Goal: Browse casually: Explore the website without a specific task or goal

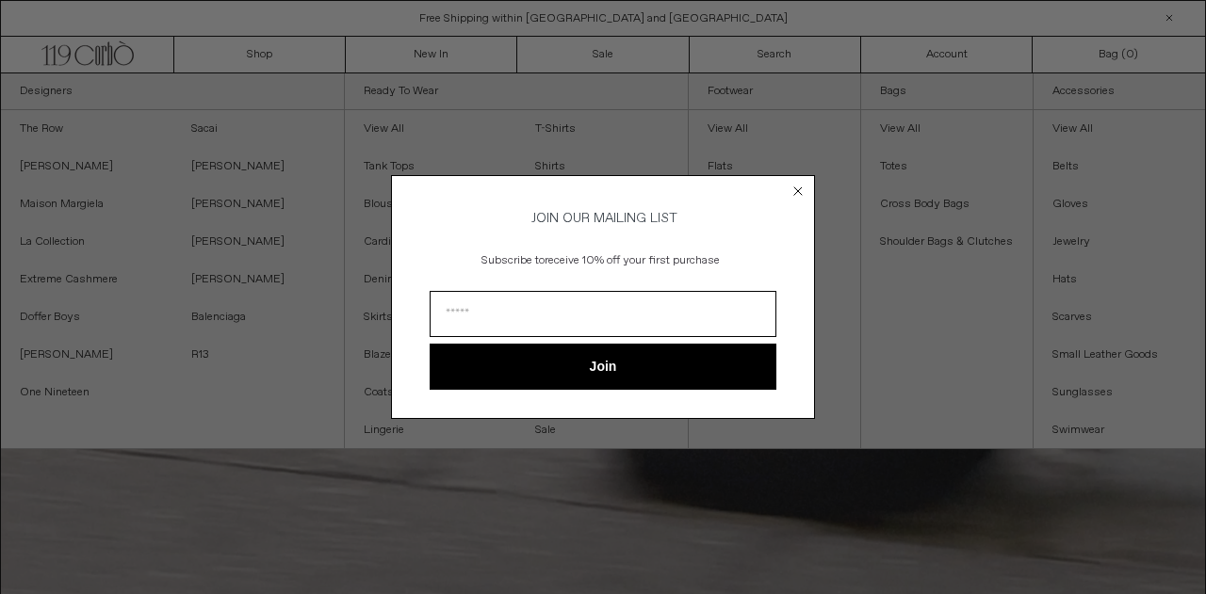
click at [802, 186] on circle "Close dialog" at bounding box center [798, 192] width 18 height 18
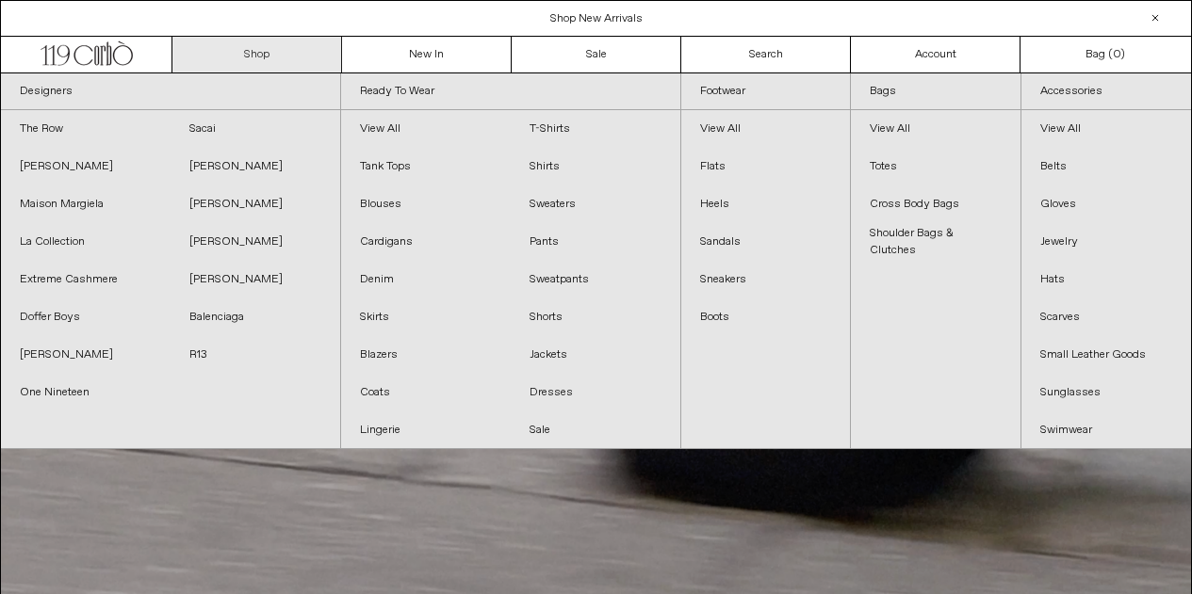
click at [263, 57] on link "Shop" at bounding box center [257, 55] width 170 height 36
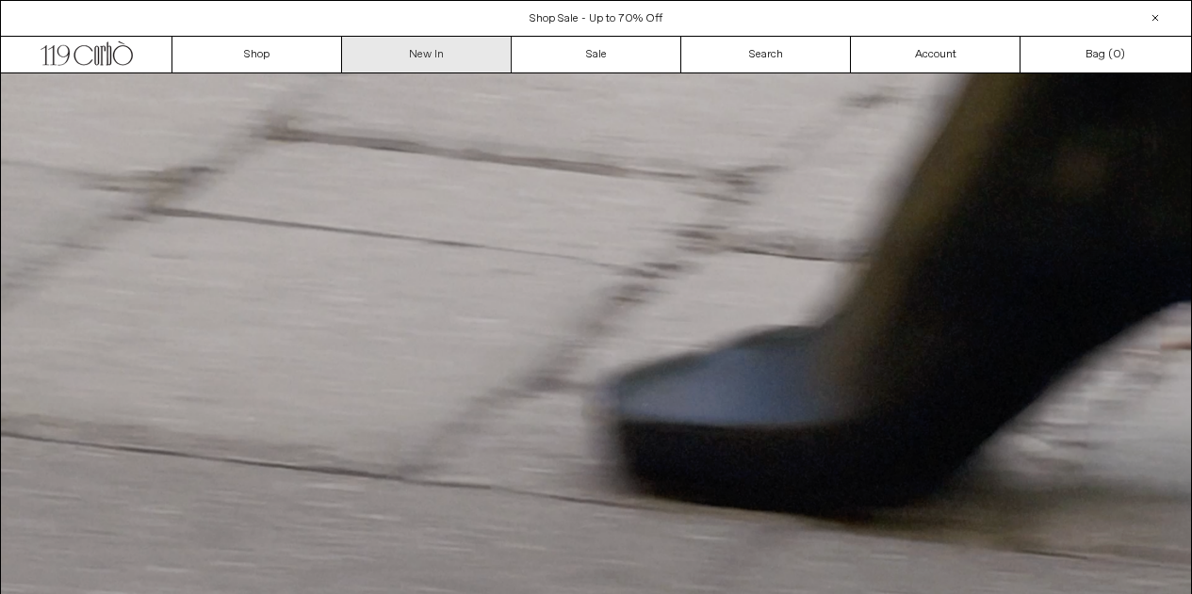
click at [425, 53] on link "New In" at bounding box center [427, 55] width 170 height 36
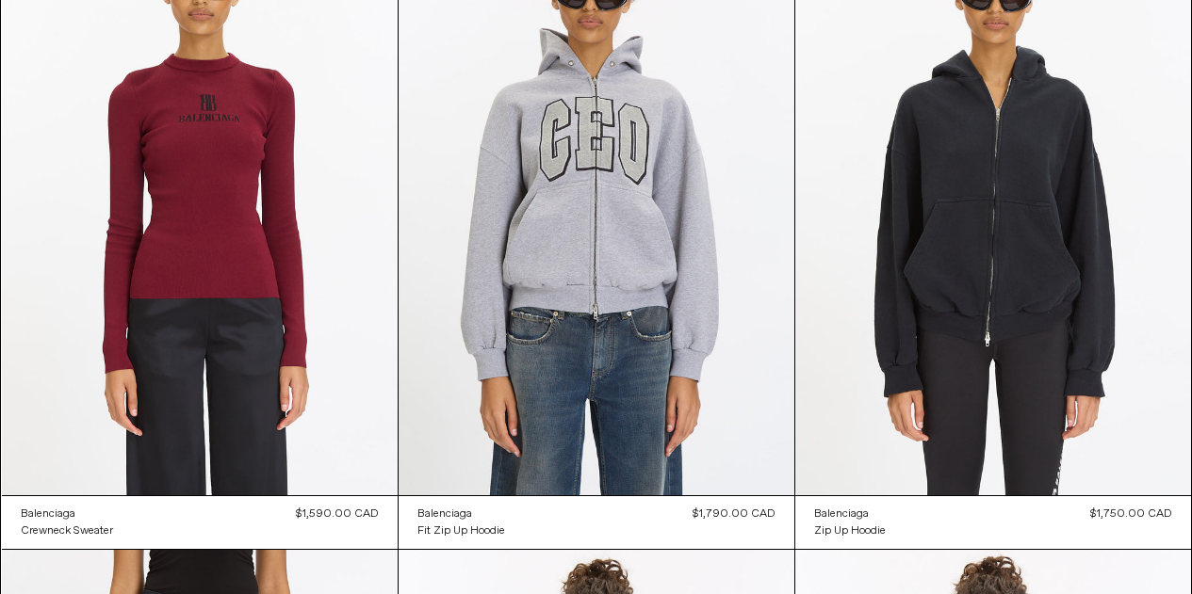
scroll to position [3450, 0]
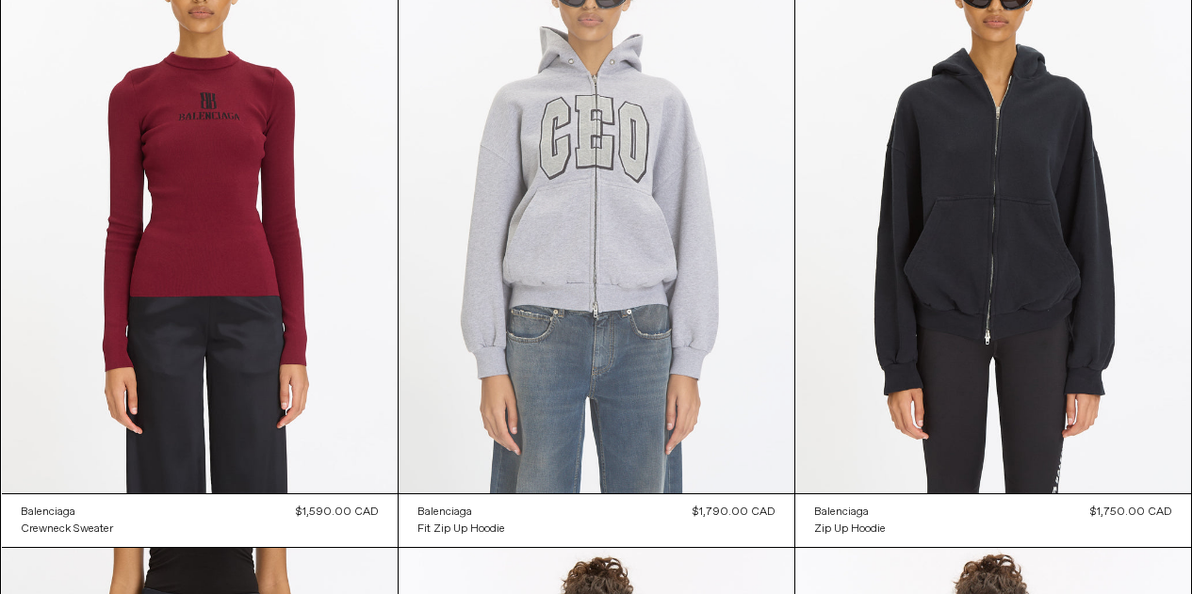
click at [618, 263] on at bounding box center [596, 196] width 396 height 593
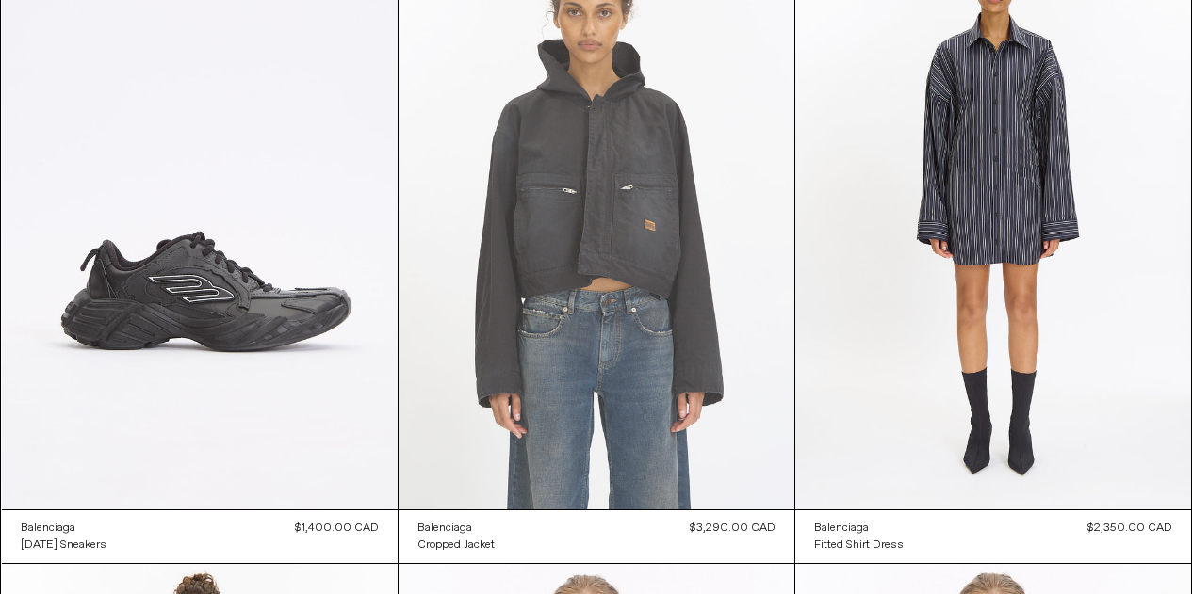
scroll to position [4731, 0]
click at [642, 261] on at bounding box center [596, 211] width 396 height 593
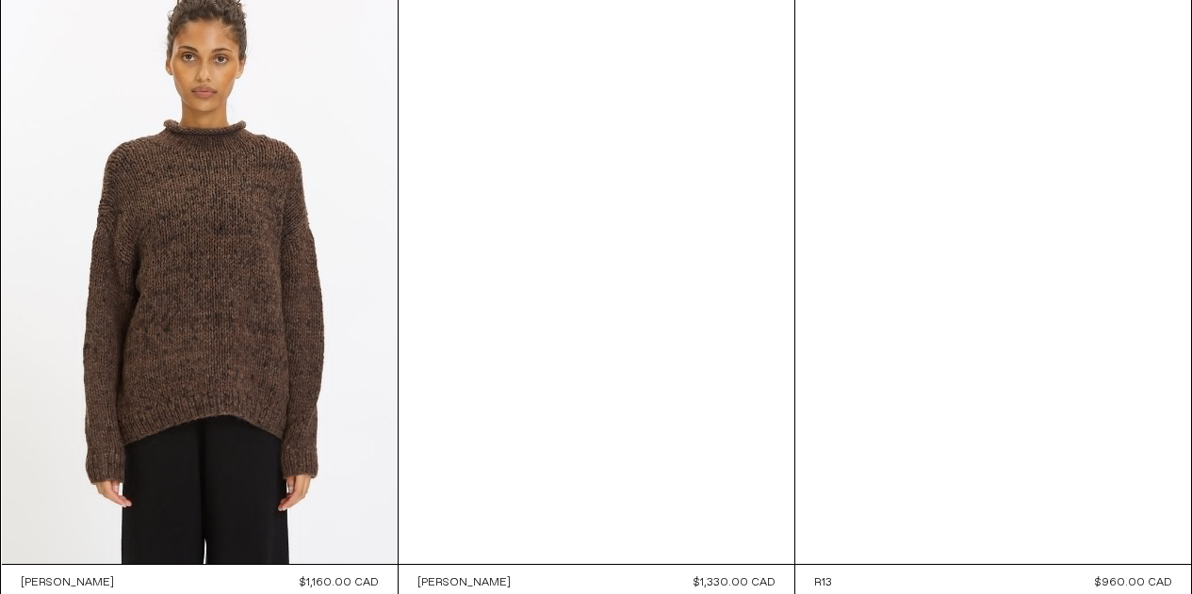
scroll to position [9861, 0]
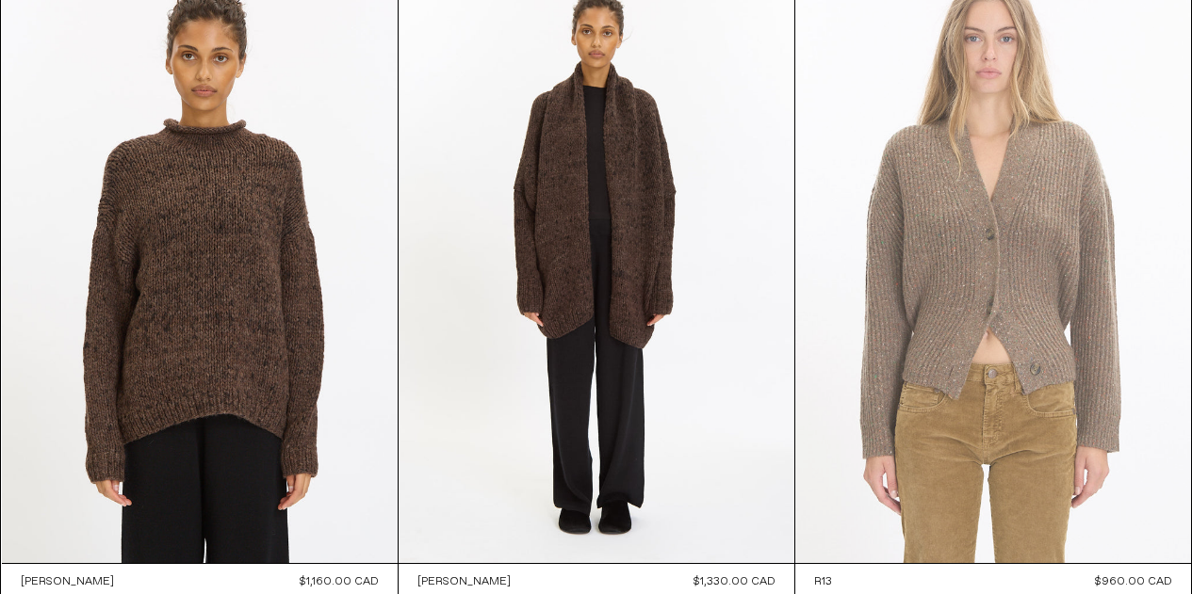
click at [1017, 333] on at bounding box center [993, 266] width 396 height 593
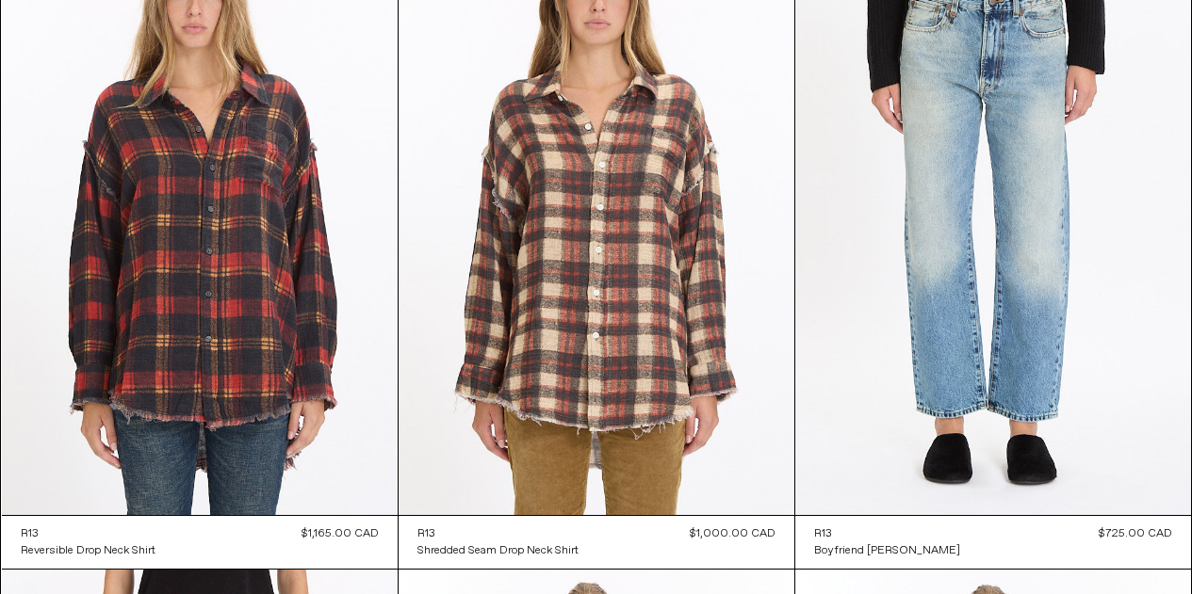
scroll to position [10558, 0]
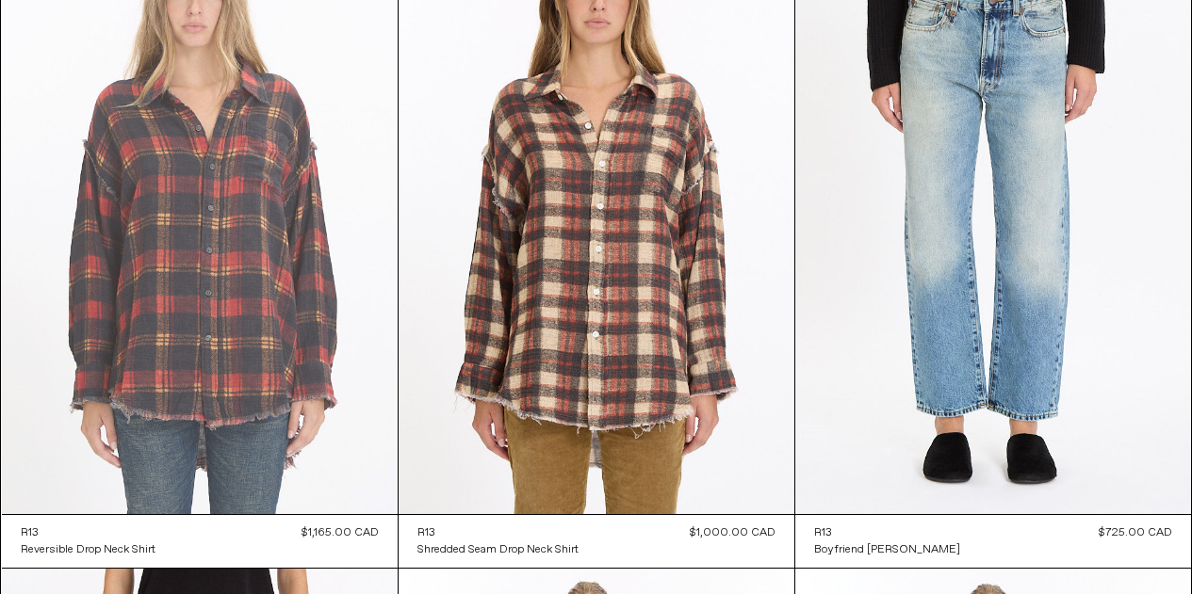
click at [222, 317] on at bounding box center [200, 217] width 396 height 593
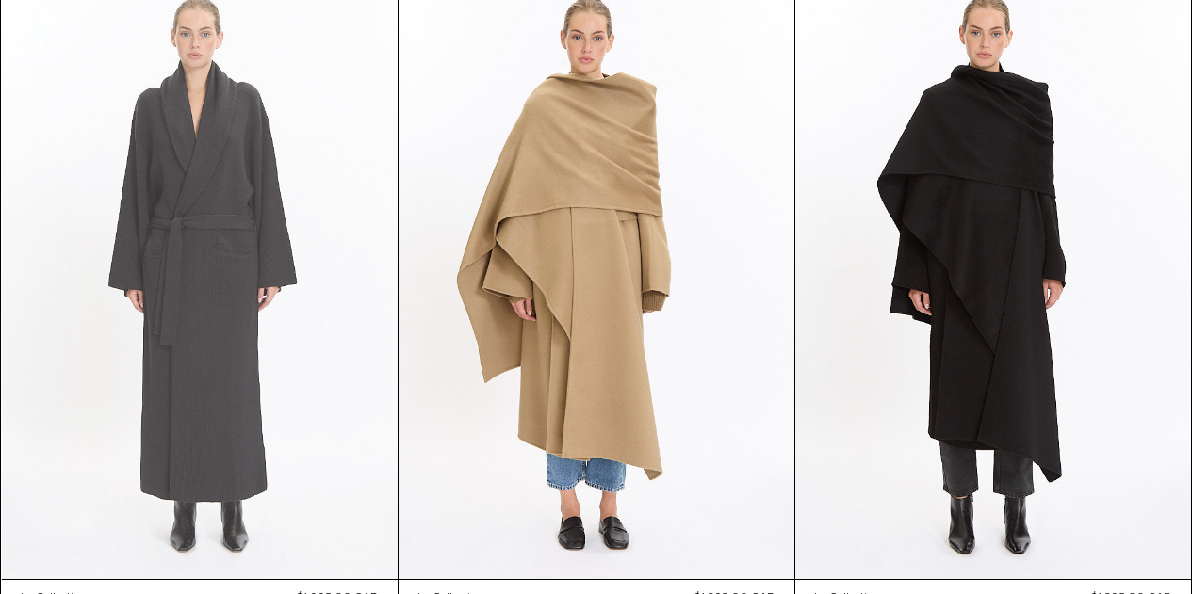
scroll to position [11779, 0]
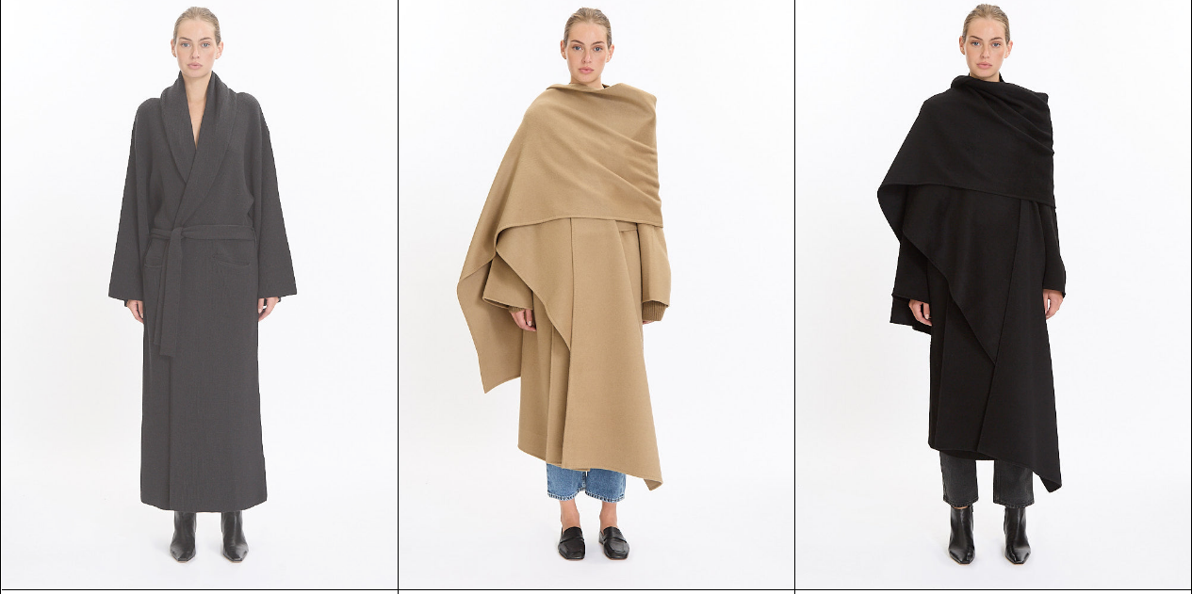
click at [227, 236] on at bounding box center [200, 292] width 396 height 593
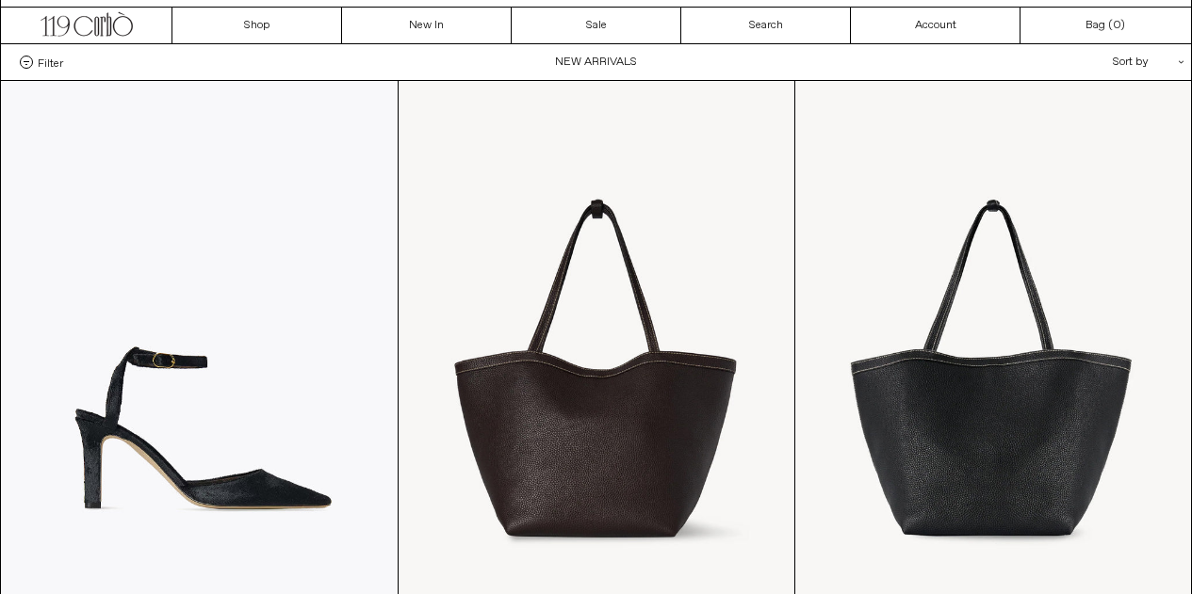
scroll to position [0, 0]
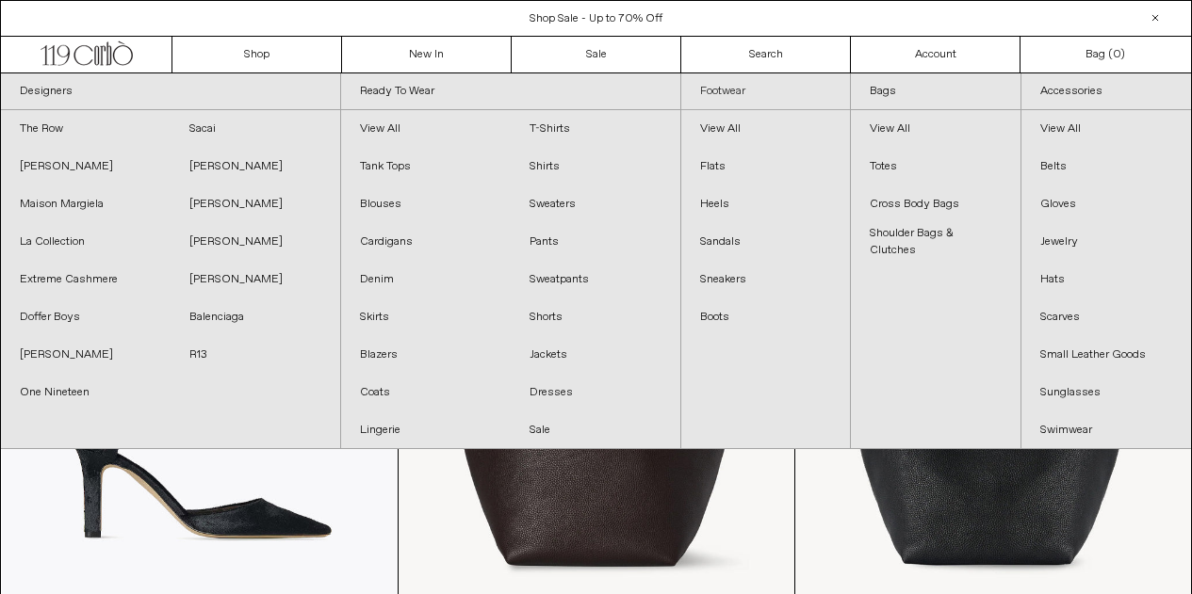
click at [728, 94] on link "Footwear" at bounding box center [766, 91] width 170 height 37
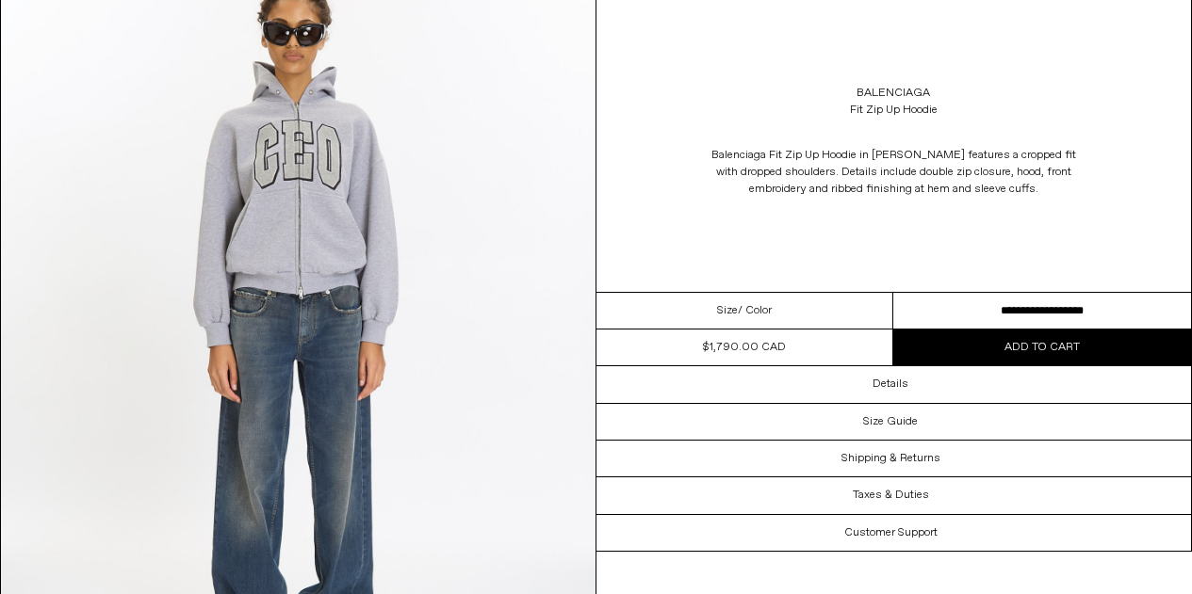
scroll to position [2385, 0]
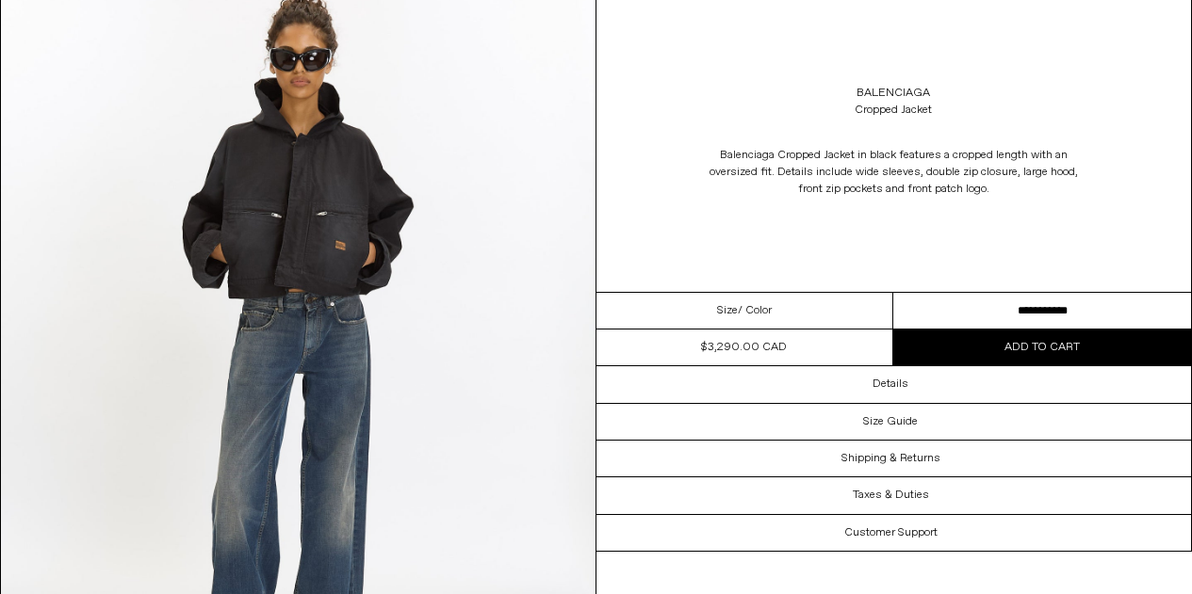
scroll to position [3101, 0]
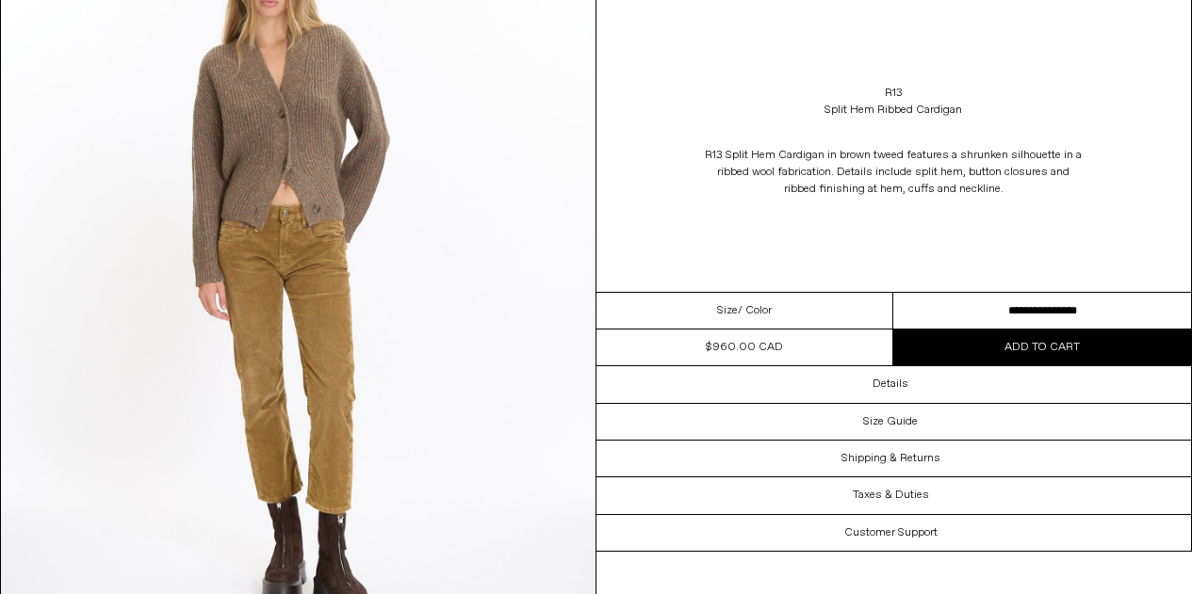
scroll to position [2441, 0]
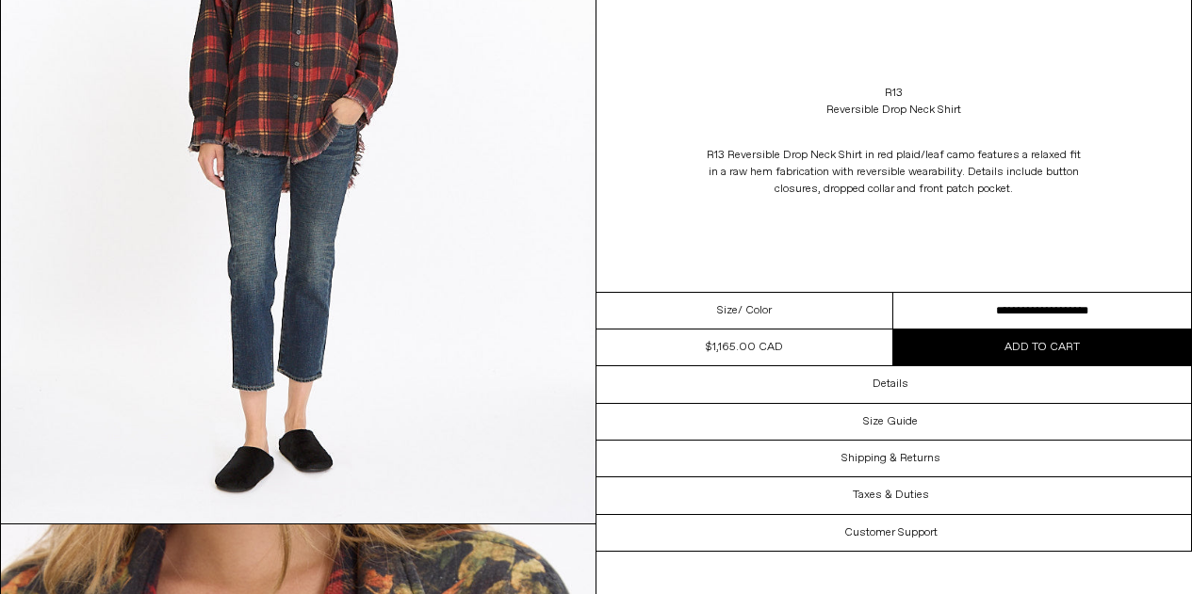
scroll to position [4046, 0]
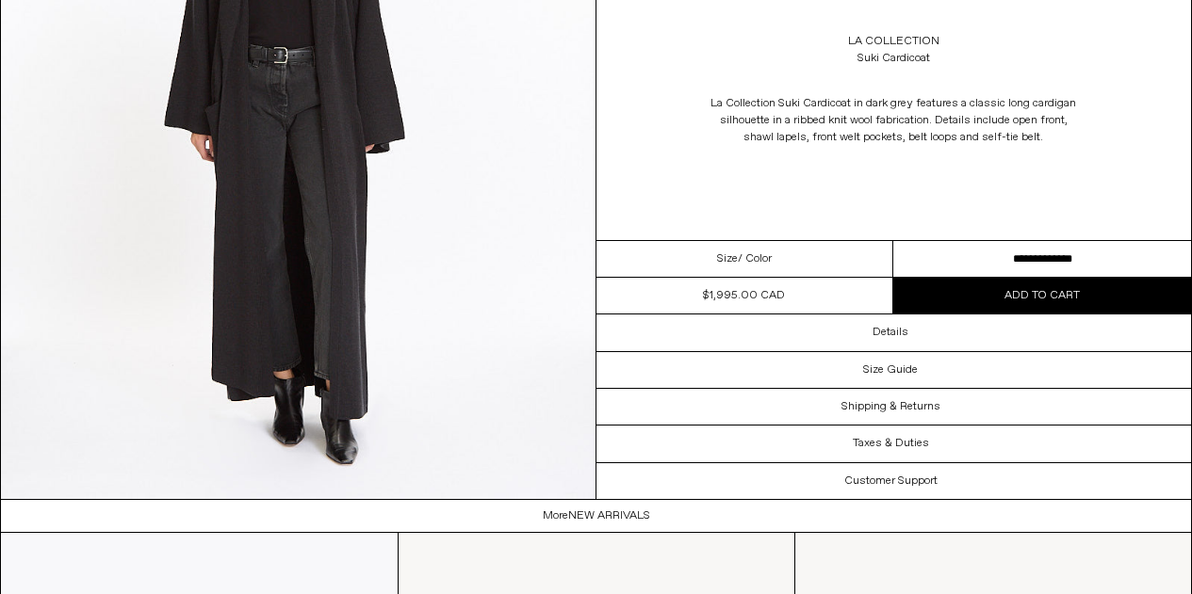
scroll to position [2576, 0]
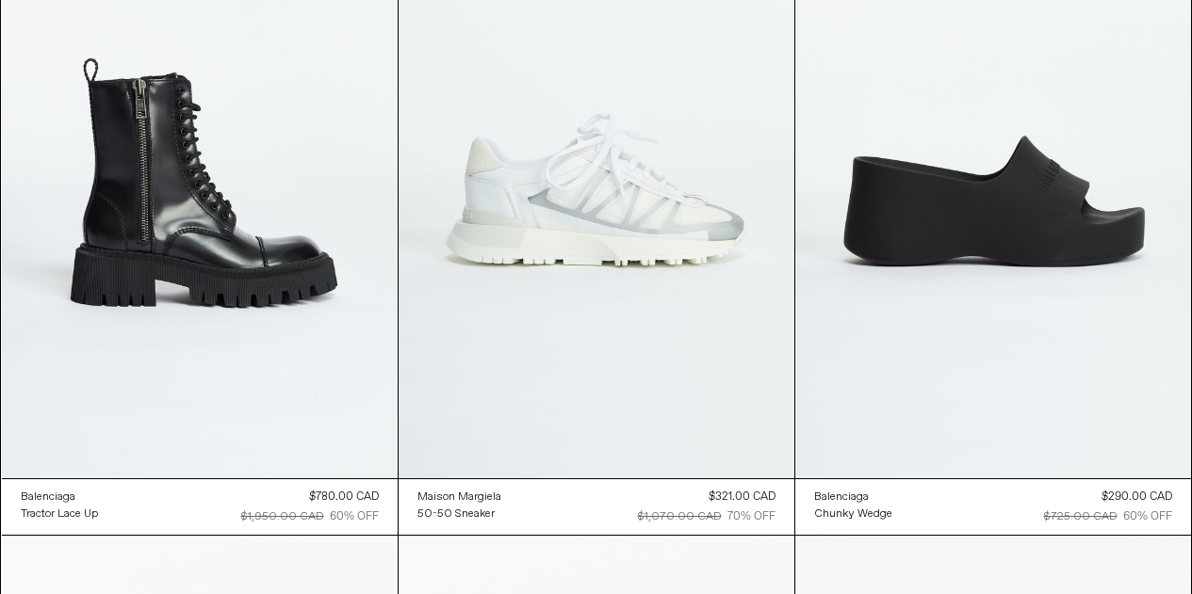
scroll to position [12574, 0]
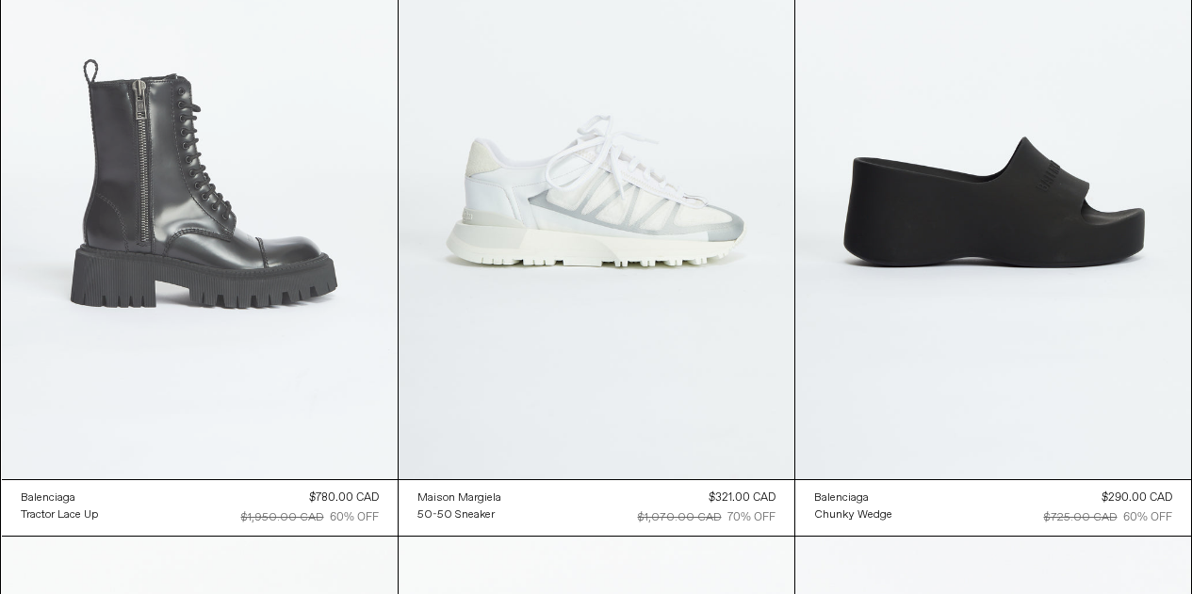
click at [230, 252] on at bounding box center [200, 182] width 396 height 593
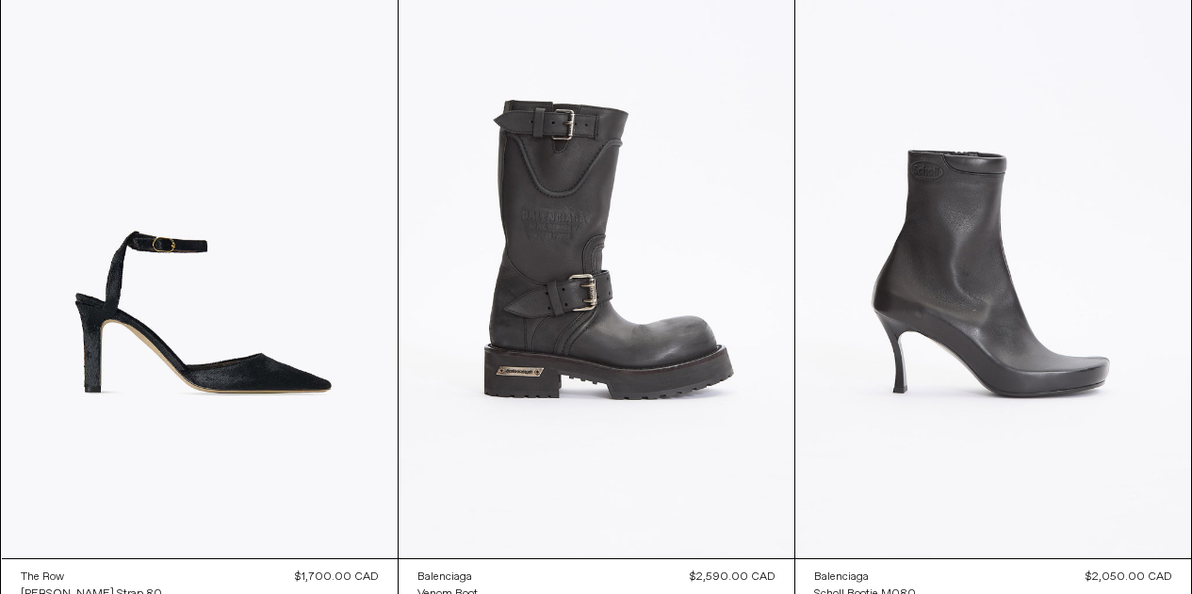
scroll to position [0, 0]
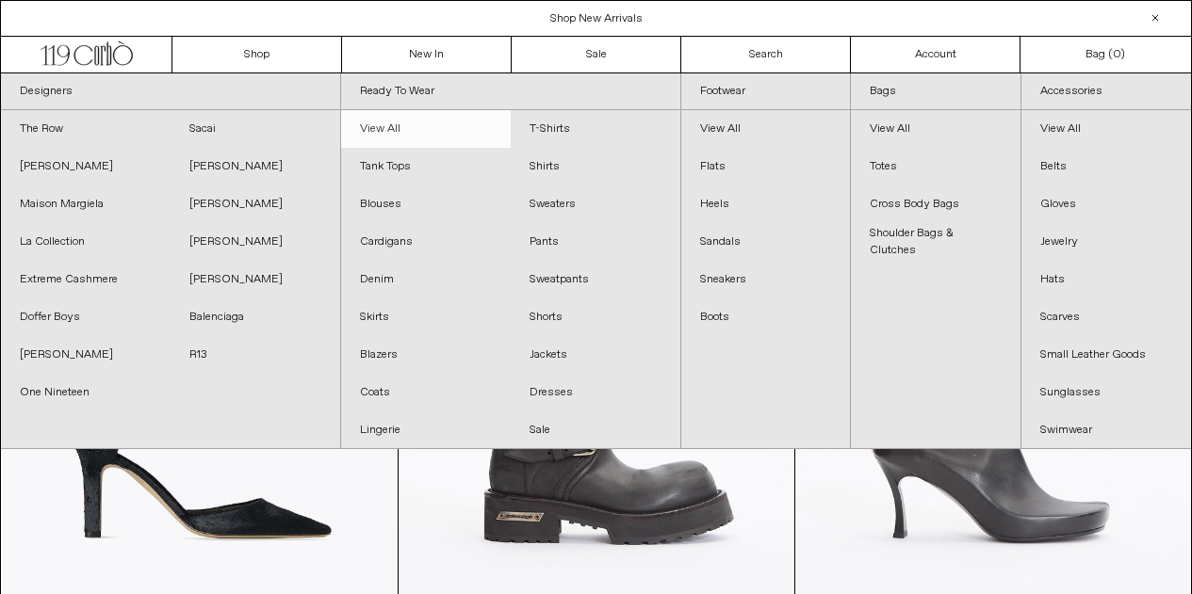
click at [393, 125] on link "View All" at bounding box center [426, 129] width 170 height 38
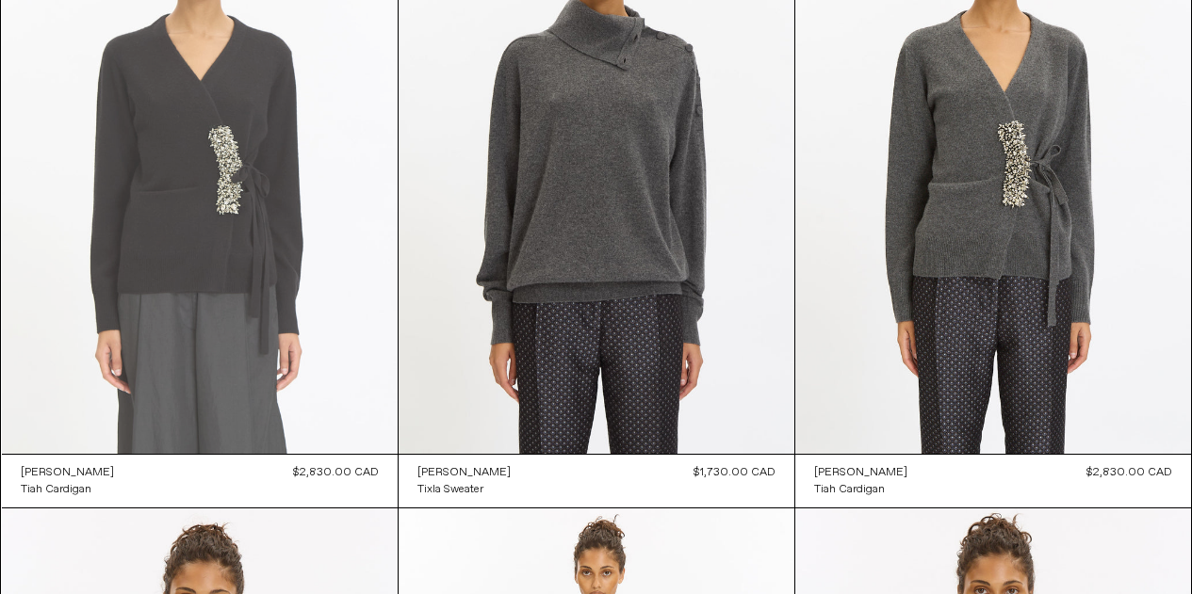
scroll to position [251, 0]
click at [227, 260] on at bounding box center [200, 156] width 396 height 593
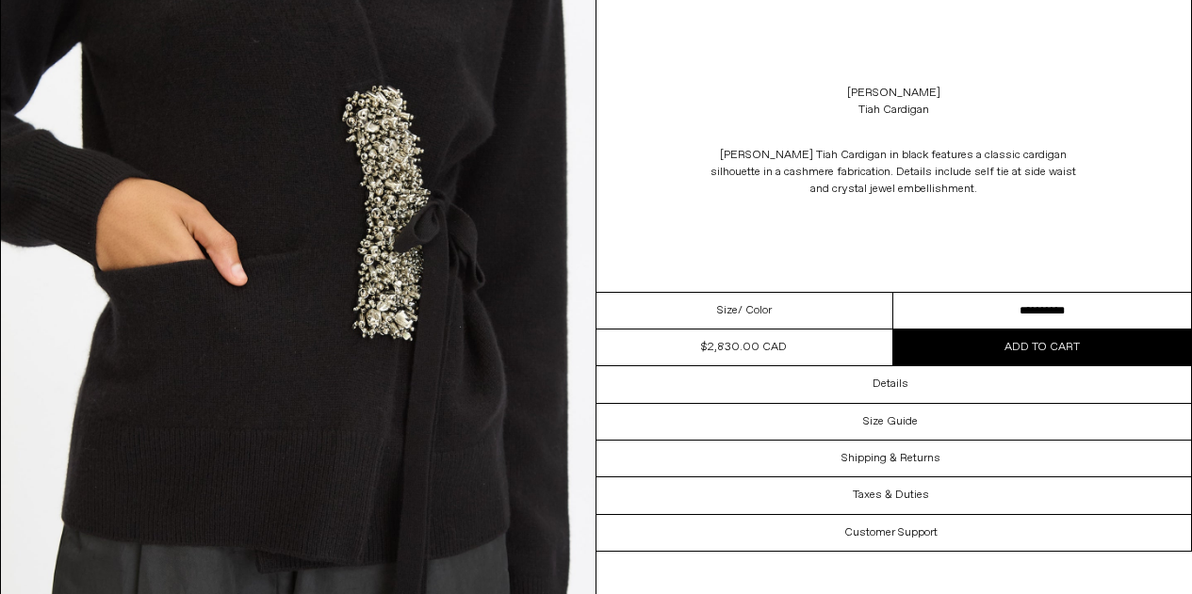
scroll to position [1710, 0]
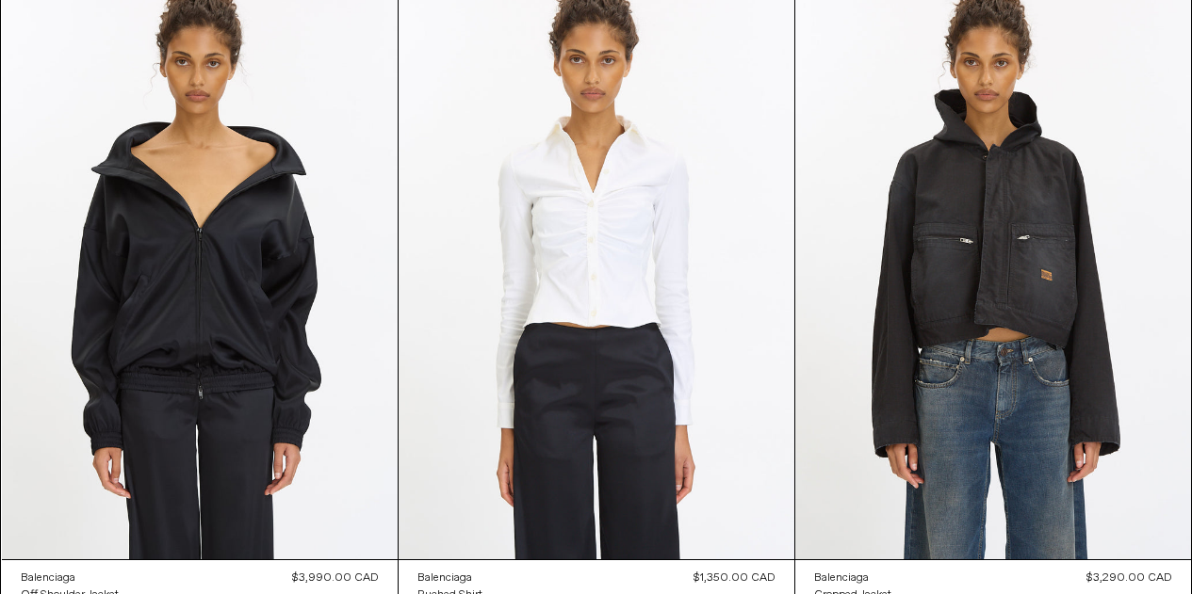
scroll to position [2738, 0]
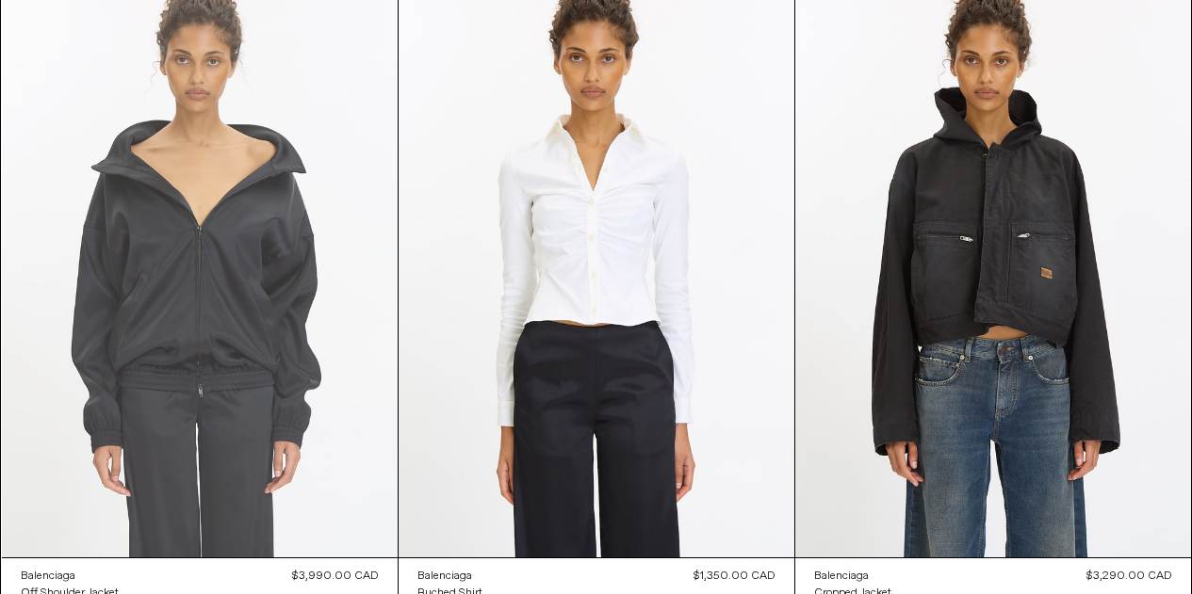
click at [250, 278] on at bounding box center [200, 260] width 396 height 593
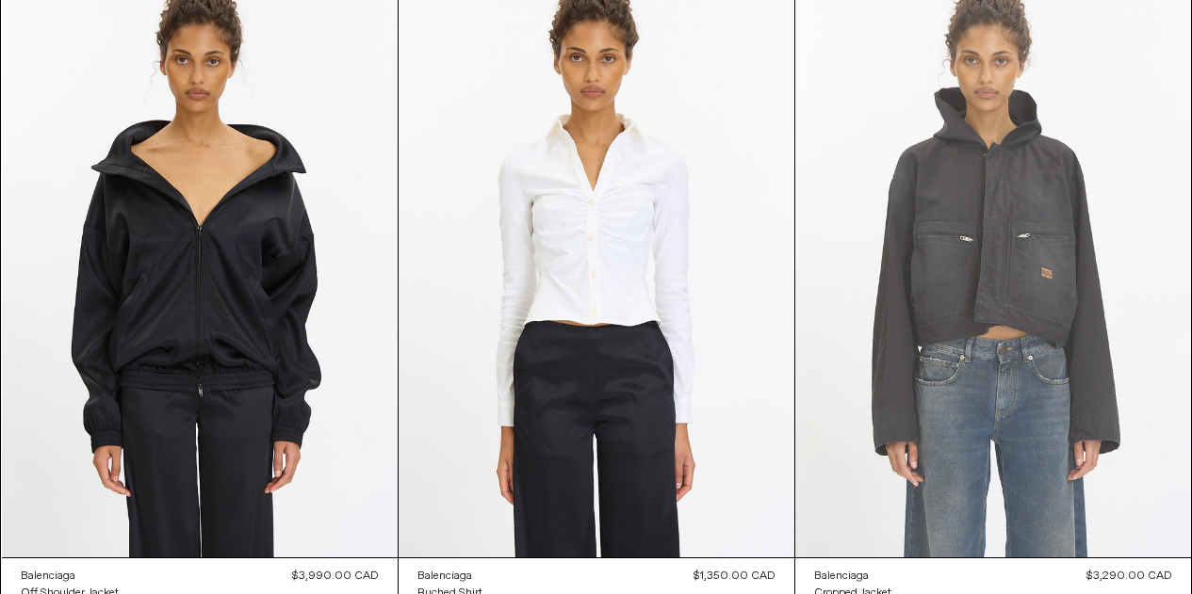
click at [1011, 289] on at bounding box center [993, 260] width 396 height 593
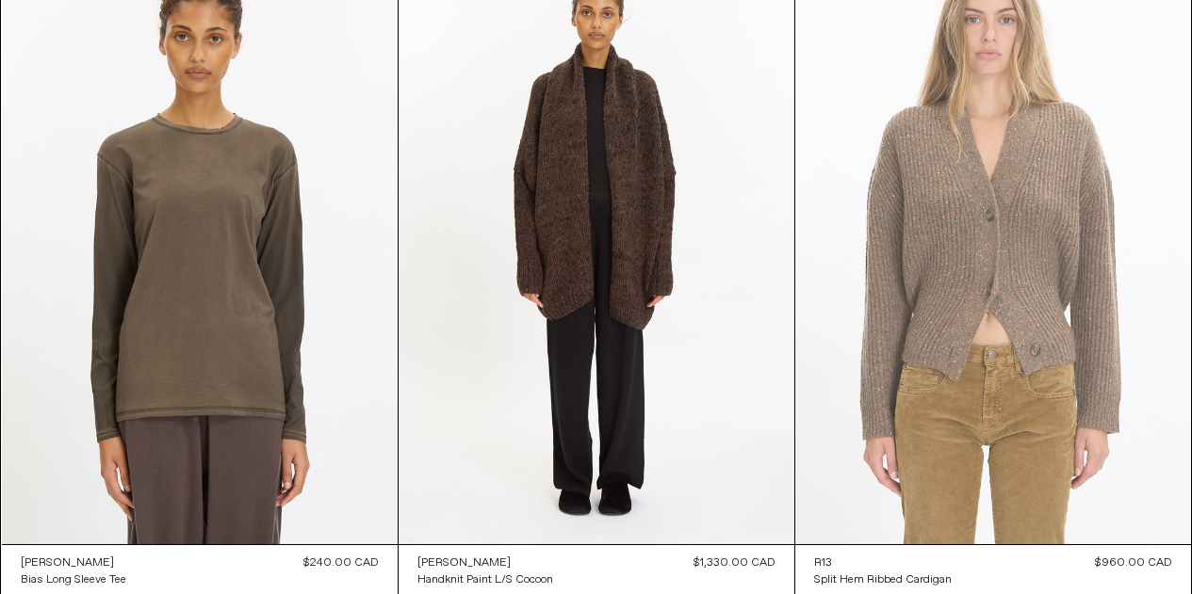
scroll to position [6641, 0]
click at [984, 276] on at bounding box center [993, 246] width 396 height 593
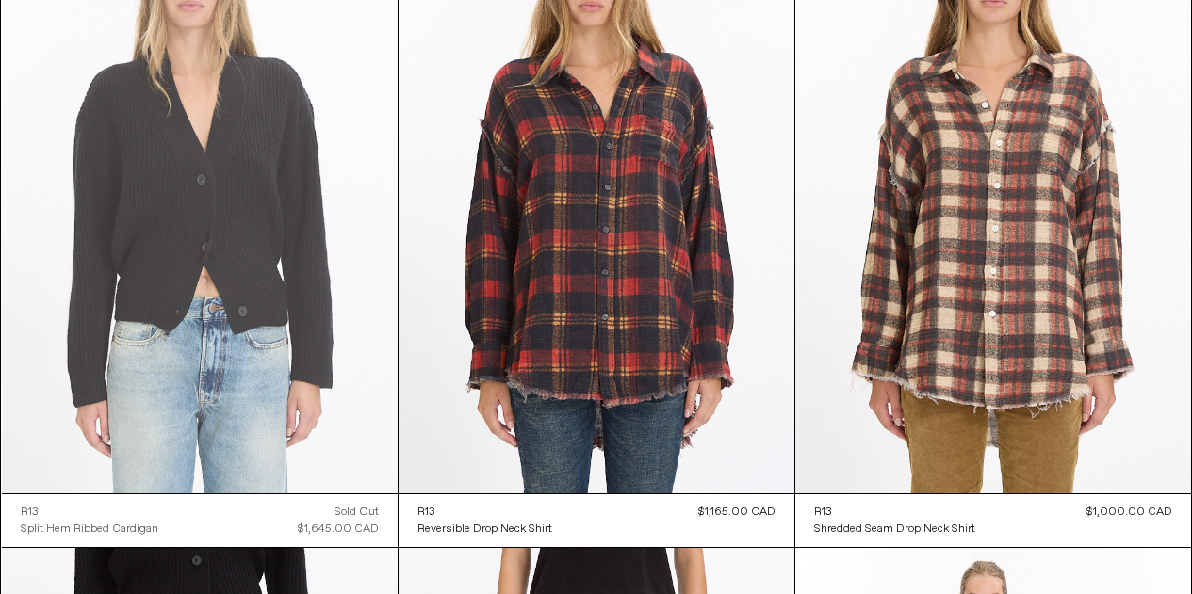
scroll to position [7343, 0]
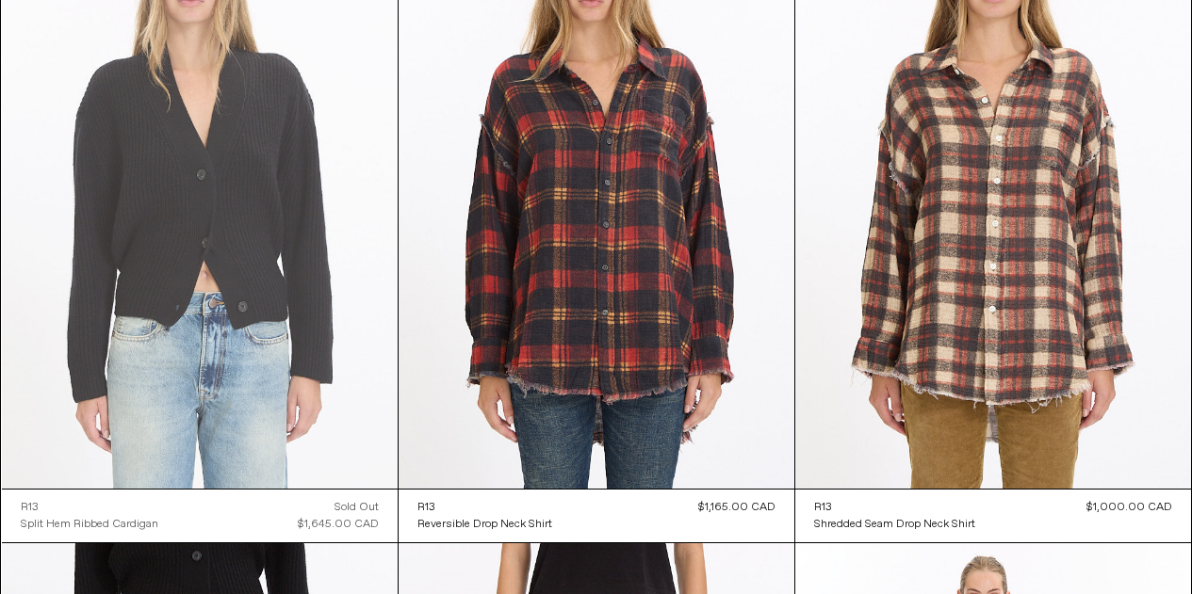
click at [280, 265] on at bounding box center [200, 191] width 396 height 593
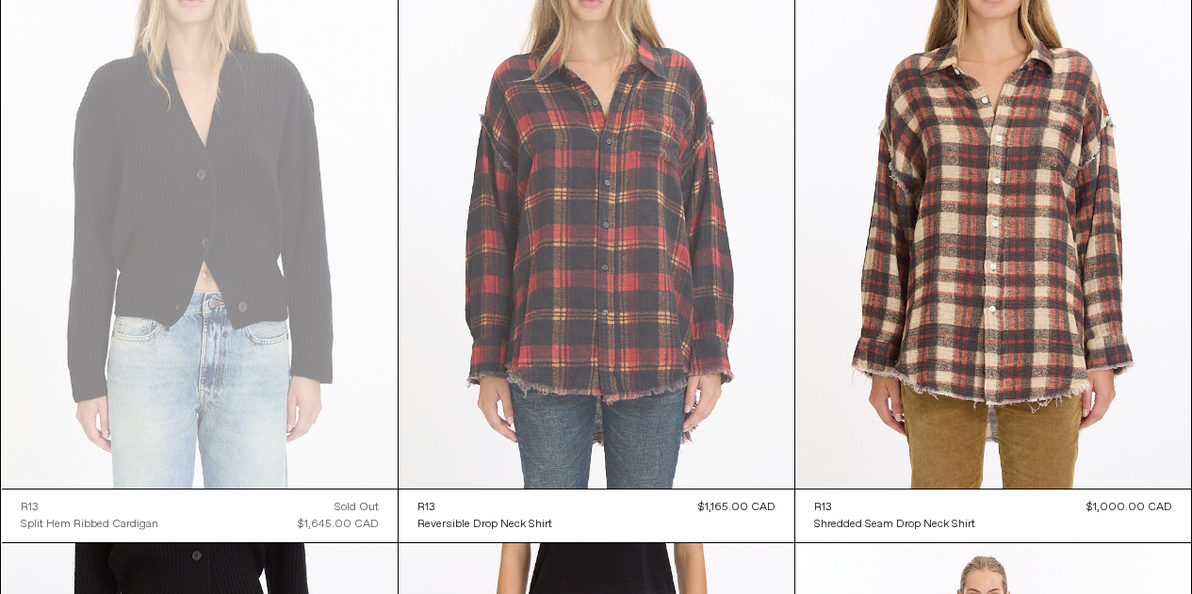
click at [637, 264] on at bounding box center [596, 191] width 396 height 593
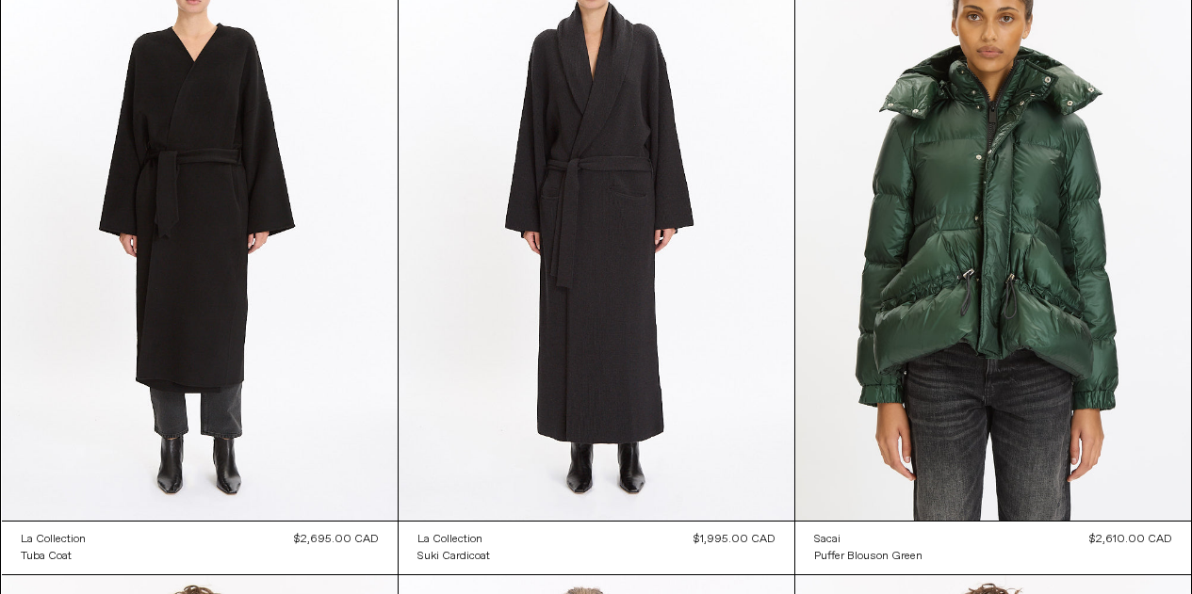
scroll to position [8608, 0]
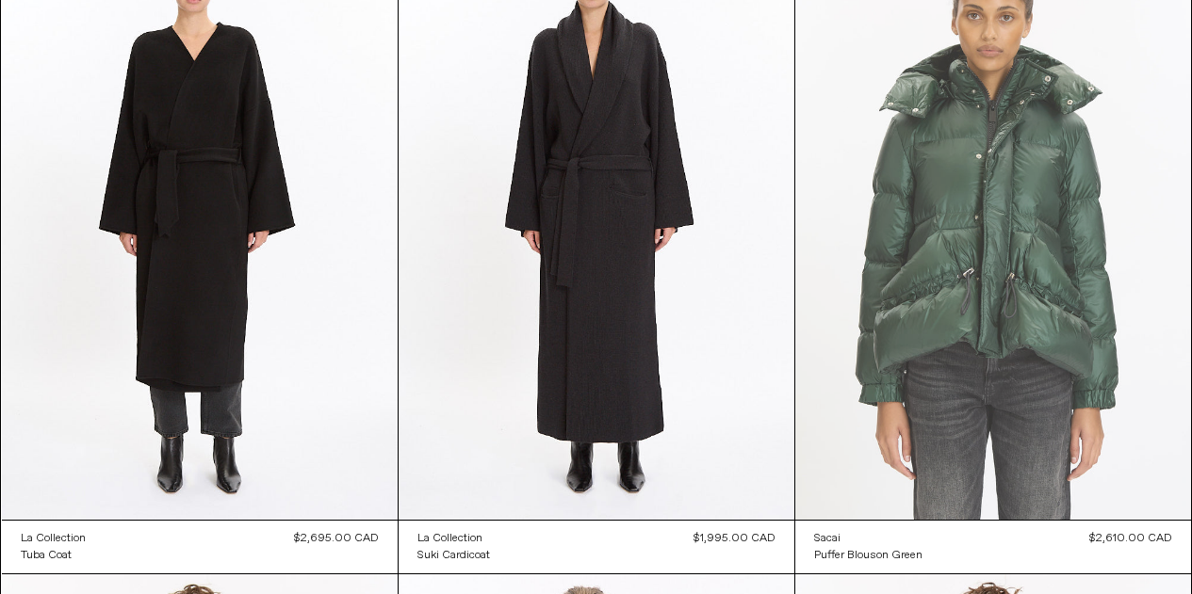
click at [1018, 298] on at bounding box center [993, 223] width 396 height 593
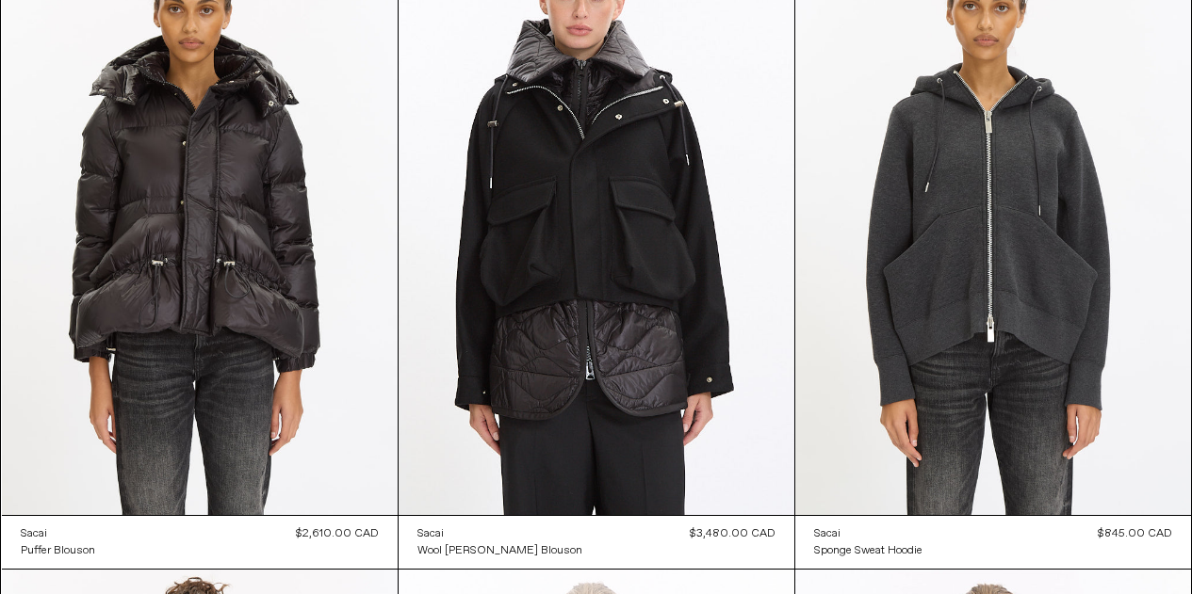
scroll to position [9269, 0]
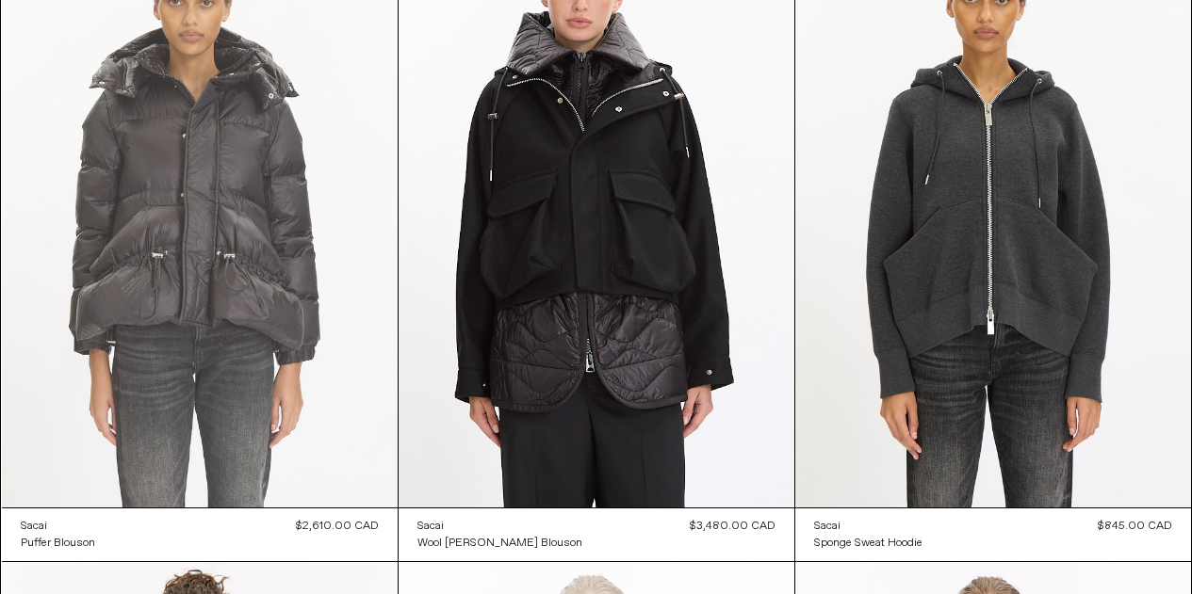
click at [200, 242] on at bounding box center [200, 210] width 396 height 593
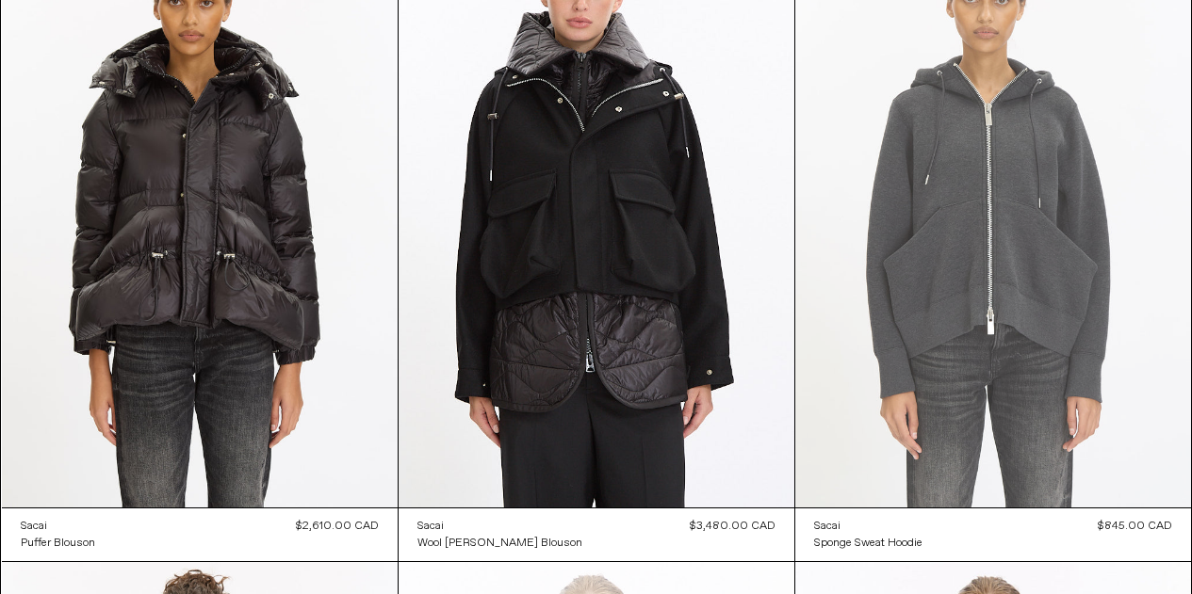
click at [1021, 253] on at bounding box center [993, 210] width 396 height 593
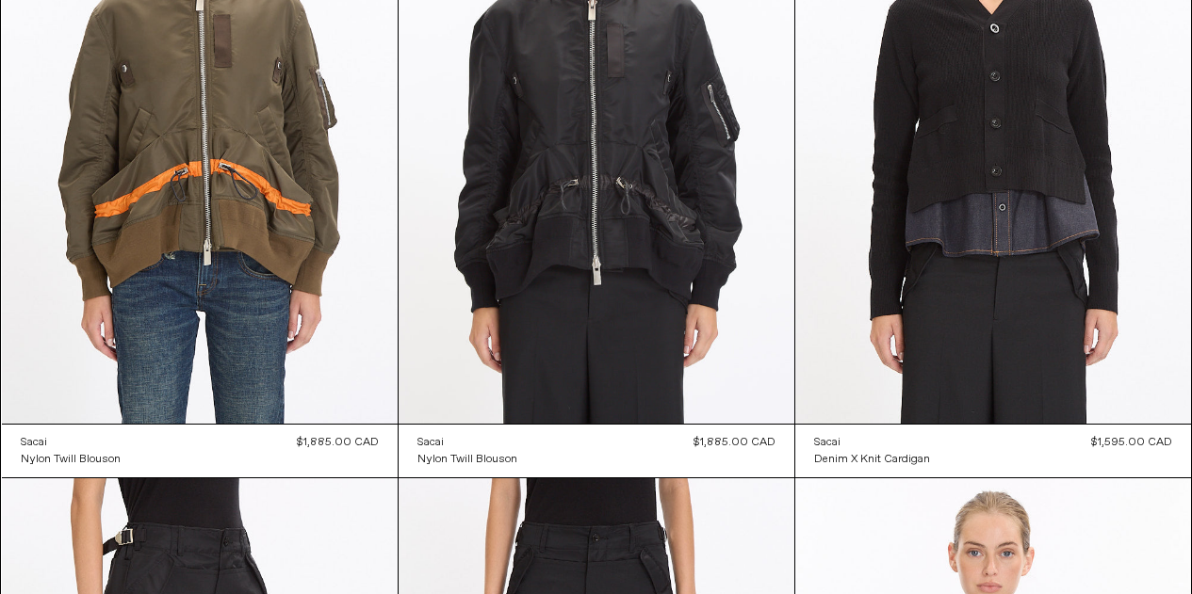
scroll to position [10650, 0]
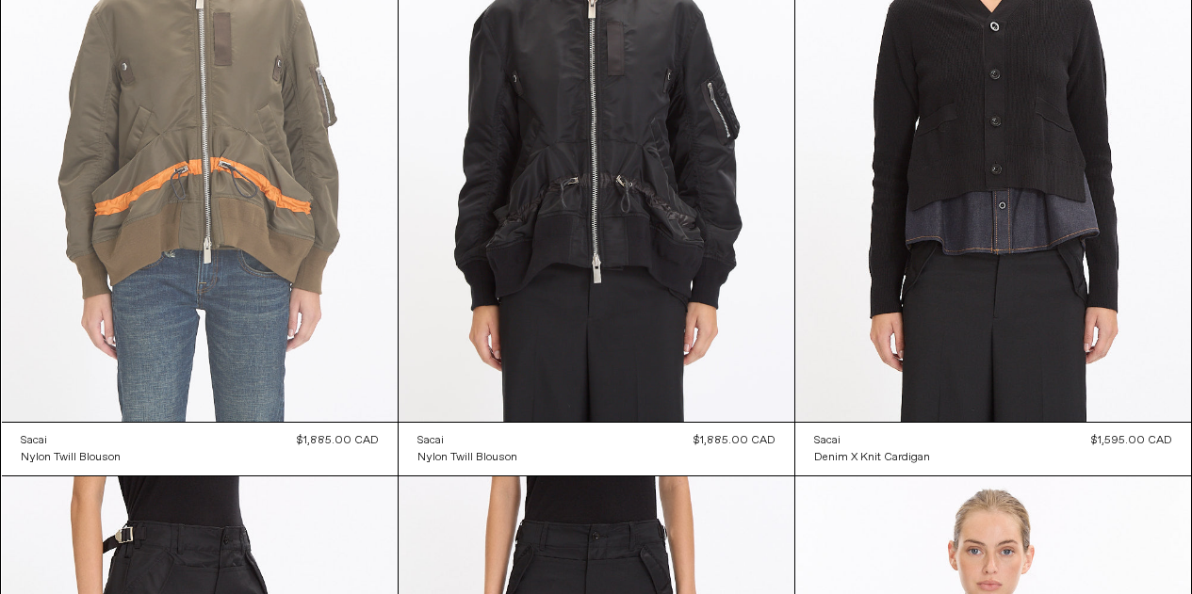
click at [227, 208] on at bounding box center [200, 125] width 396 height 593
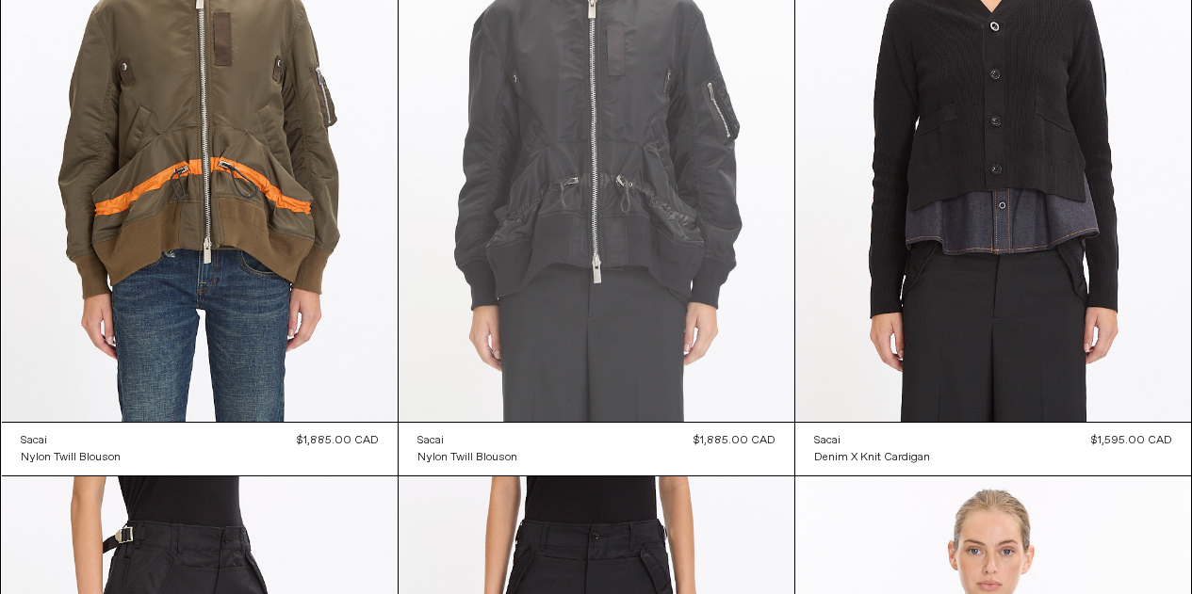
click at [586, 220] on at bounding box center [596, 125] width 396 height 593
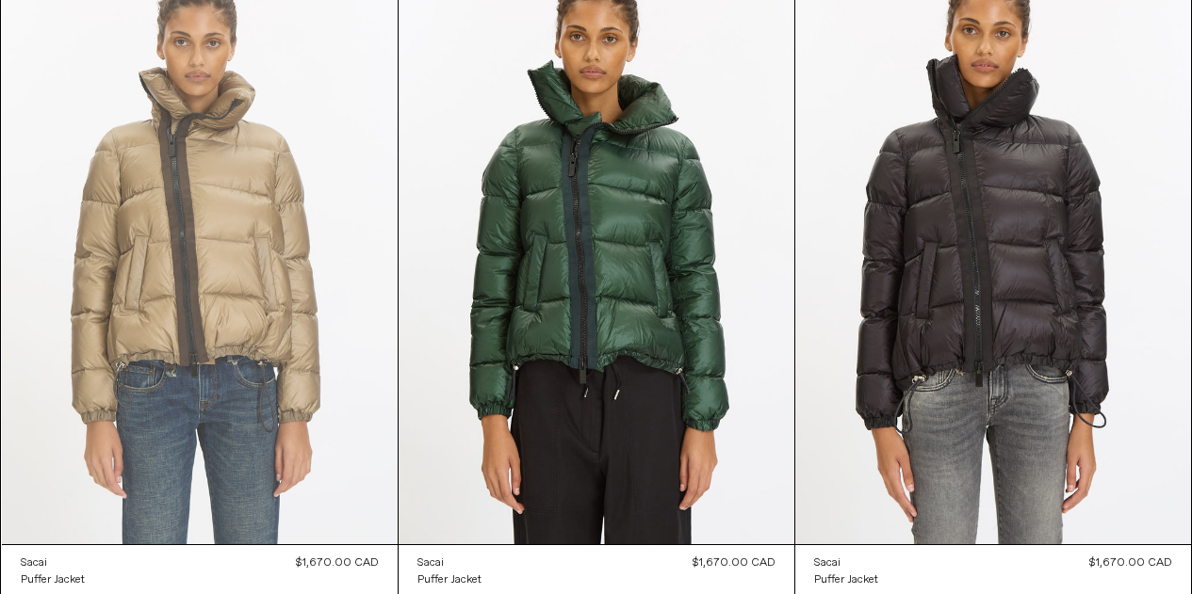
scroll to position [11825, 0]
click at [208, 289] on at bounding box center [200, 246] width 396 height 593
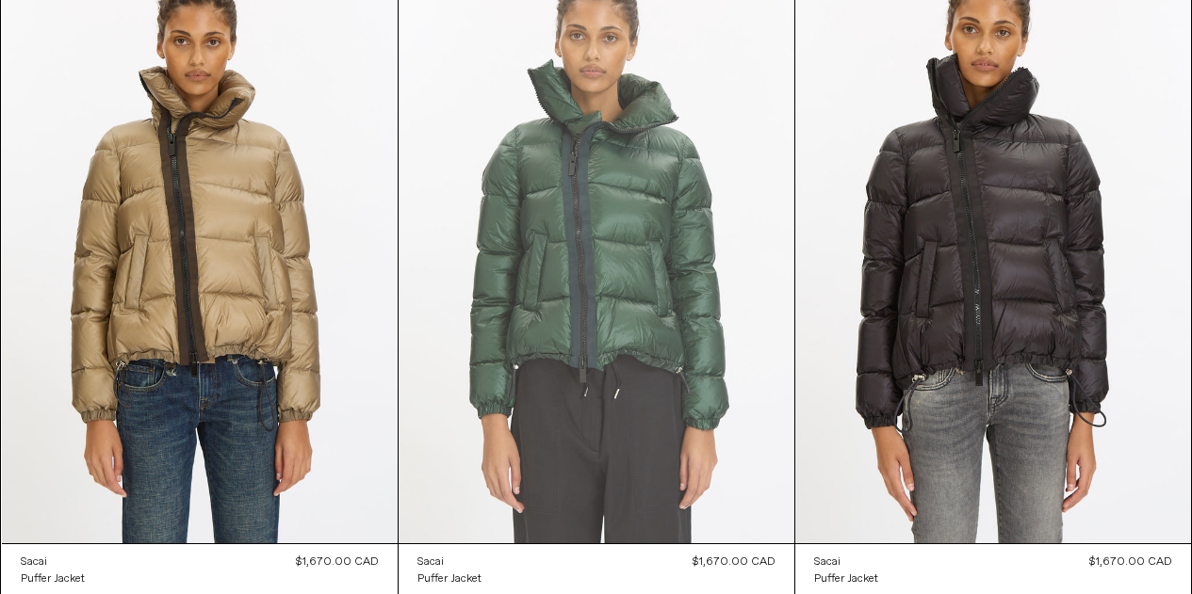
click at [627, 272] on at bounding box center [596, 246] width 396 height 593
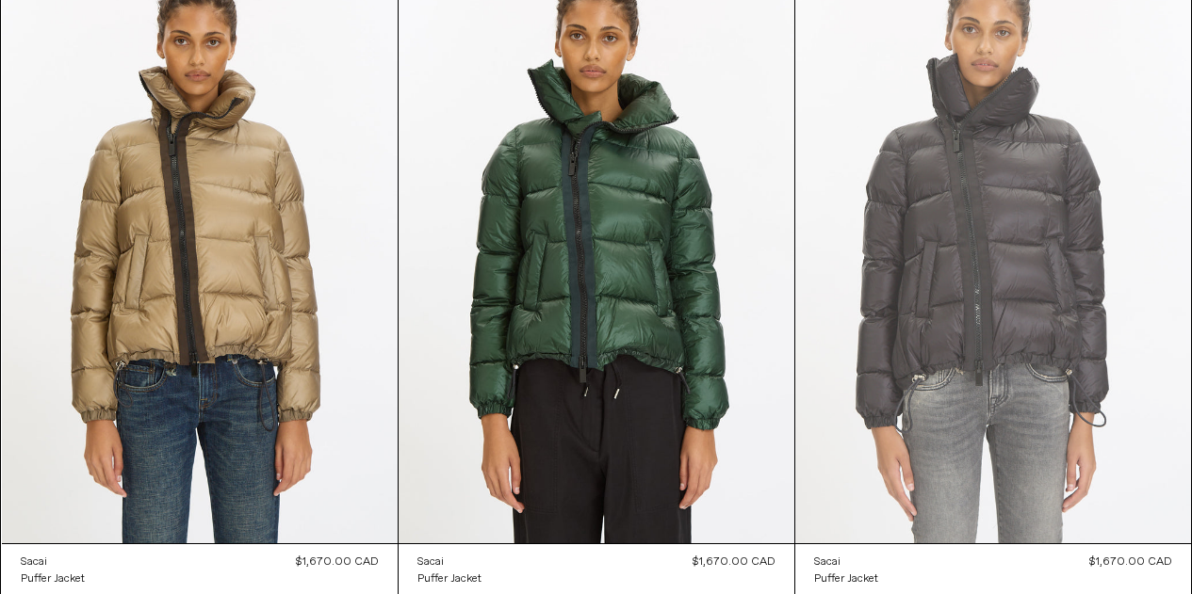
click at [973, 251] on at bounding box center [993, 246] width 396 height 593
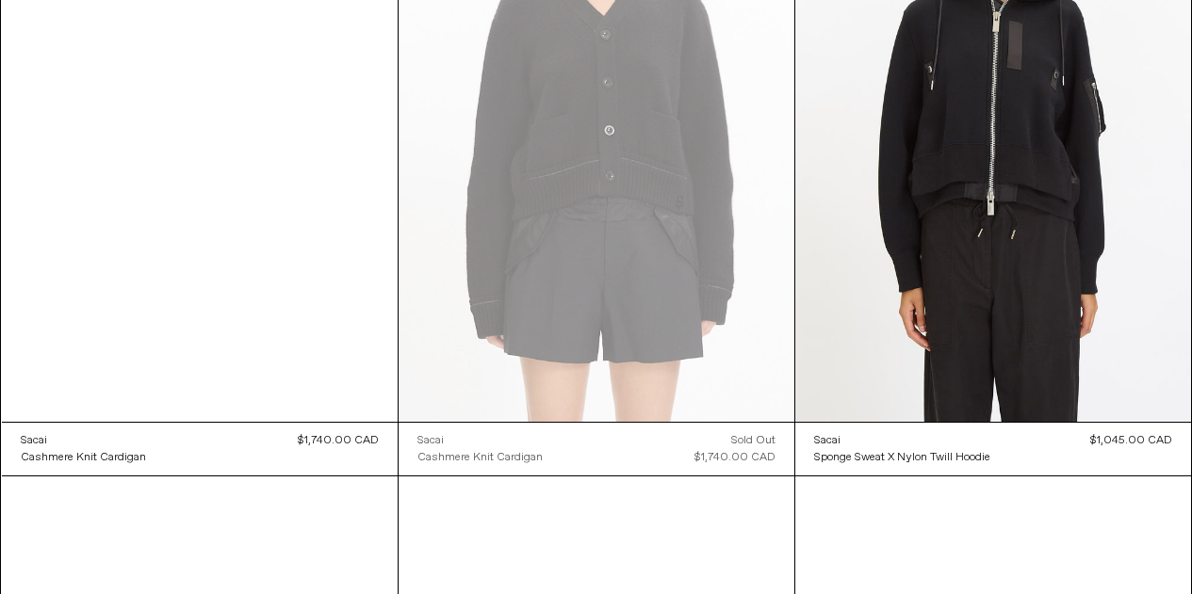
scroll to position [13247, 0]
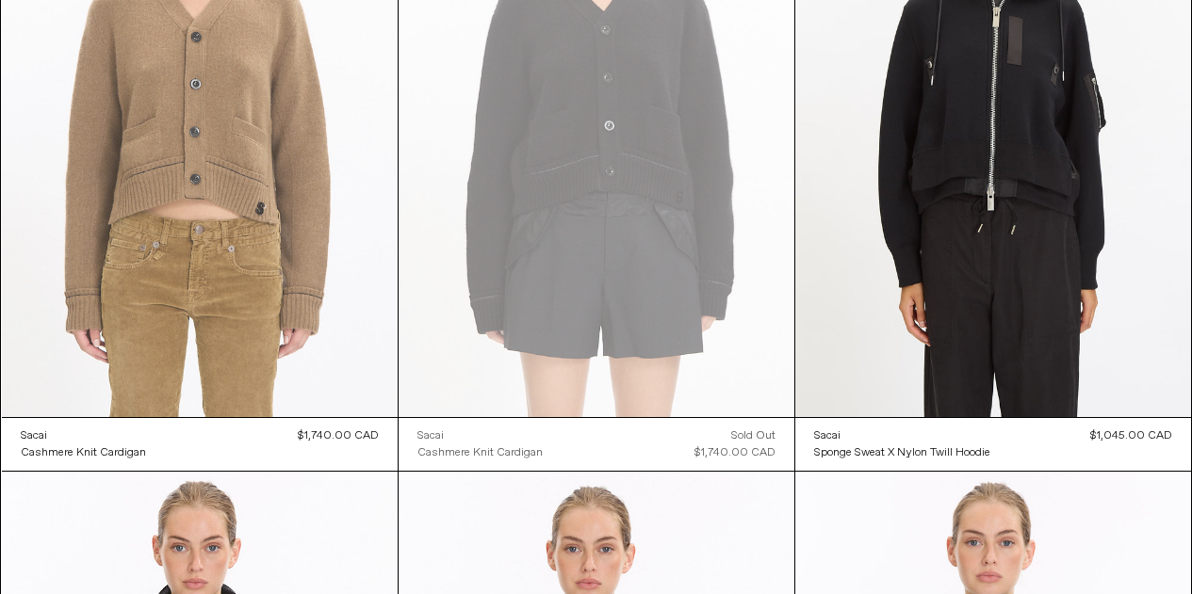
click at [254, 211] on at bounding box center [200, 120] width 396 height 593
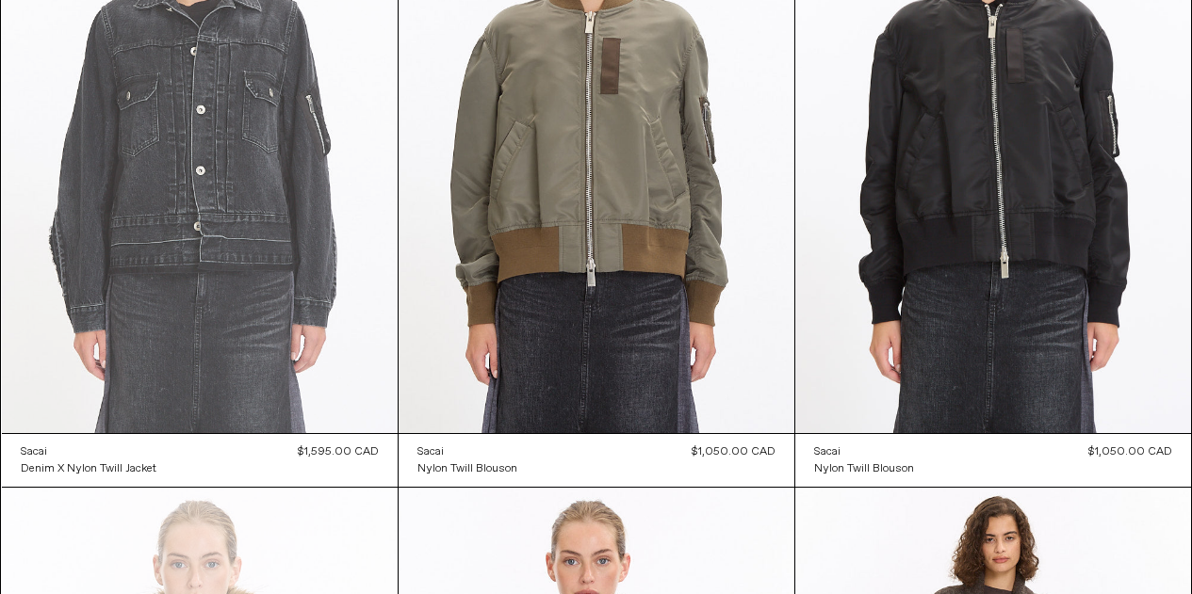
scroll to position [13880, 0]
click at [233, 170] on at bounding box center [200, 135] width 396 height 593
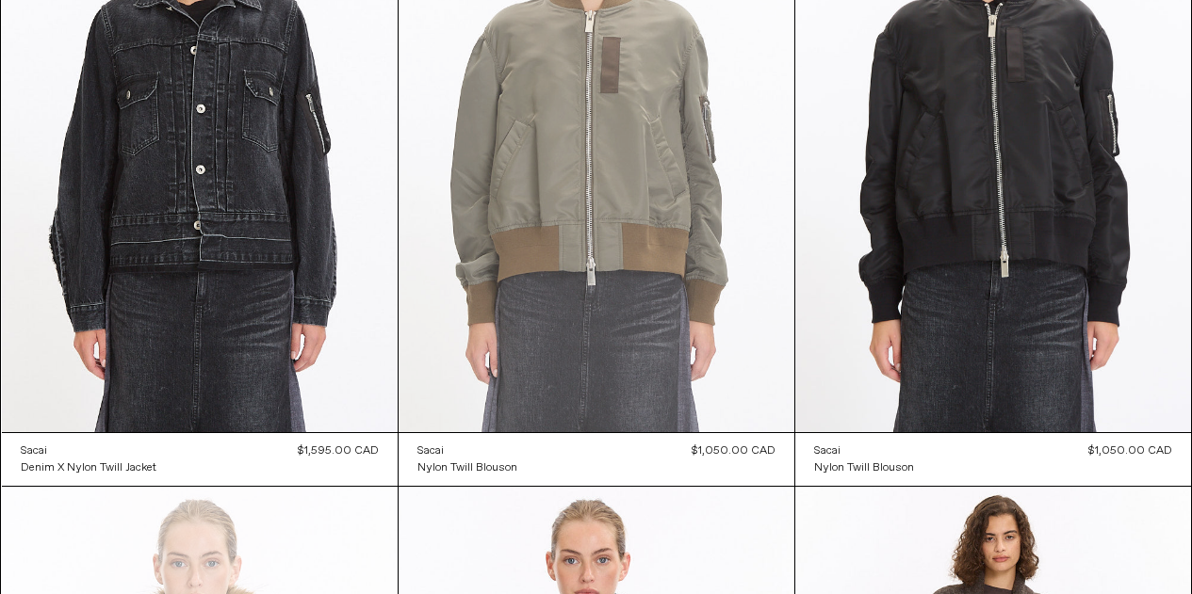
click at [585, 127] on at bounding box center [596, 135] width 396 height 593
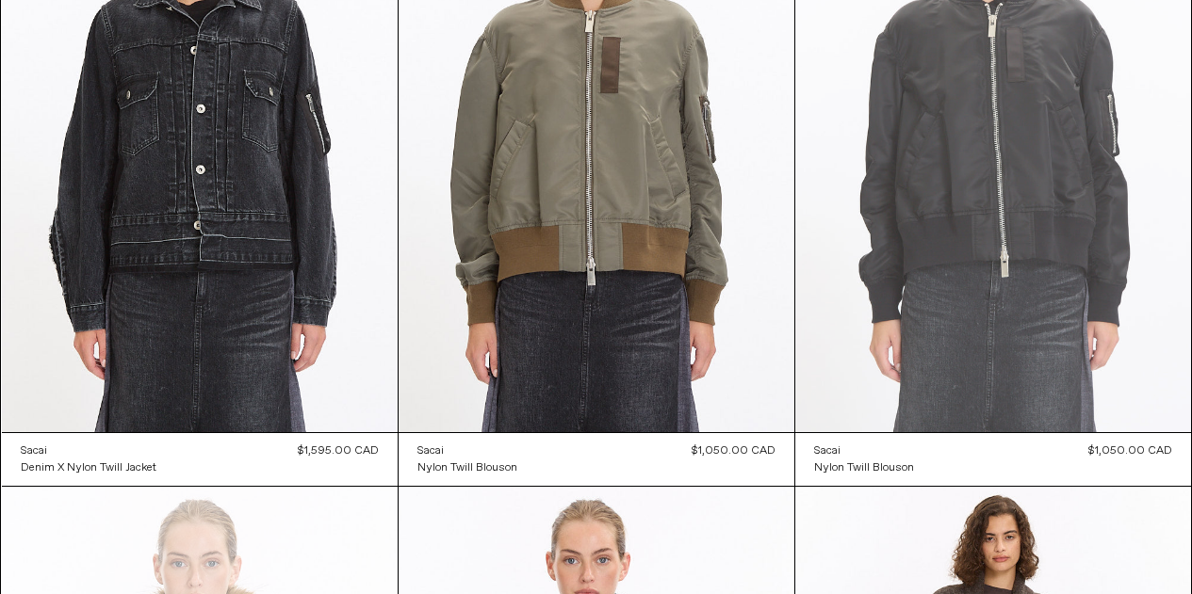
click at [1035, 229] on at bounding box center [993, 135] width 396 height 593
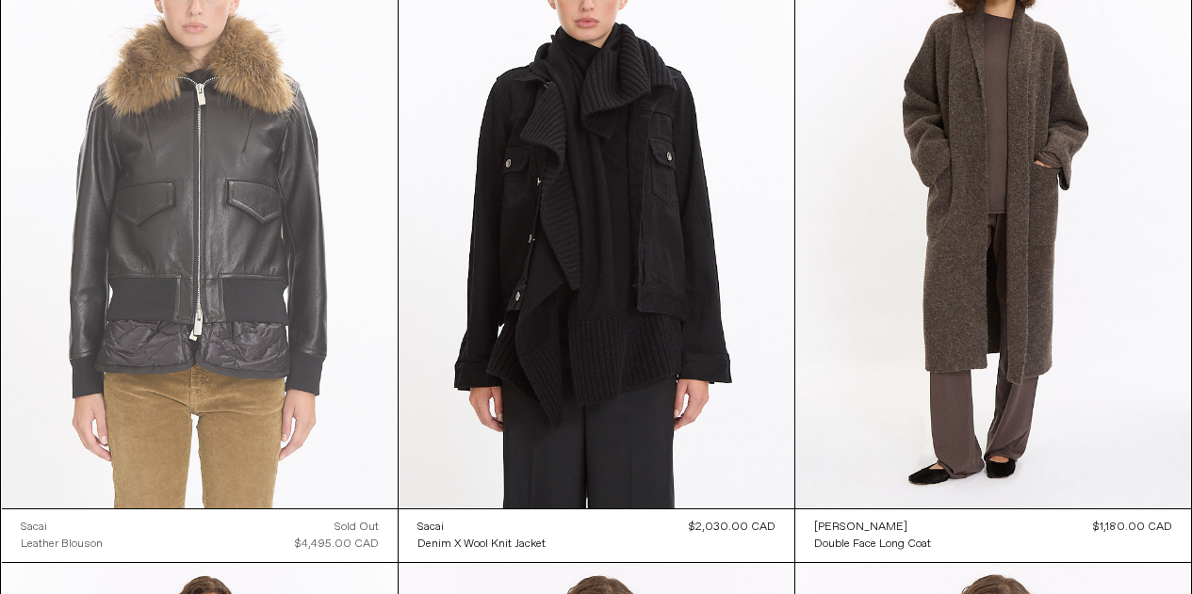
scroll to position [14454, 0]
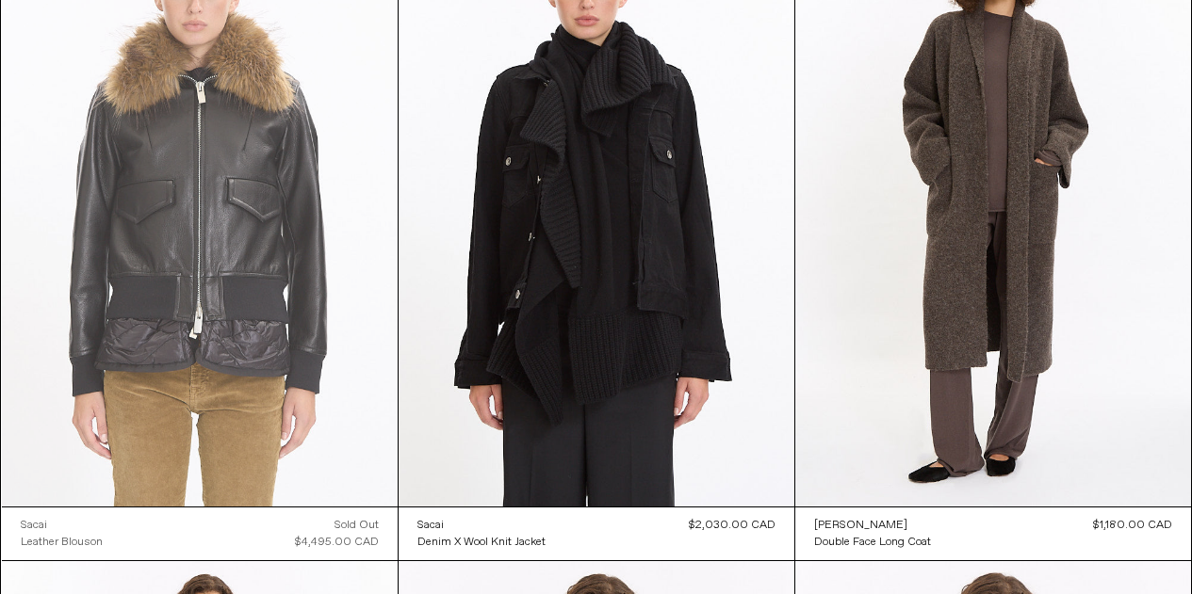
click at [240, 259] on at bounding box center [200, 209] width 396 height 593
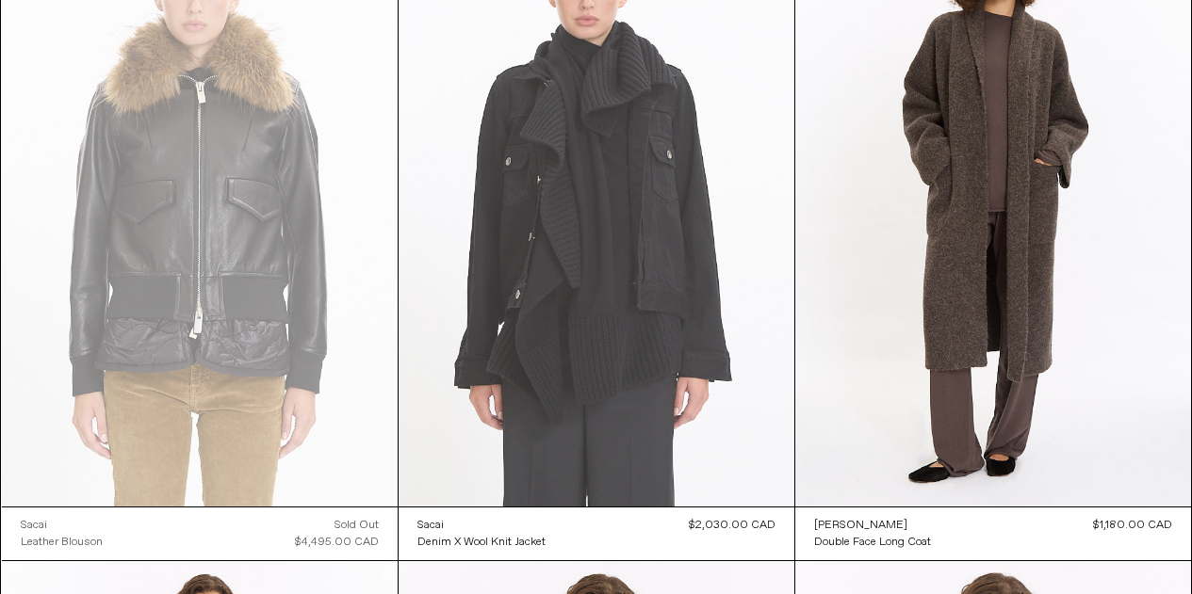
click at [684, 327] on at bounding box center [596, 209] width 396 height 593
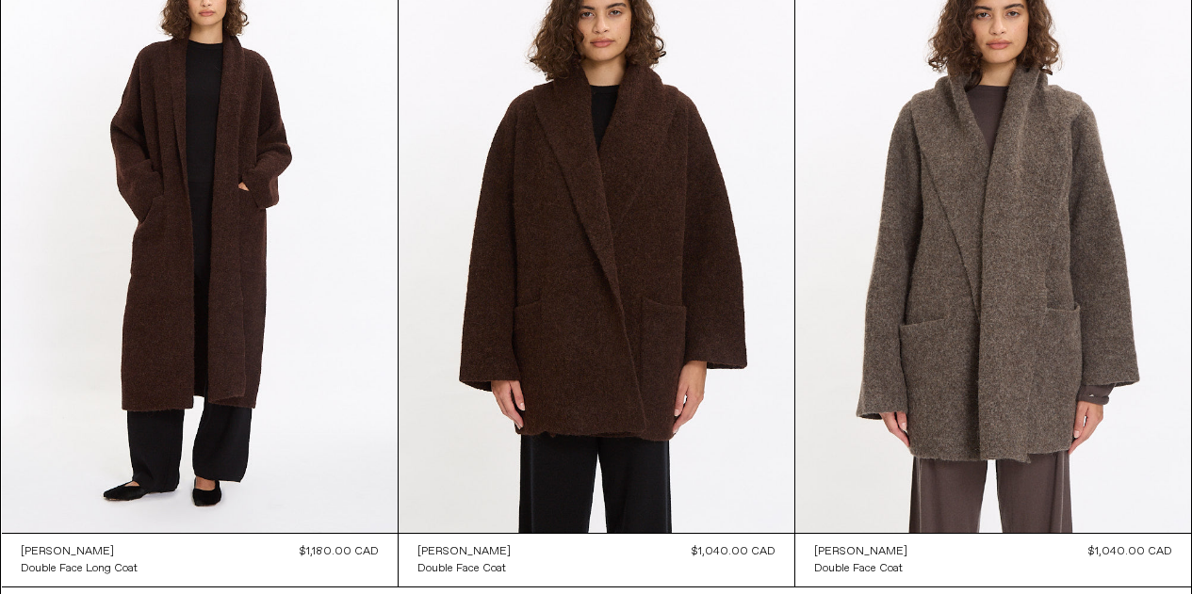
scroll to position [15080, 0]
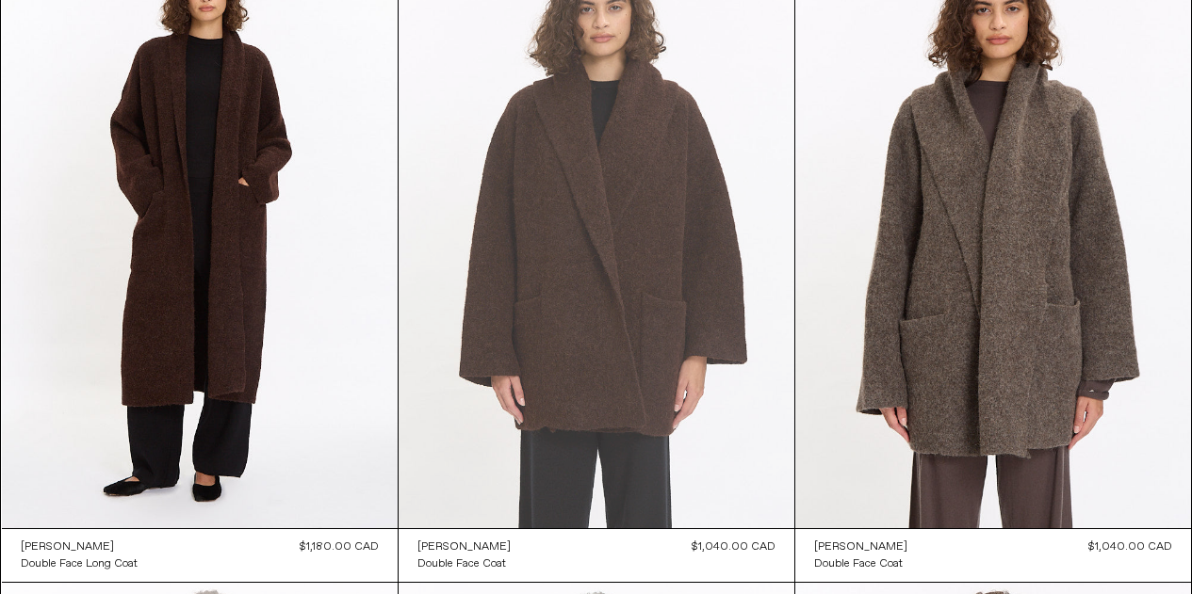
click at [686, 271] on at bounding box center [596, 231] width 396 height 593
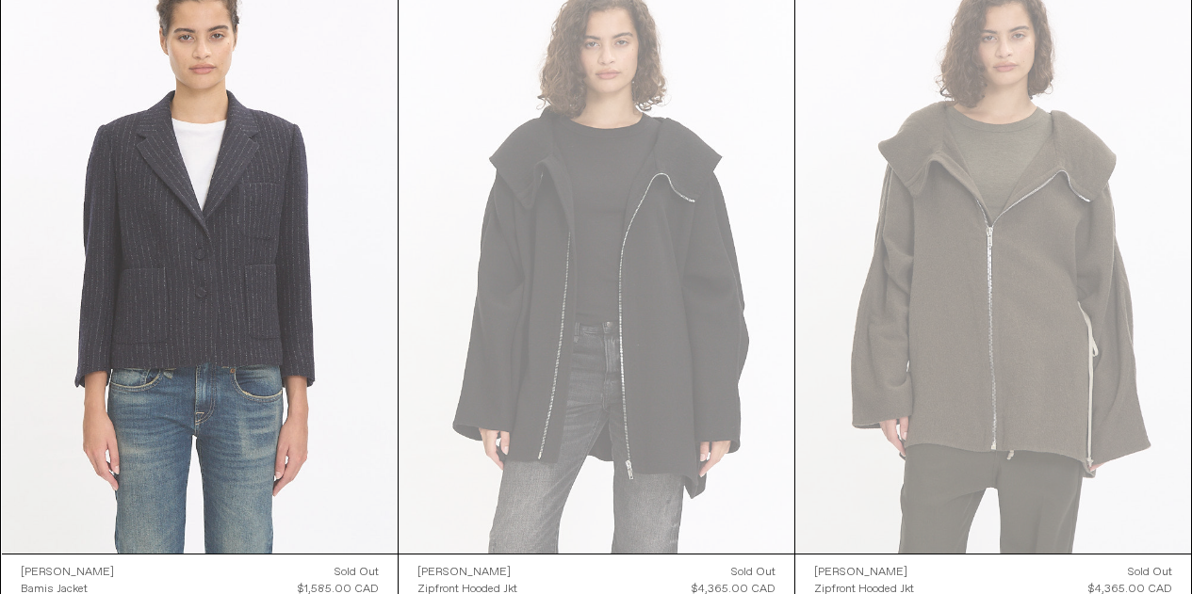
scroll to position [18294, 0]
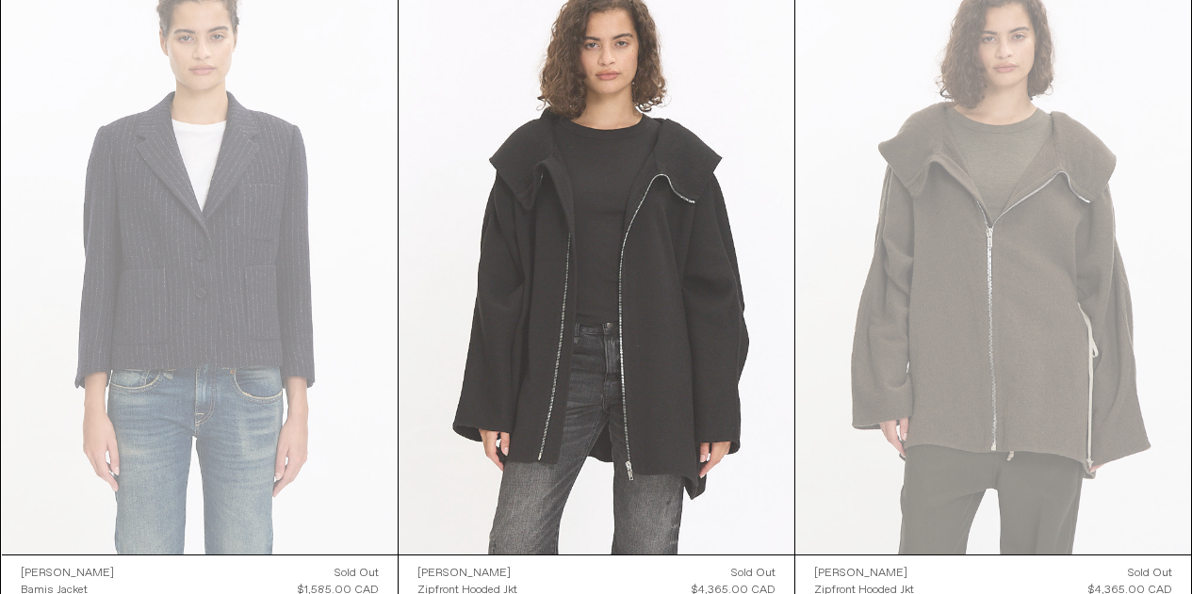
click at [630, 338] on at bounding box center [596, 257] width 396 height 593
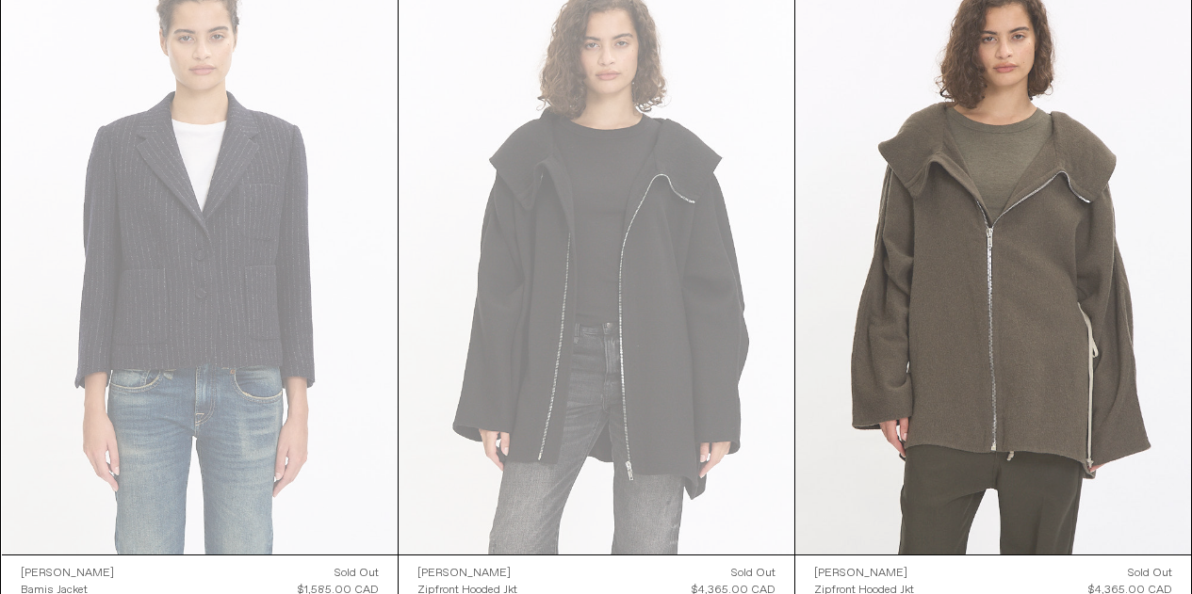
click at [1005, 292] on at bounding box center [993, 257] width 396 height 593
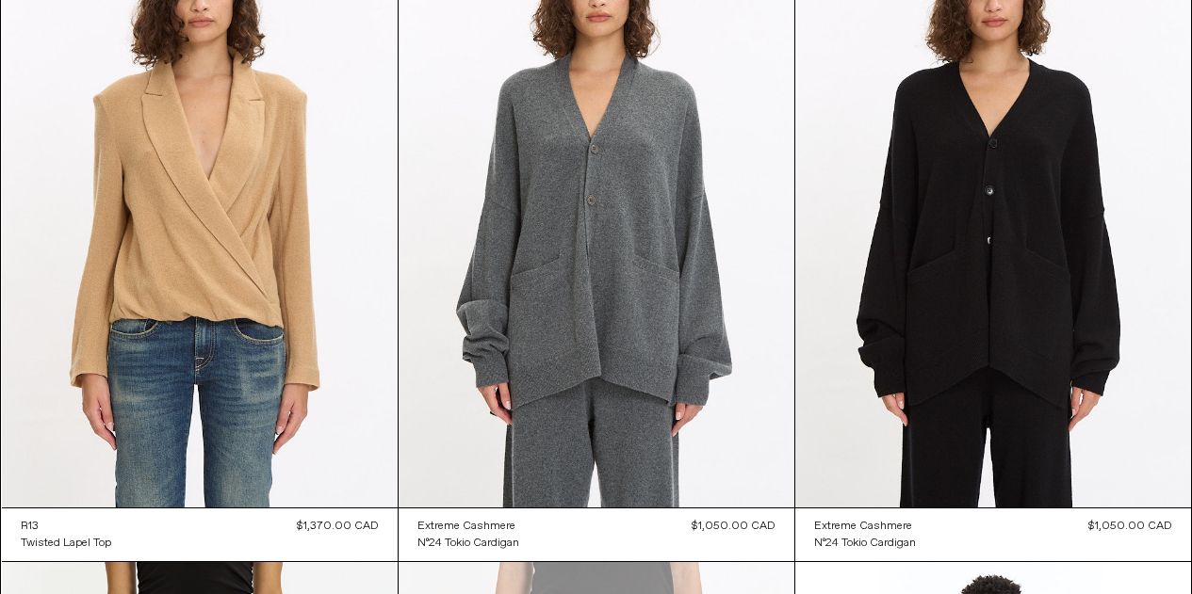
scroll to position [24175, 0]
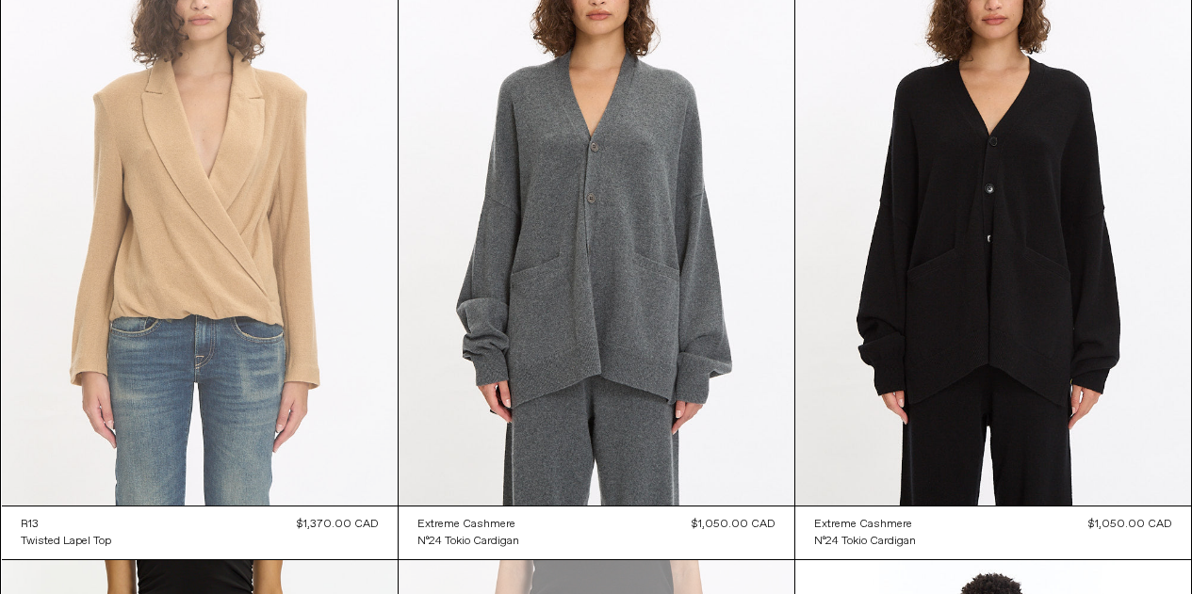
click at [233, 290] on at bounding box center [200, 208] width 396 height 593
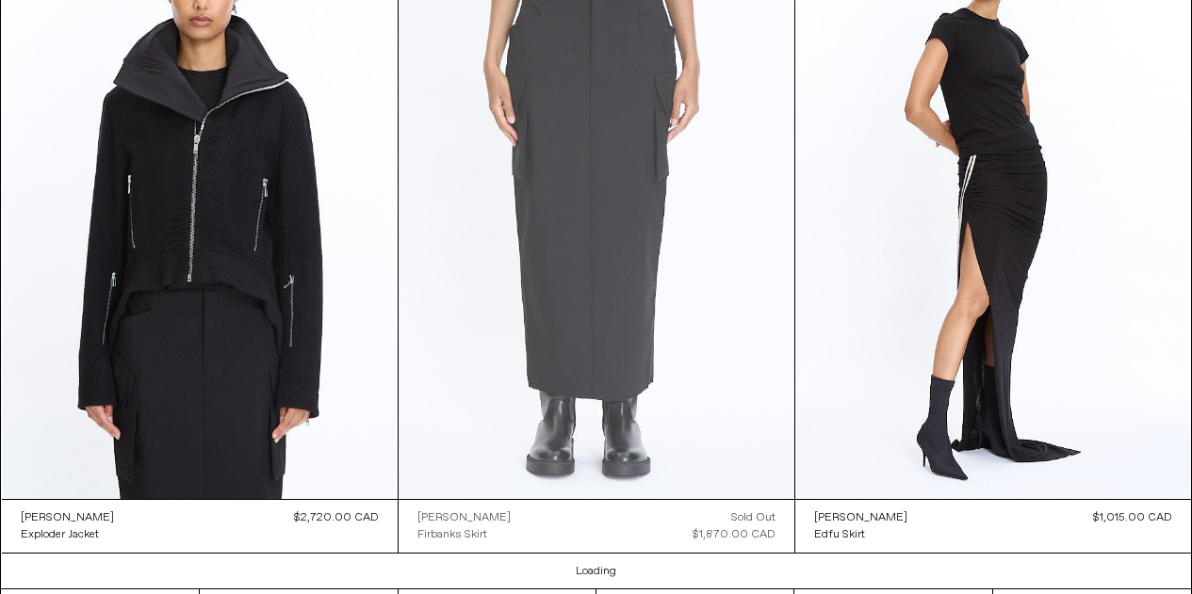
scroll to position [25479, 0]
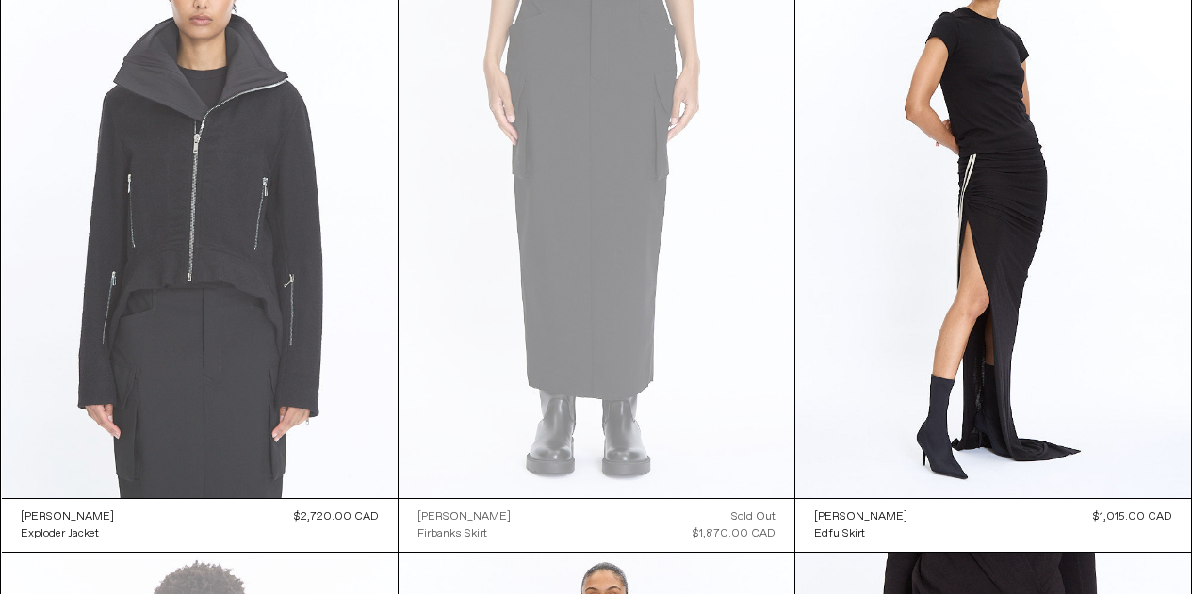
click at [233, 245] on at bounding box center [200, 201] width 396 height 593
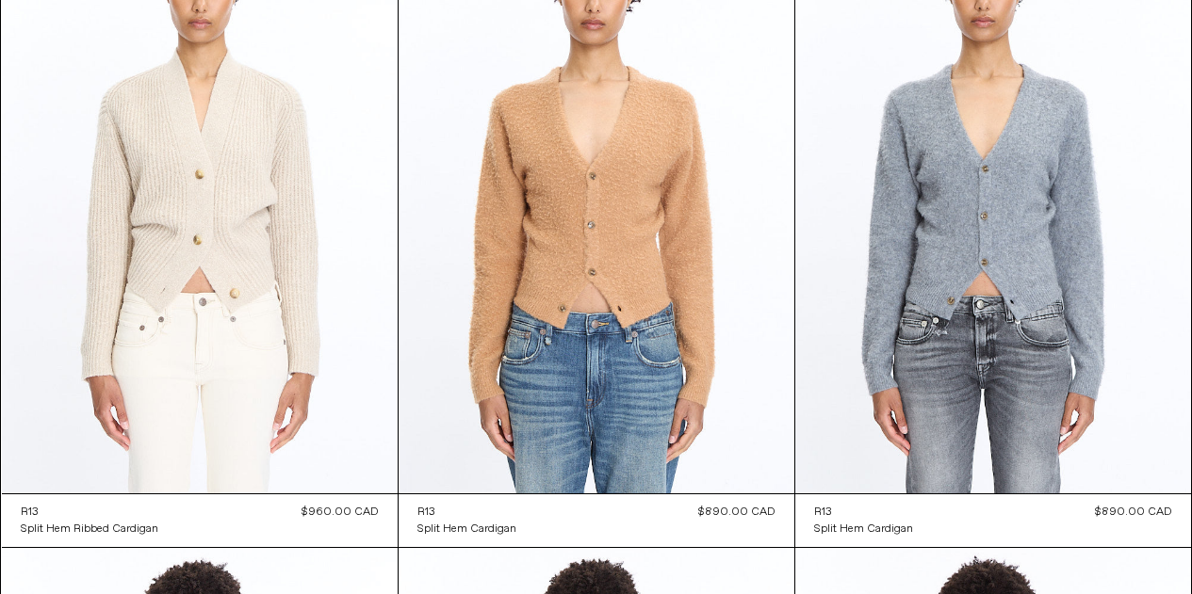
scroll to position [26781, 0]
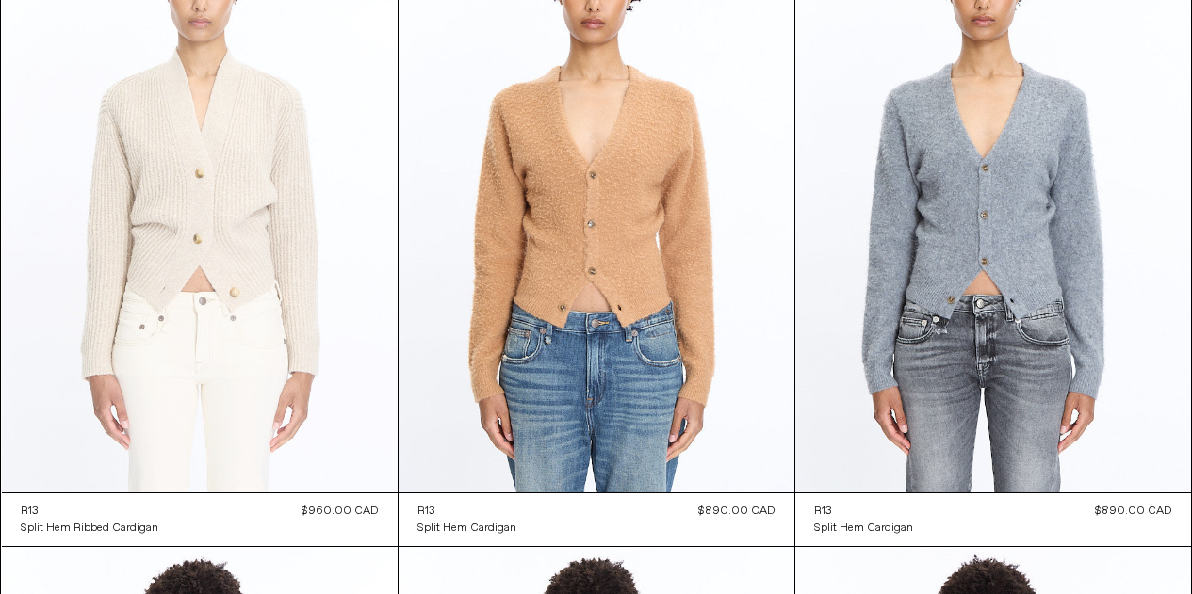
click at [218, 248] on at bounding box center [200, 195] width 396 height 593
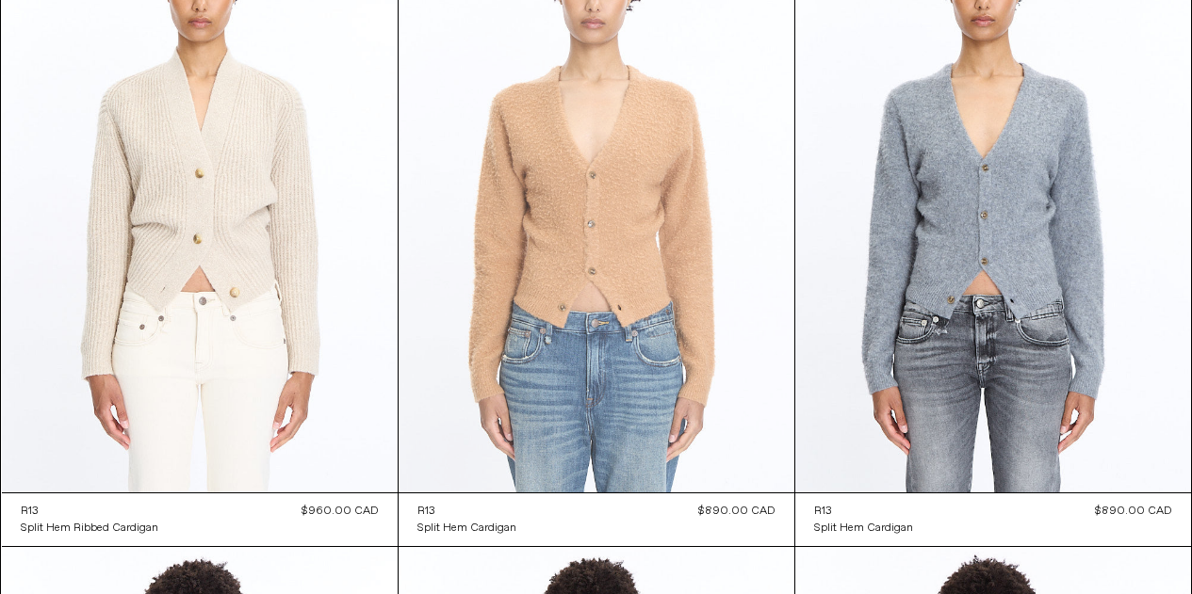
click at [617, 216] on at bounding box center [596, 195] width 396 height 593
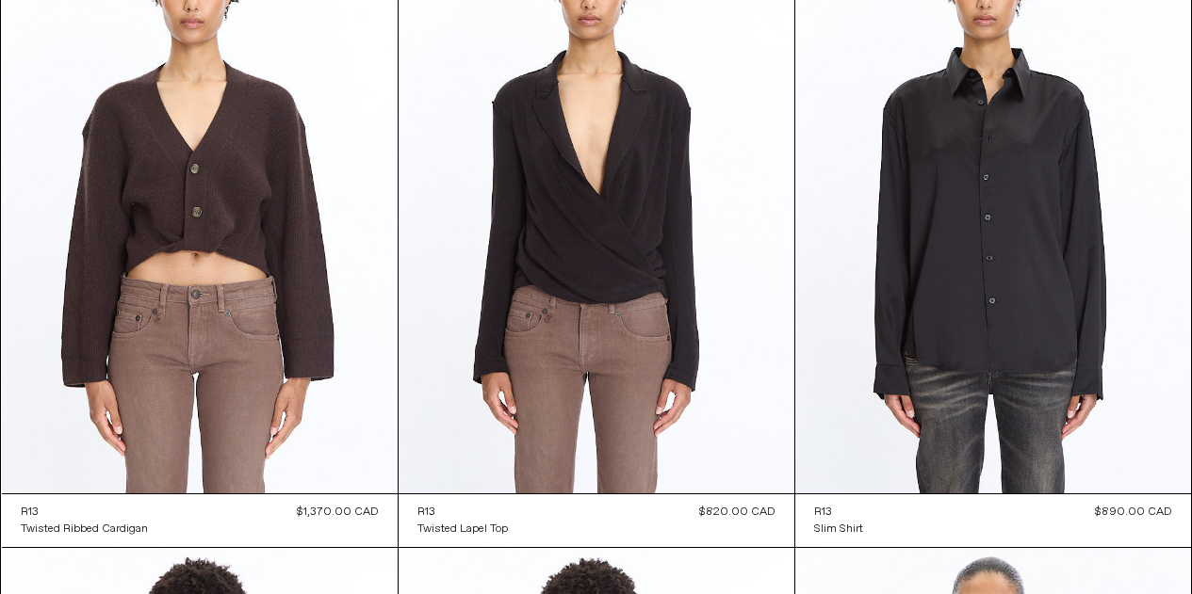
scroll to position [27429, 0]
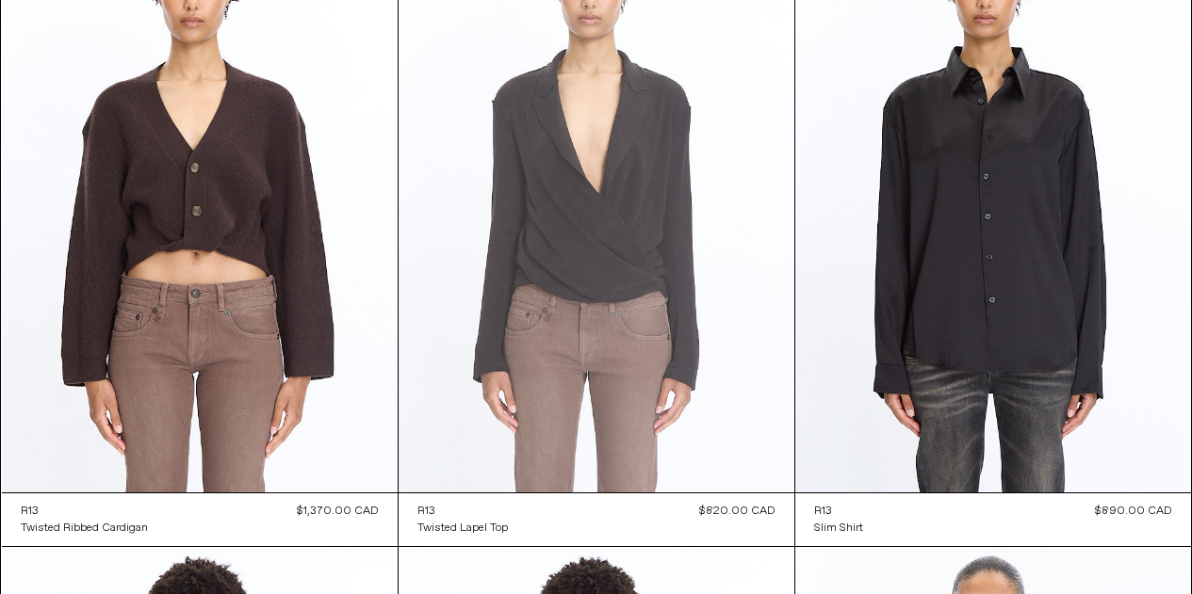
click at [611, 238] on at bounding box center [596, 195] width 396 height 593
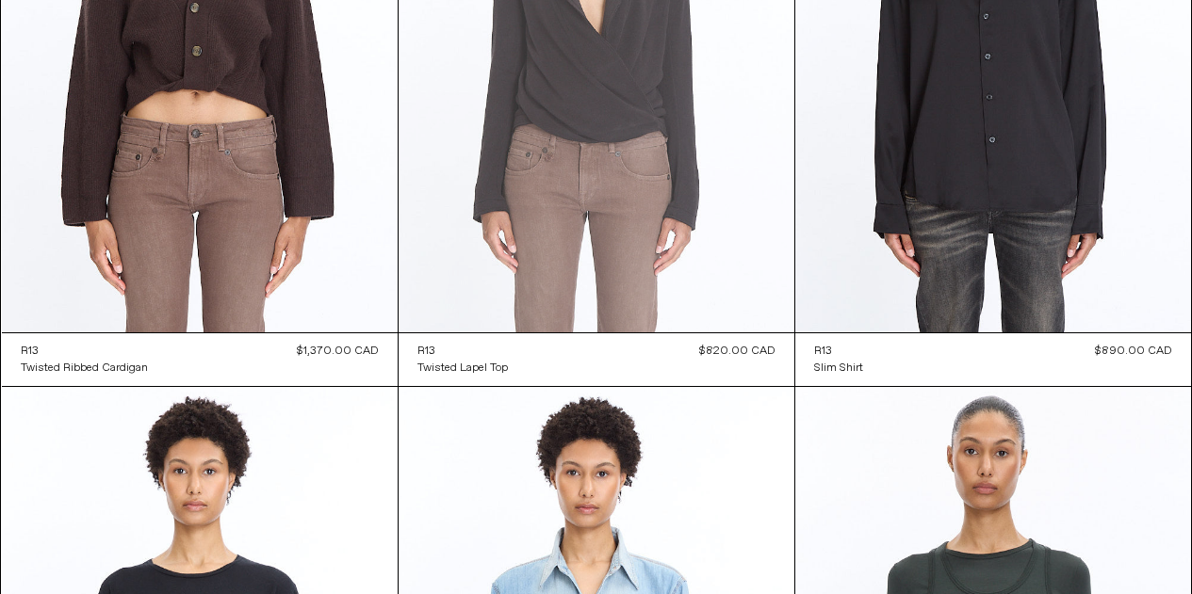
scroll to position [27580, 0]
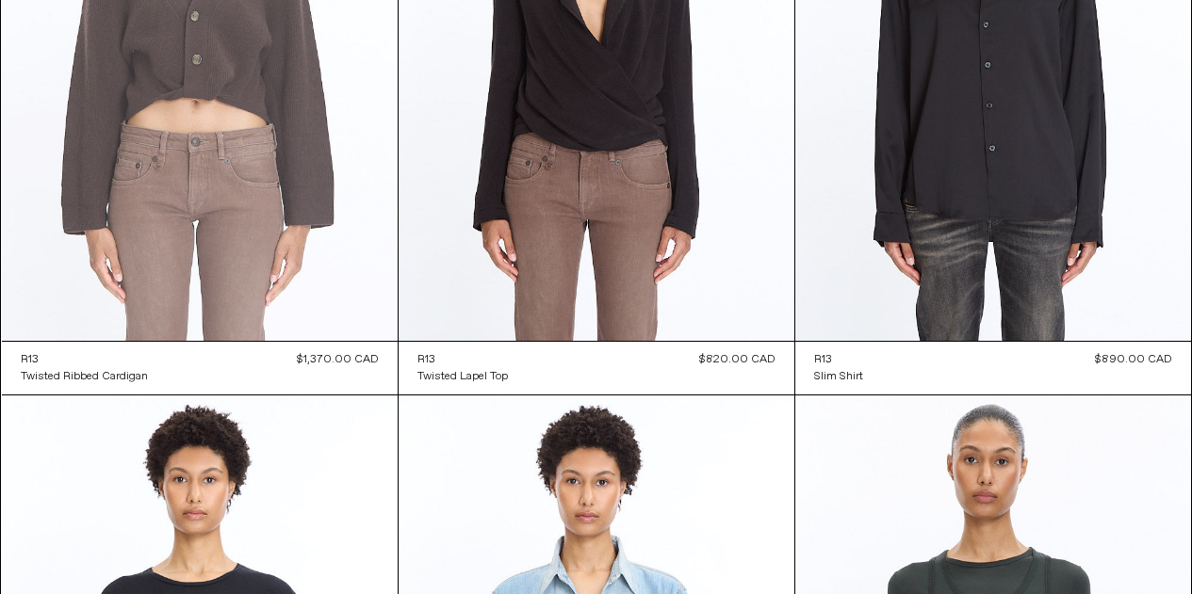
click at [184, 128] on at bounding box center [200, 44] width 396 height 593
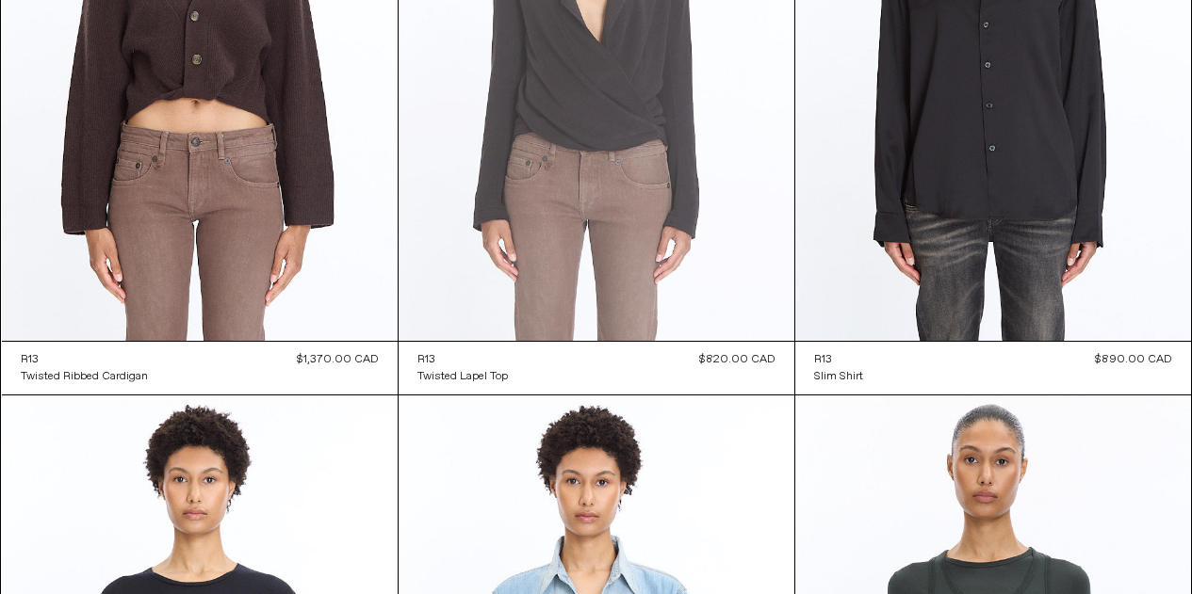
click at [602, 202] on at bounding box center [596, 44] width 396 height 593
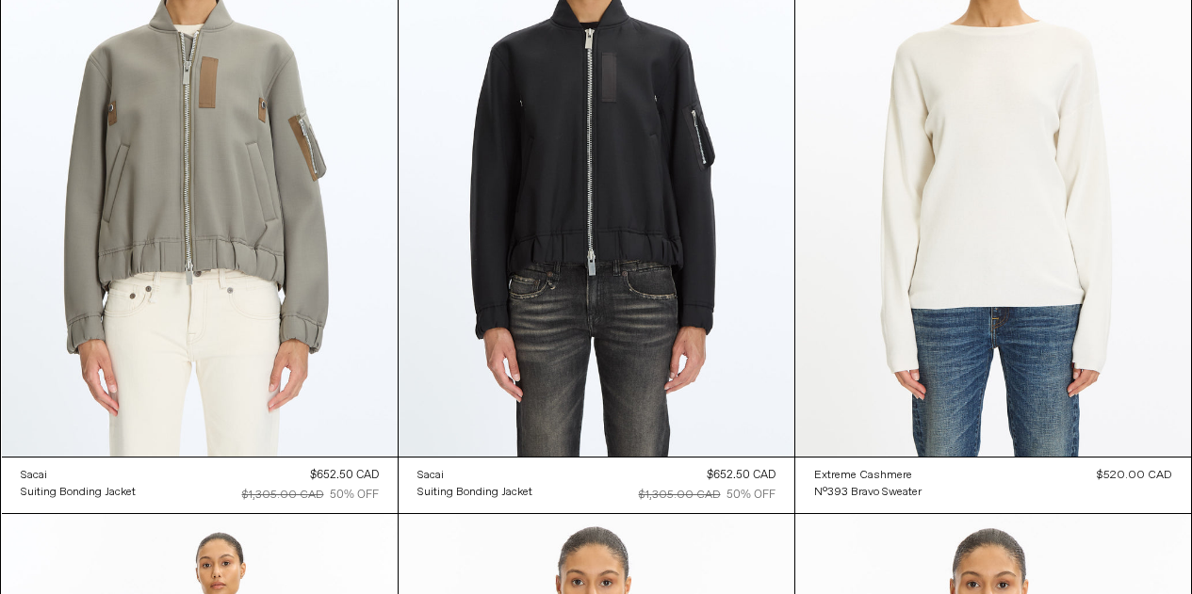
scroll to position [56739, 0]
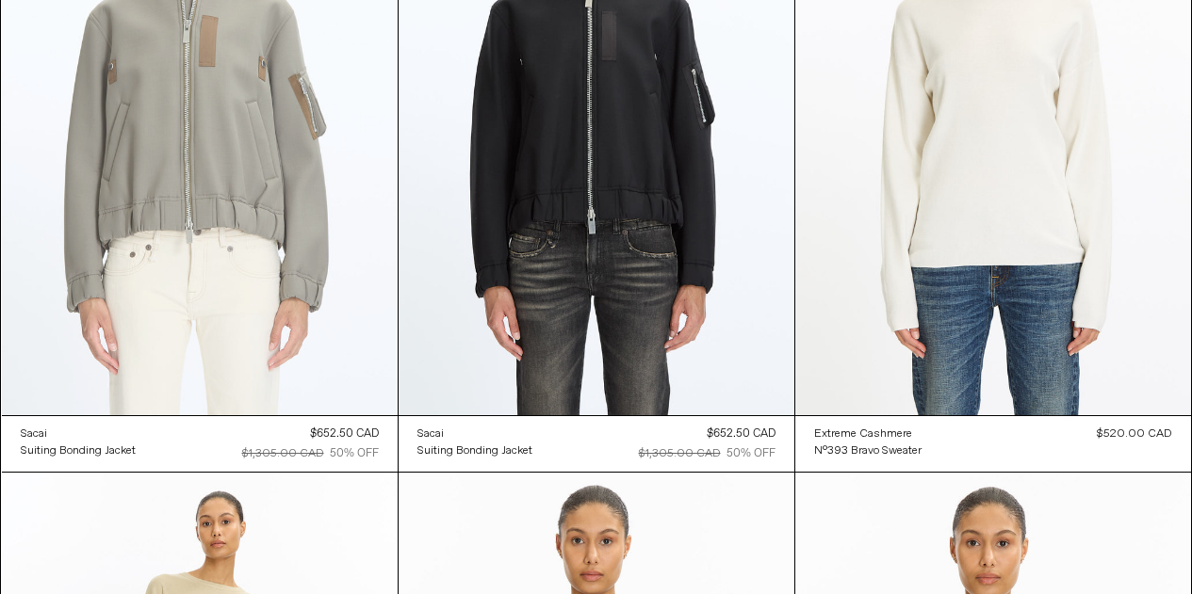
click at [268, 185] on at bounding box center [200, 118] width 396 height 593
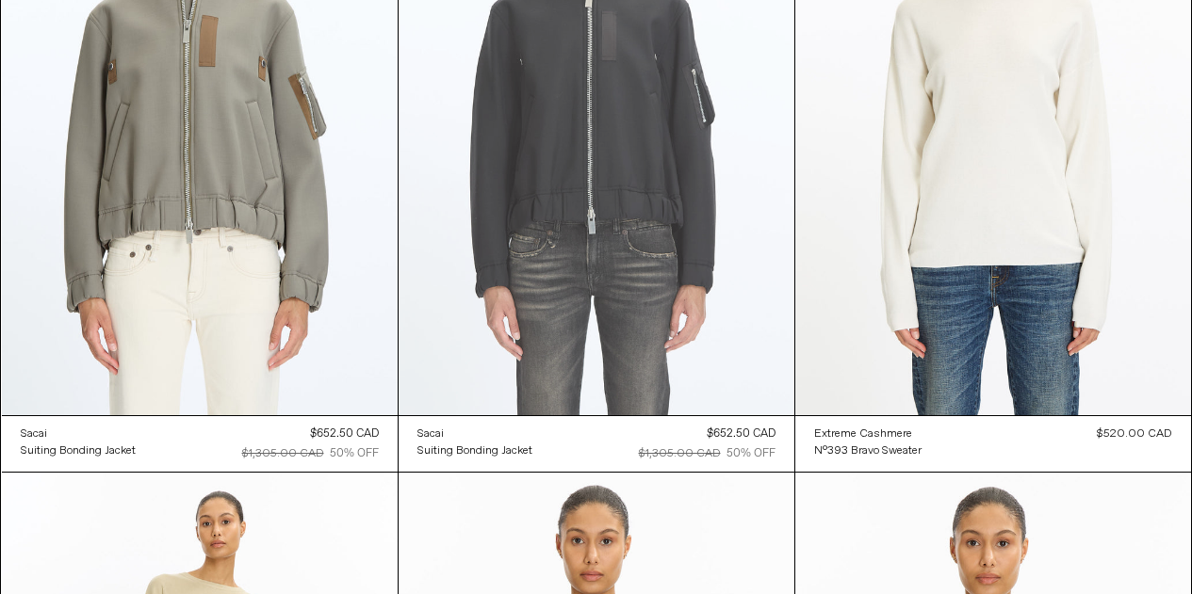
click at [592, 154] on at bounding box center [596, 118] width 396 height 593
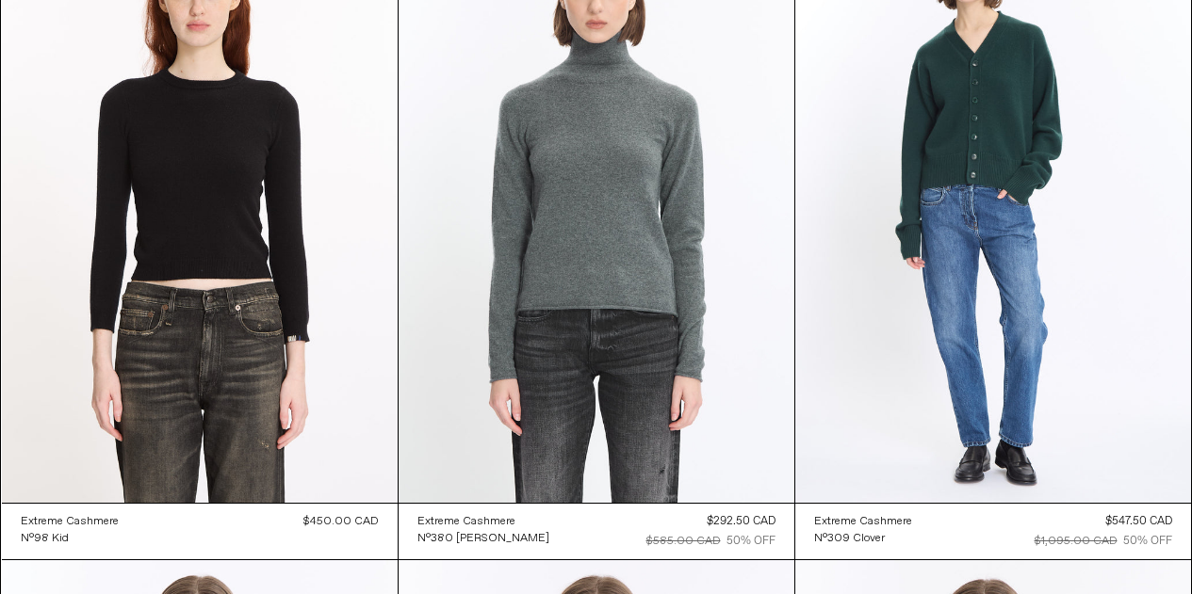
scroll to position [64454, 0]
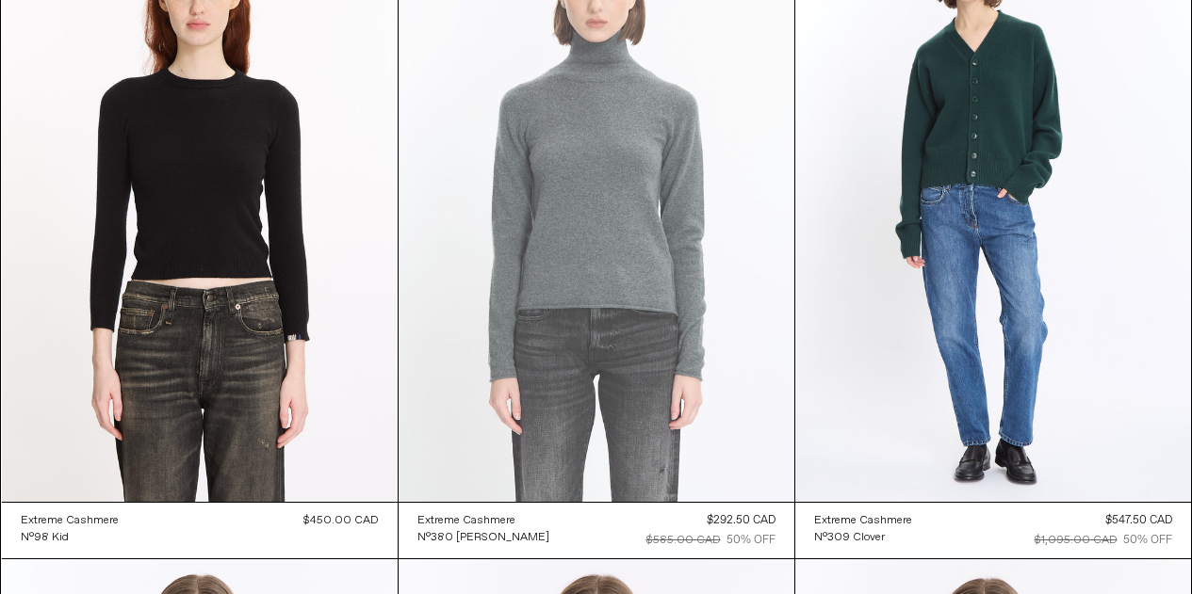
click at [627, 231] on at bounding box center [596, 205] width 396 height 593
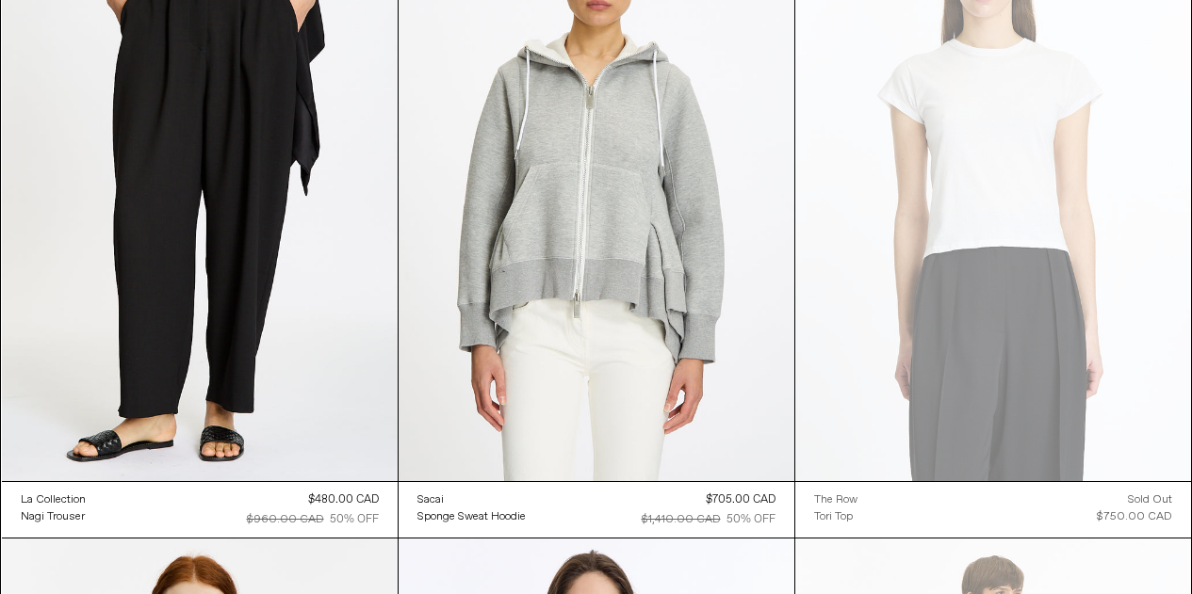
scroll to position [74229, 0]
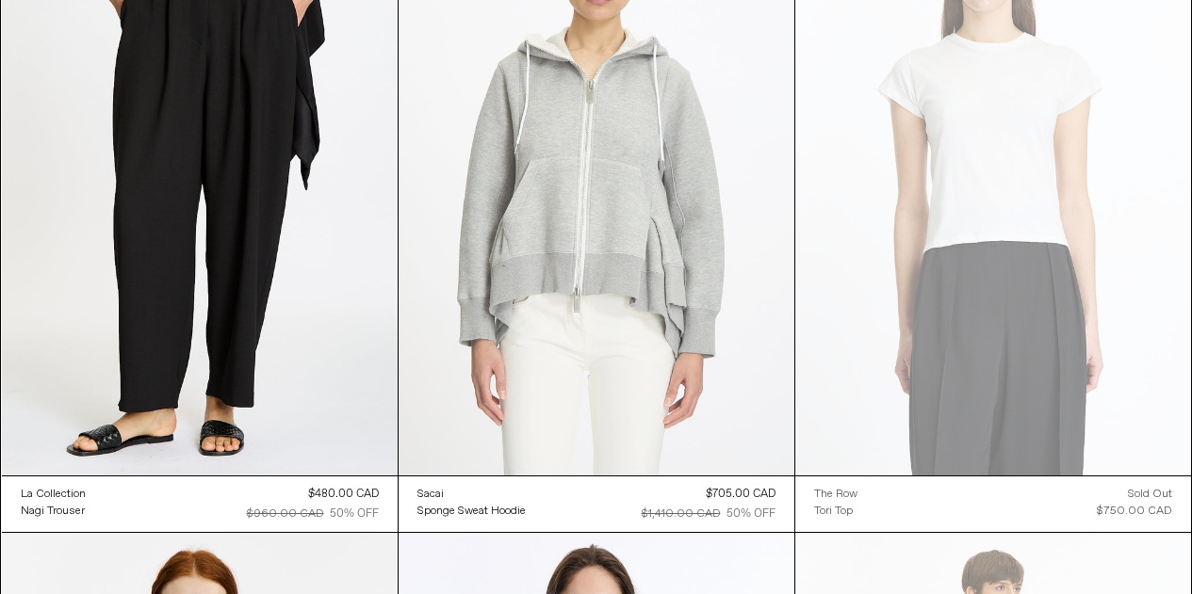
click at [603, 250] on at bounding box center [596, 178] width 396 height 593
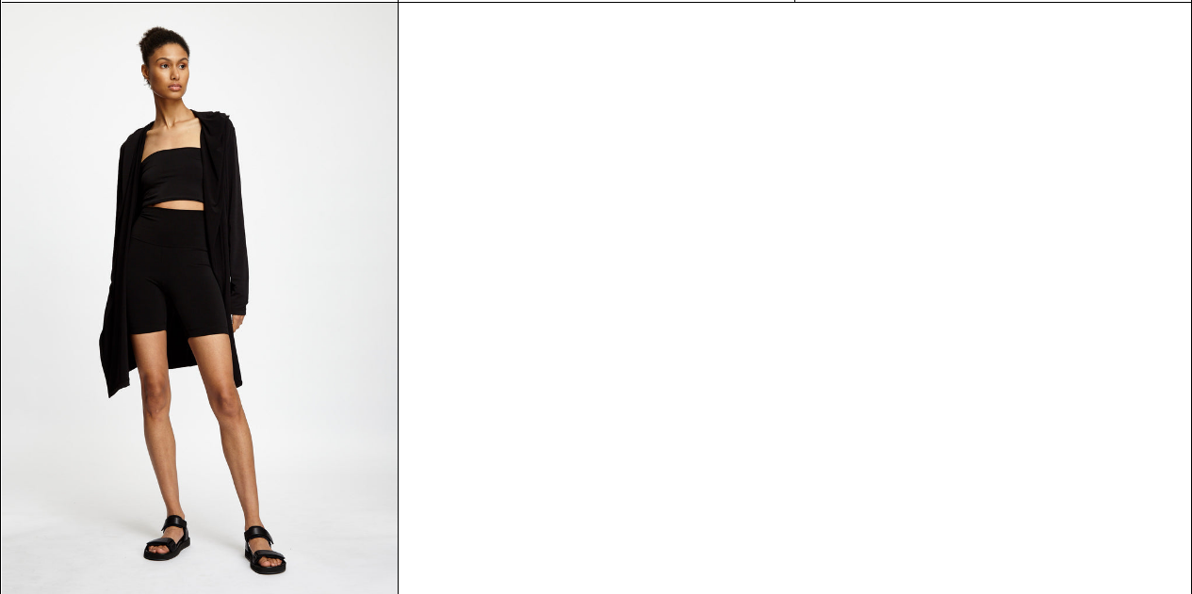
scroll to position [91159, 0]
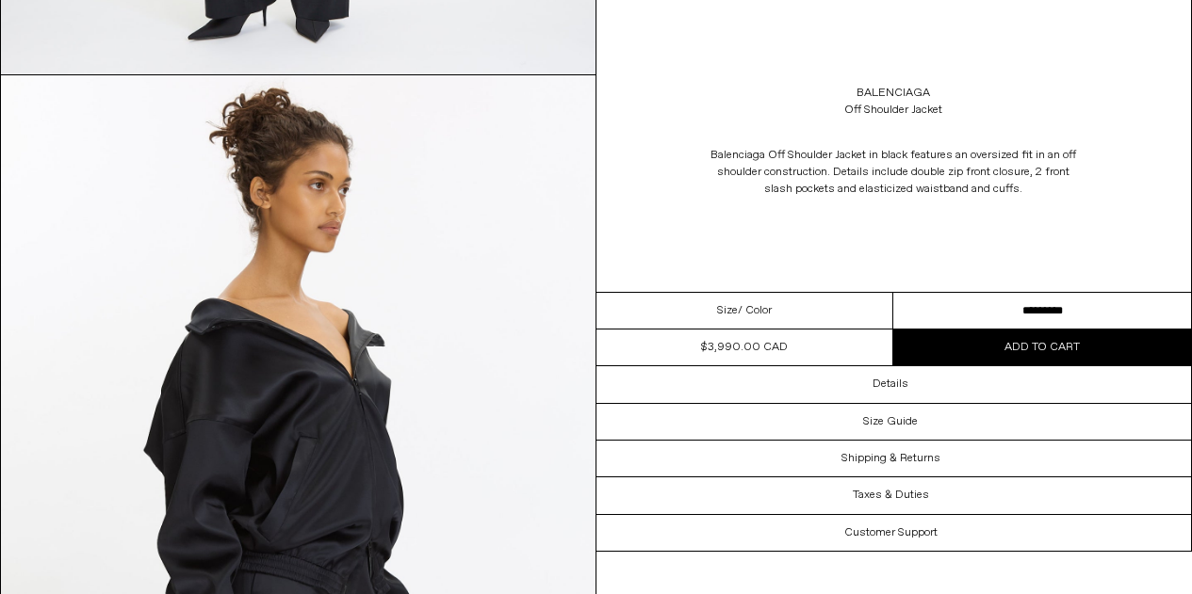
scroll to position [1523, 0]
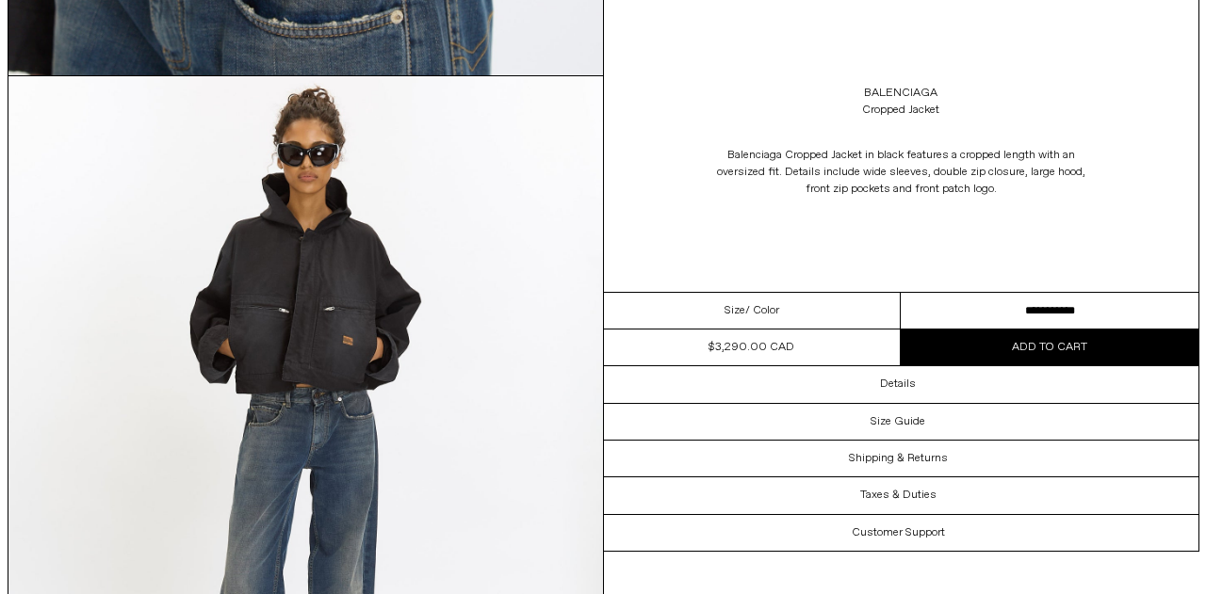
scroll to position [3016, 0]
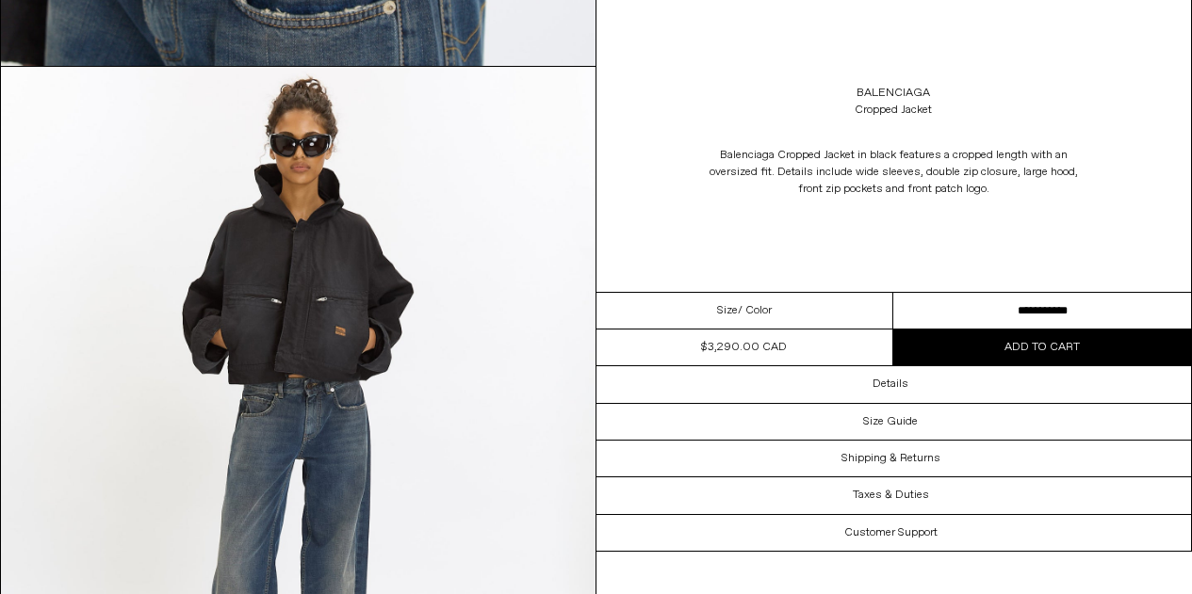
click at [374, 317] on img at bounding box center [298, 438] width 594 height 742
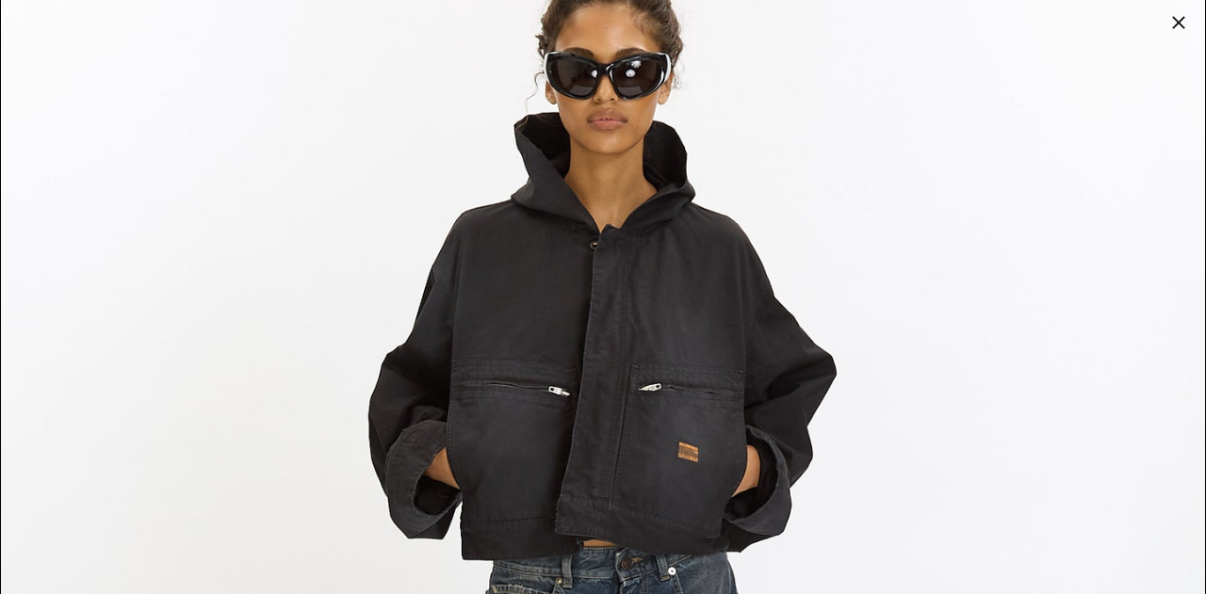
scroll to position [6108, 0]
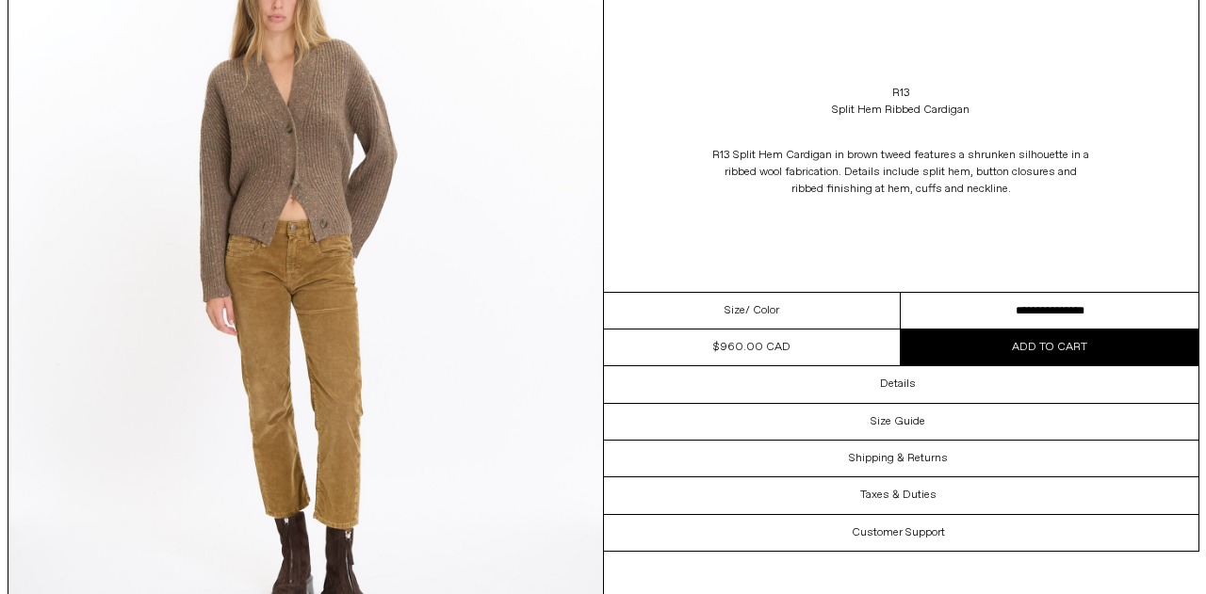
scroll to position [2412, 0]
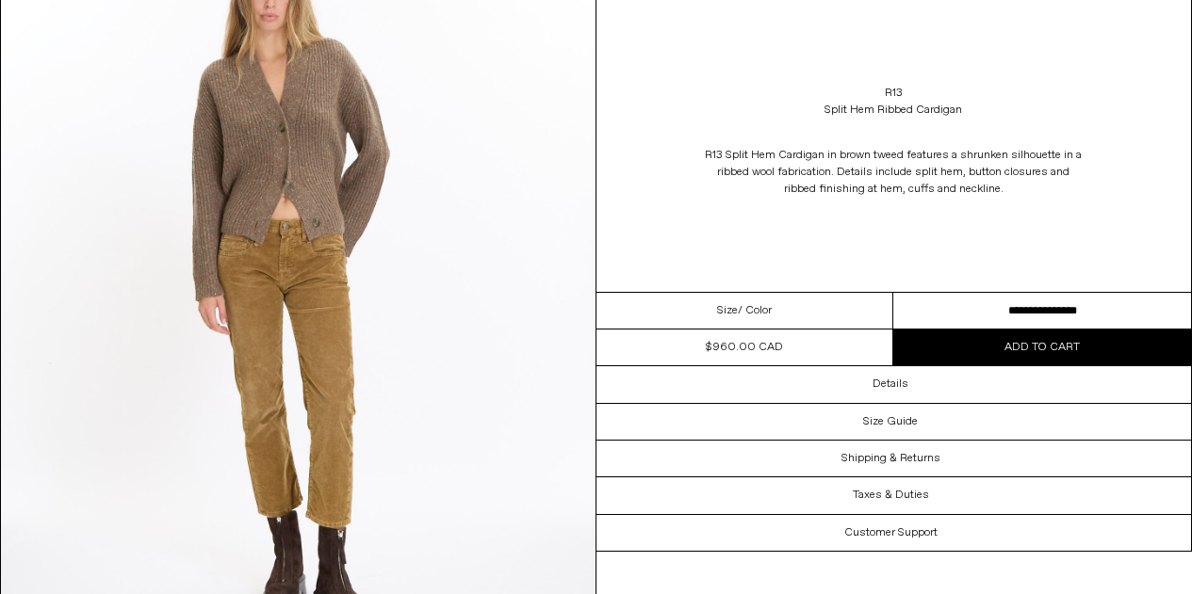
click at [355, 316] on img at bounding box center [298, 298] width 594 height 742
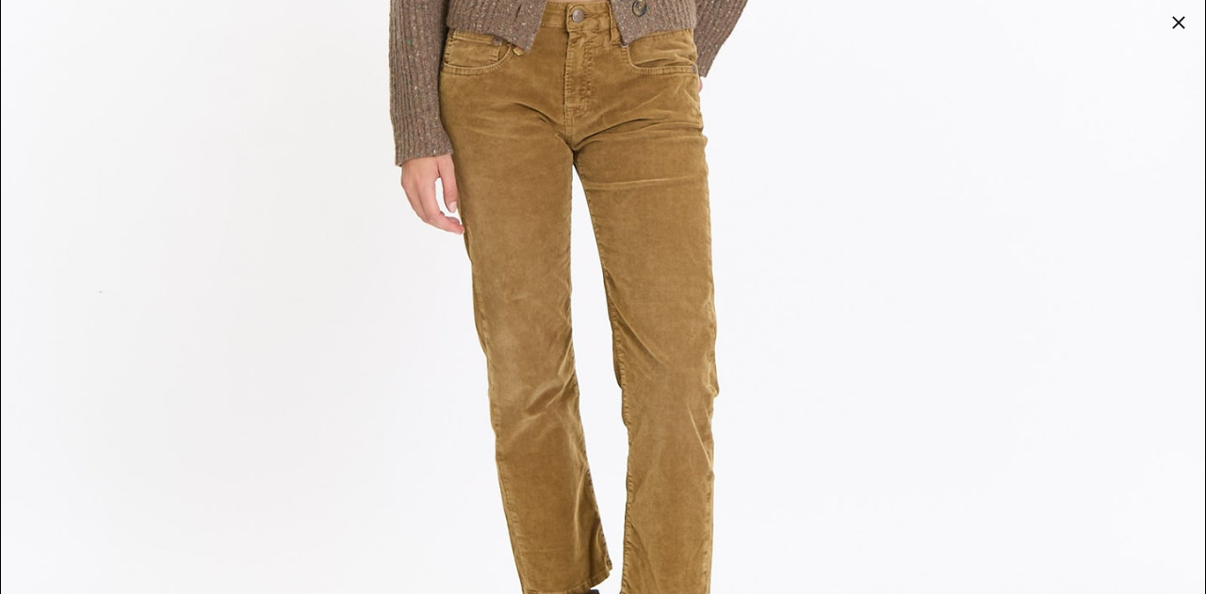
scroll to position [5042, 0]
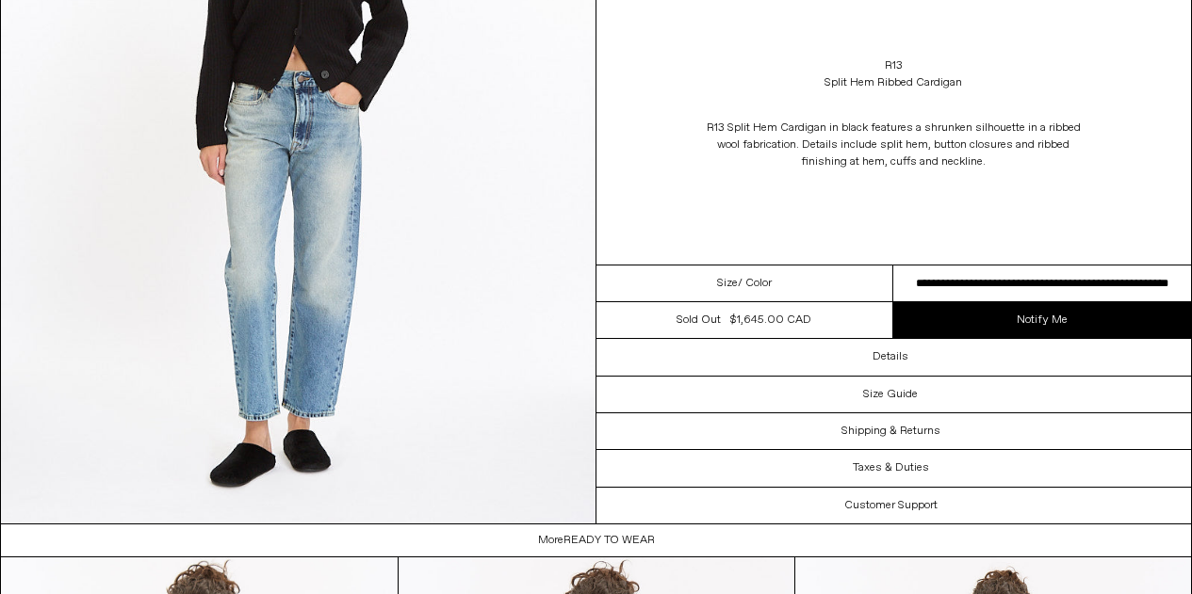
scroll to position [2559, 0]
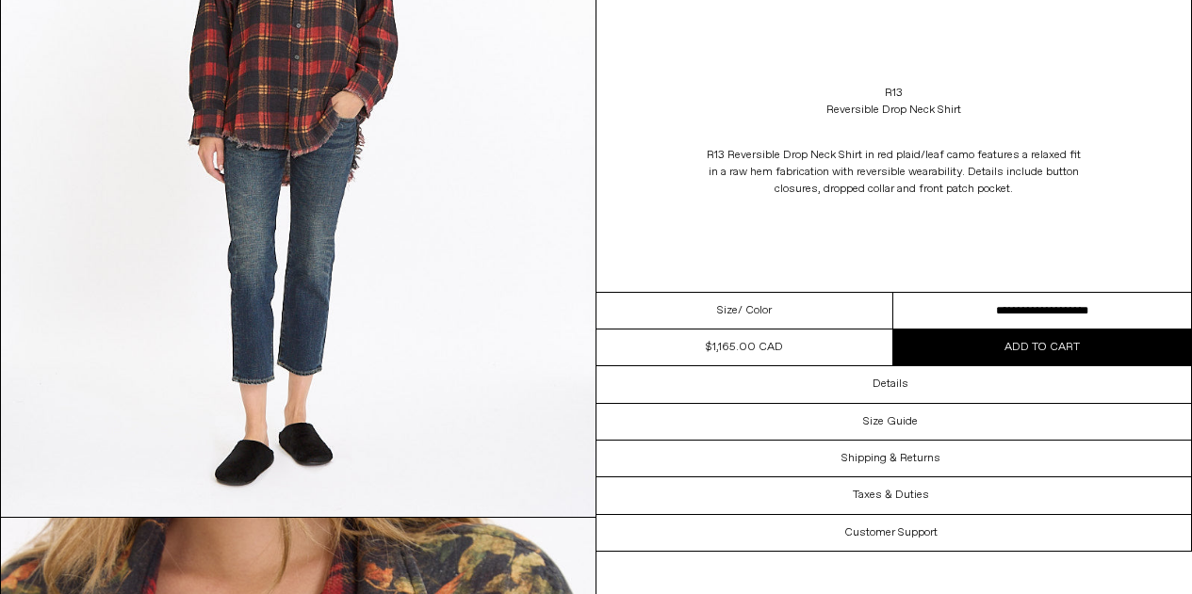
scroll to position [4081, 0]
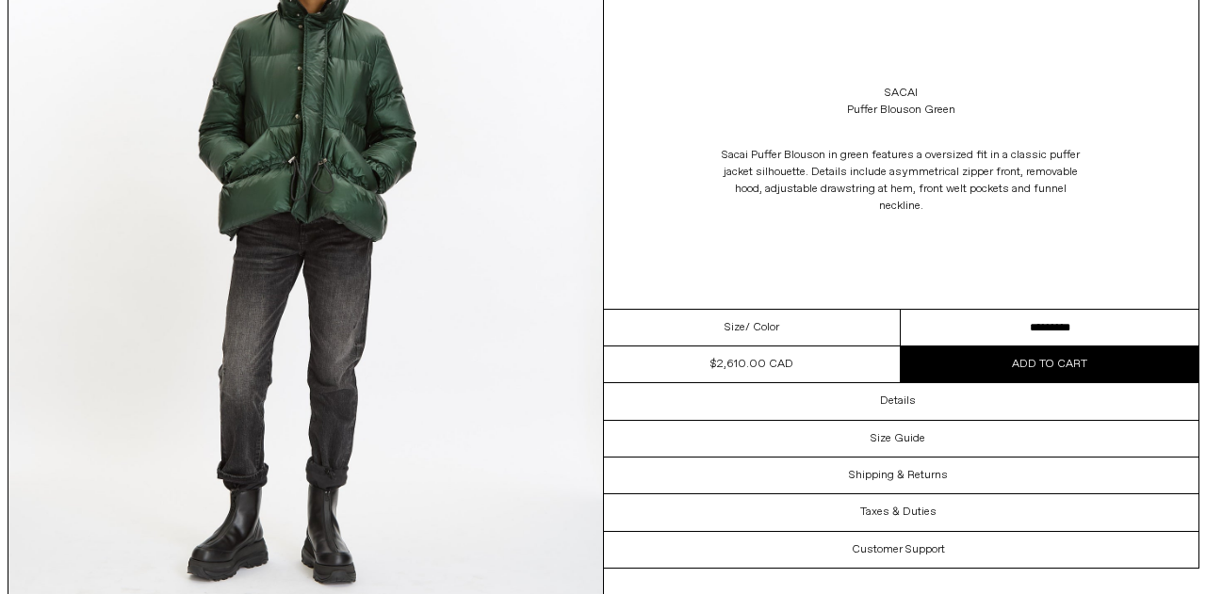
scroll to position [3208, 0]
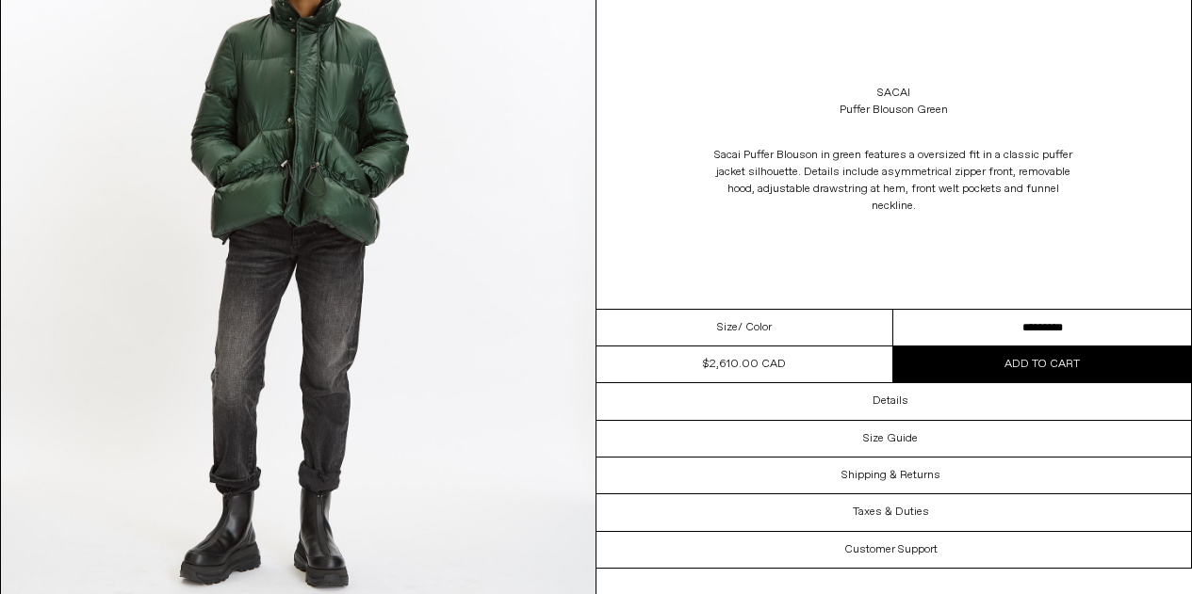
click at [475, 294] on img at bounding box center [298, 246] width 594 height 742
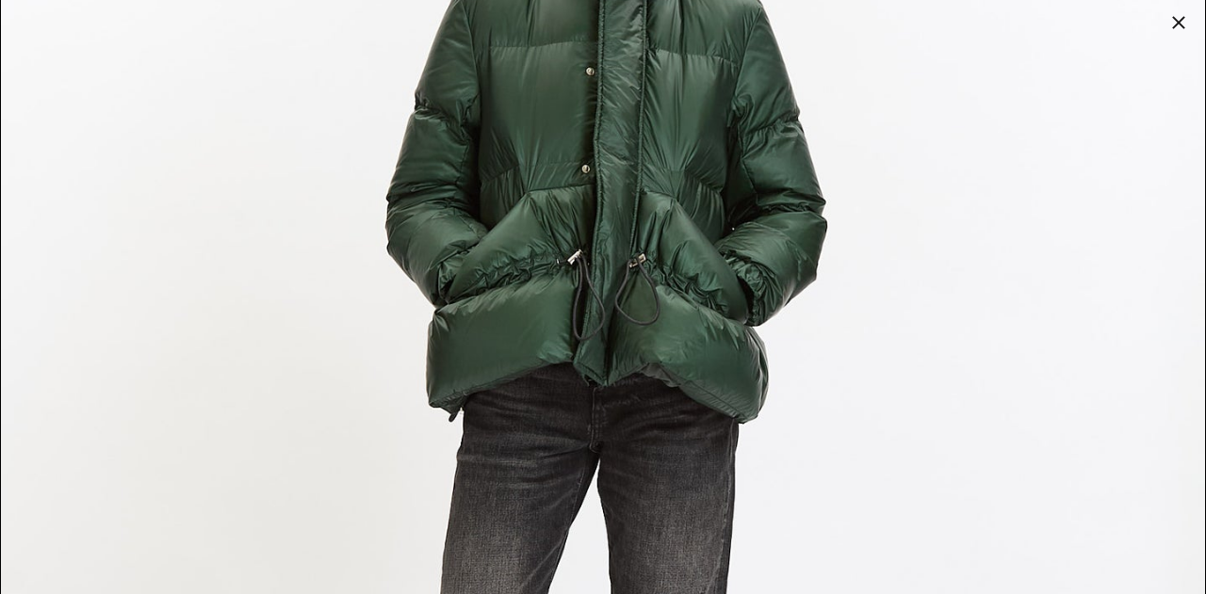
scroll to position [6351, 0]
click at [286, 244] on img at bounding box center [603, 424] width 1204 height 1505
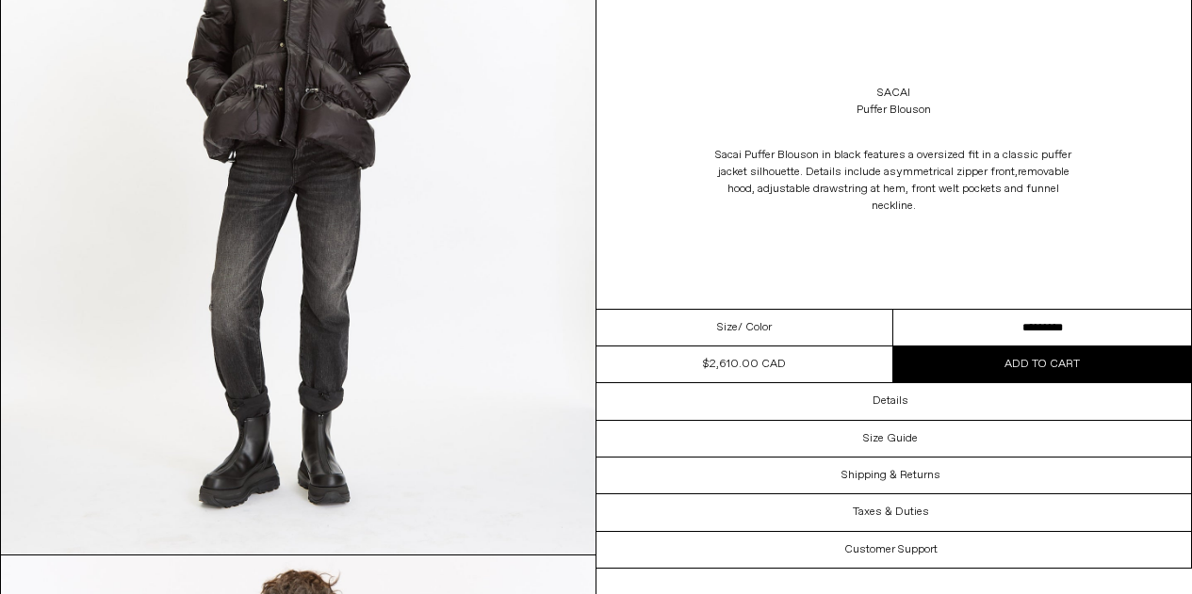
scroll to position [2536, 0]
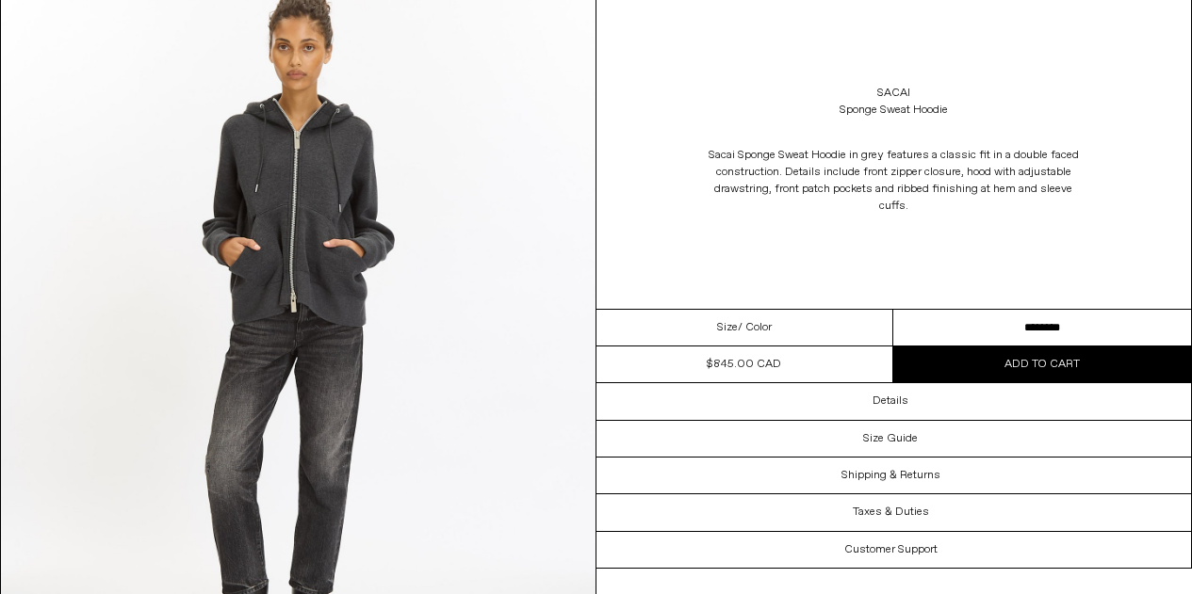
scroll to position [2365, 0]
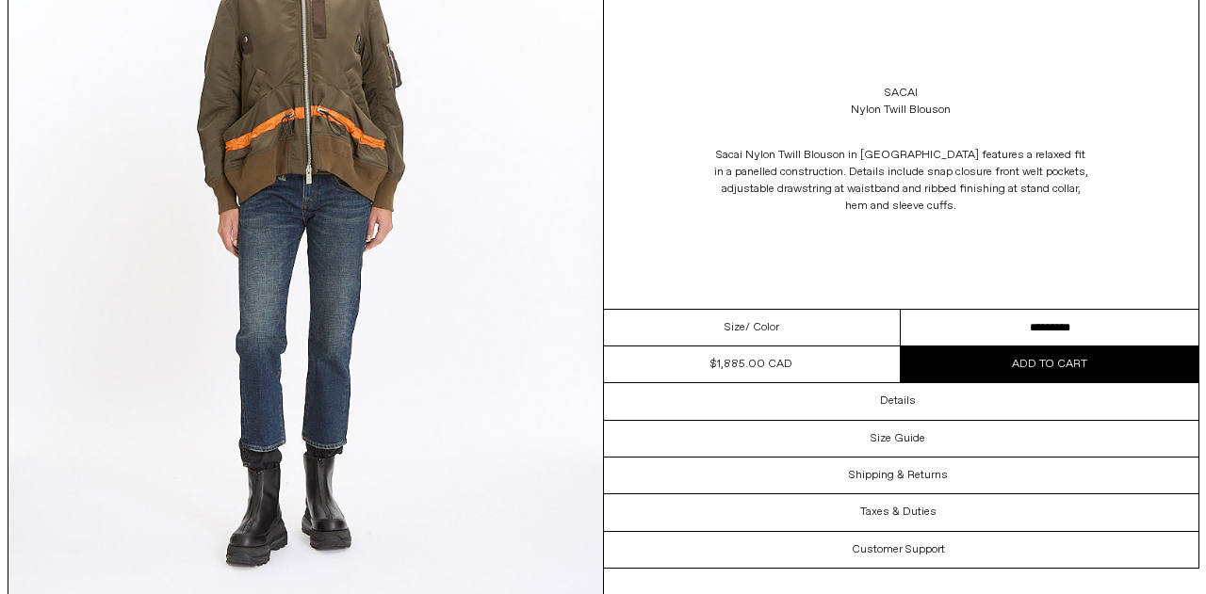
scroll to position [2474, 0]
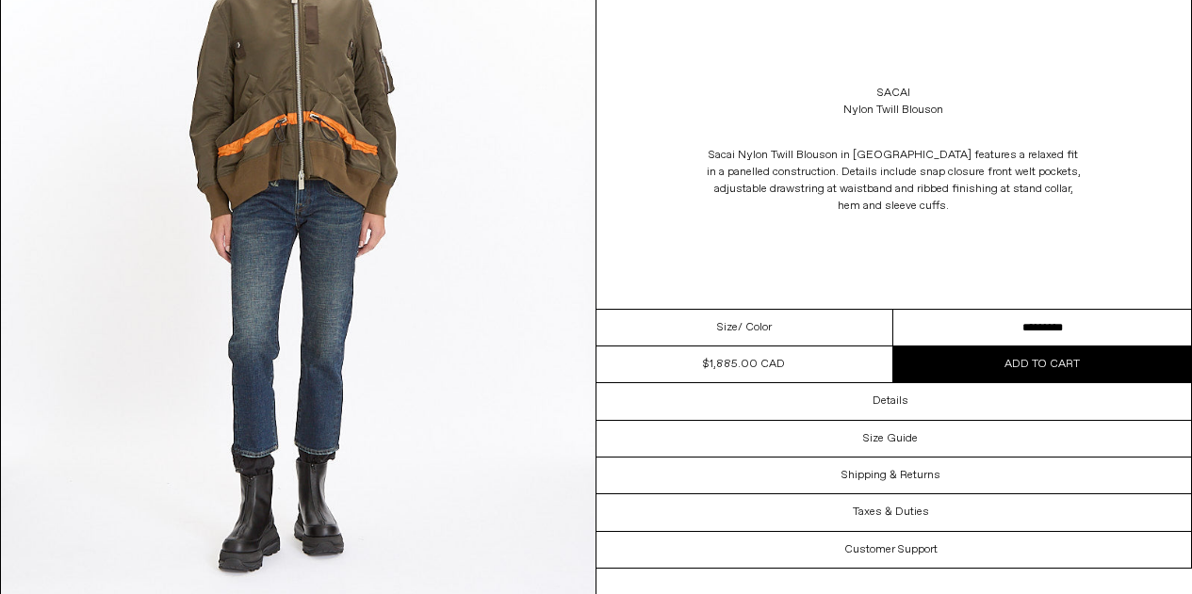
click at [227, 208] on img at bounding box center [298, 235] width 594 height 742
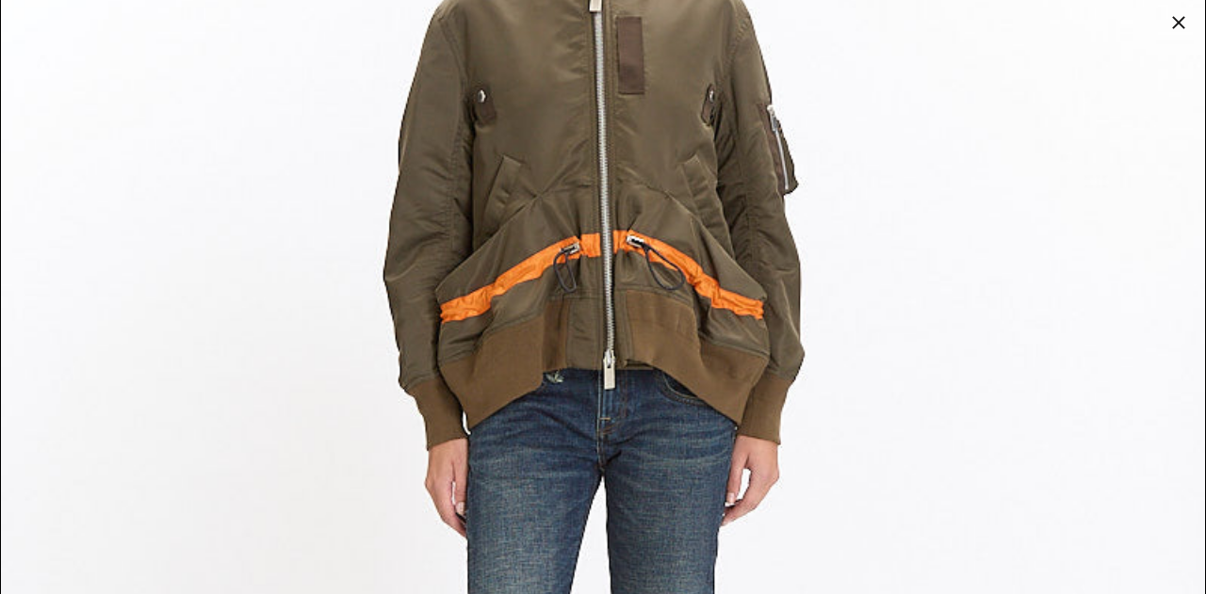
scroll to position [4787, 0]
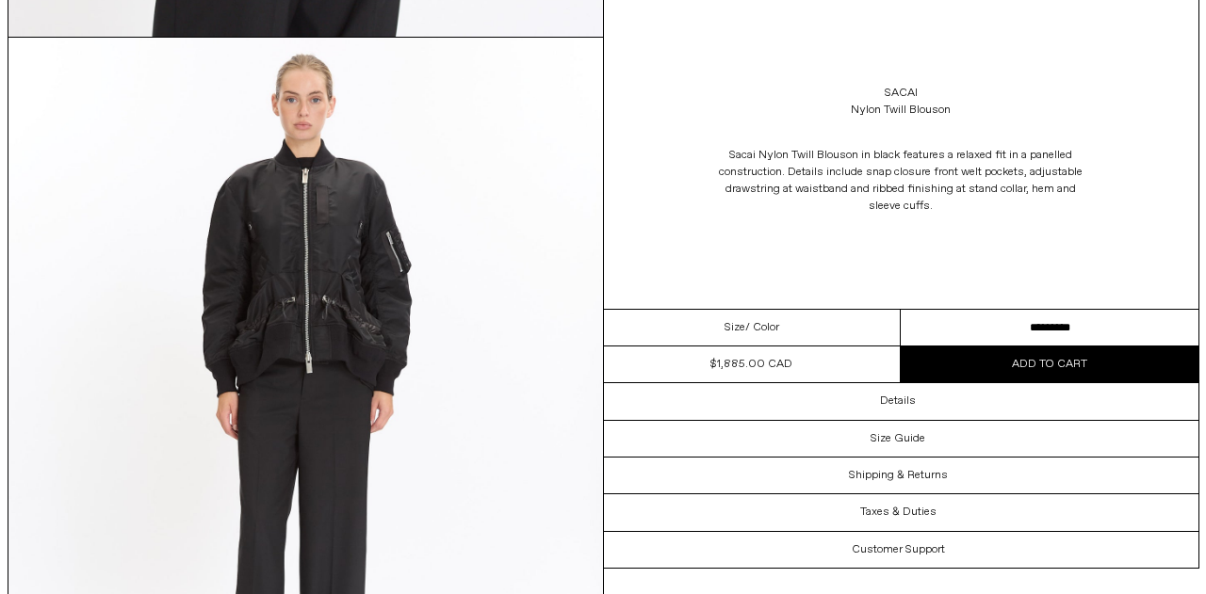
scroll to position [2299, 0]
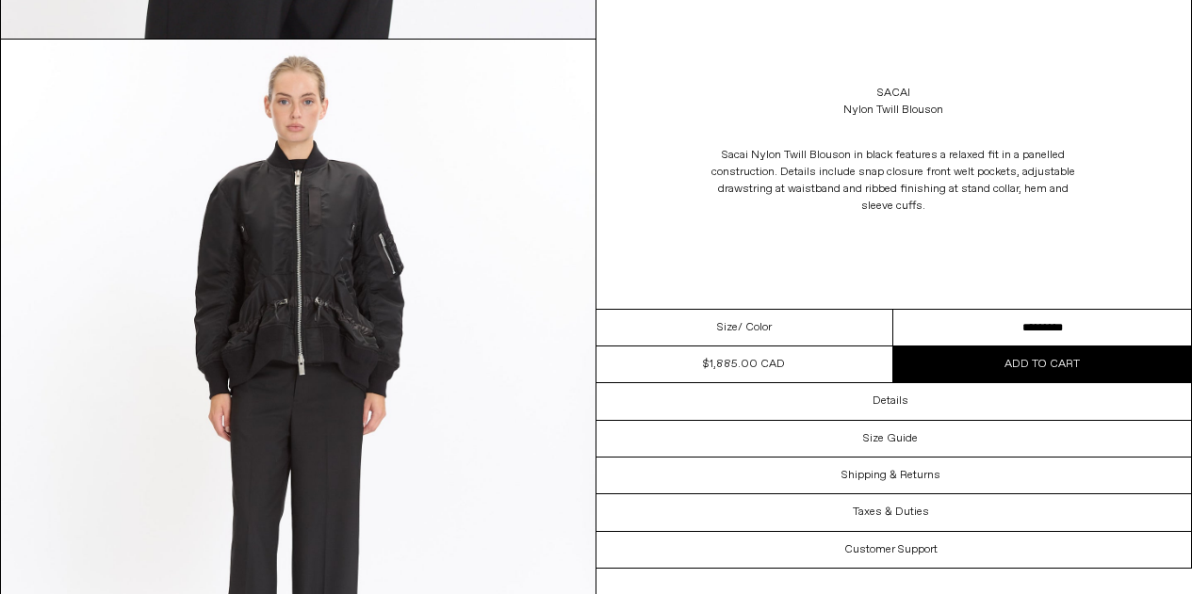
click at [219, 268] on img at bounding box center [298, 411] width 594 height 742
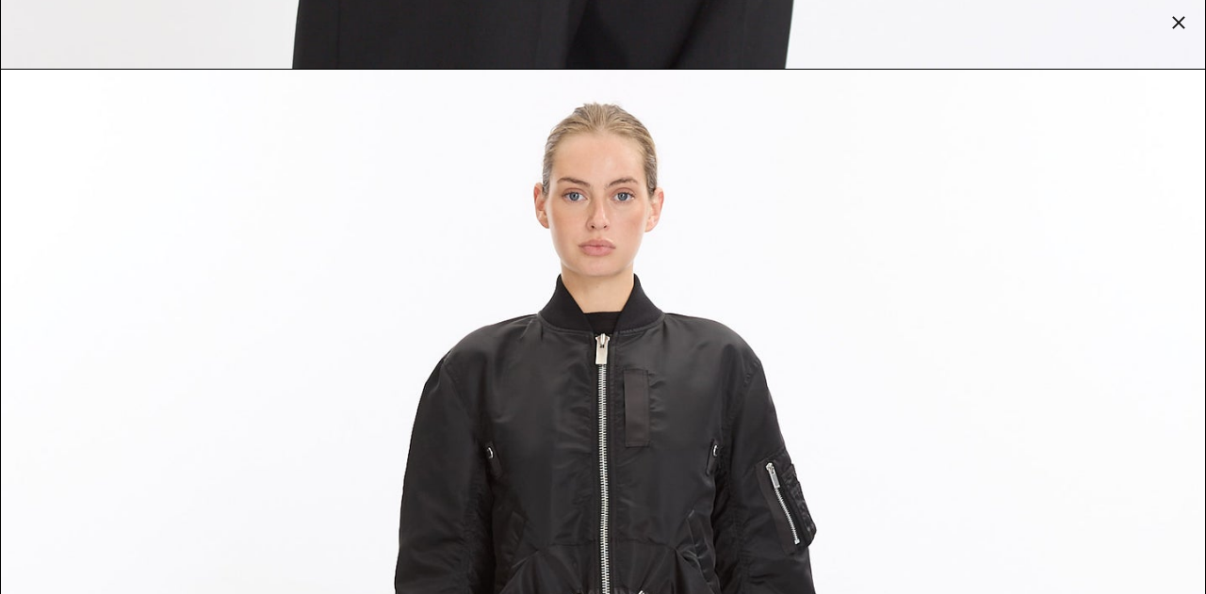
scroll to position [4445, 0]
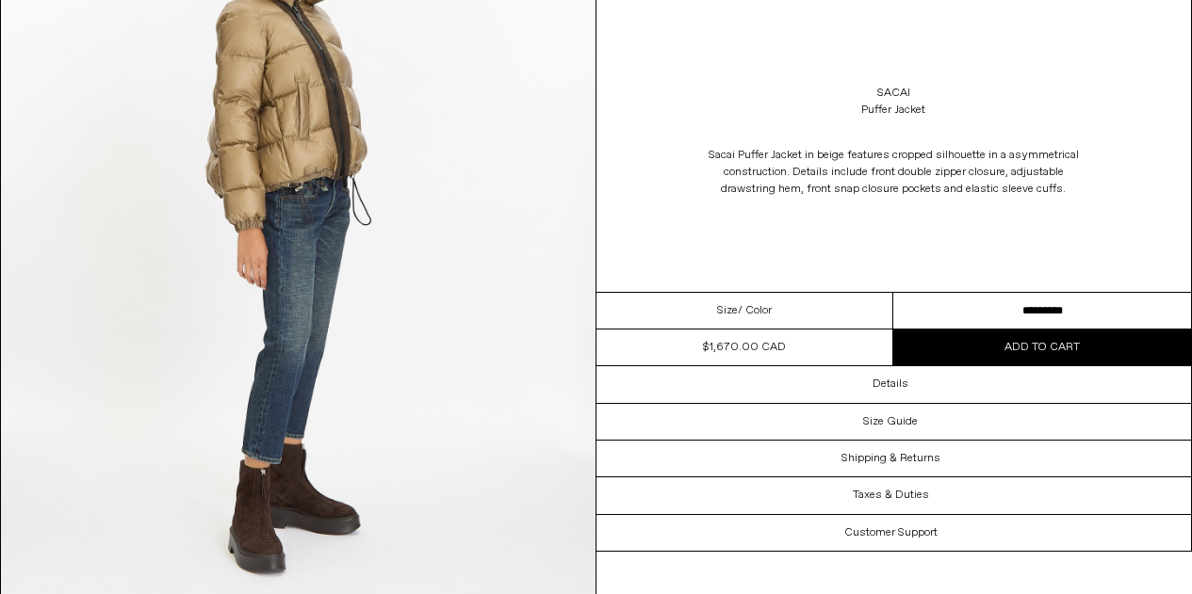
scroll to position [2476, 0]
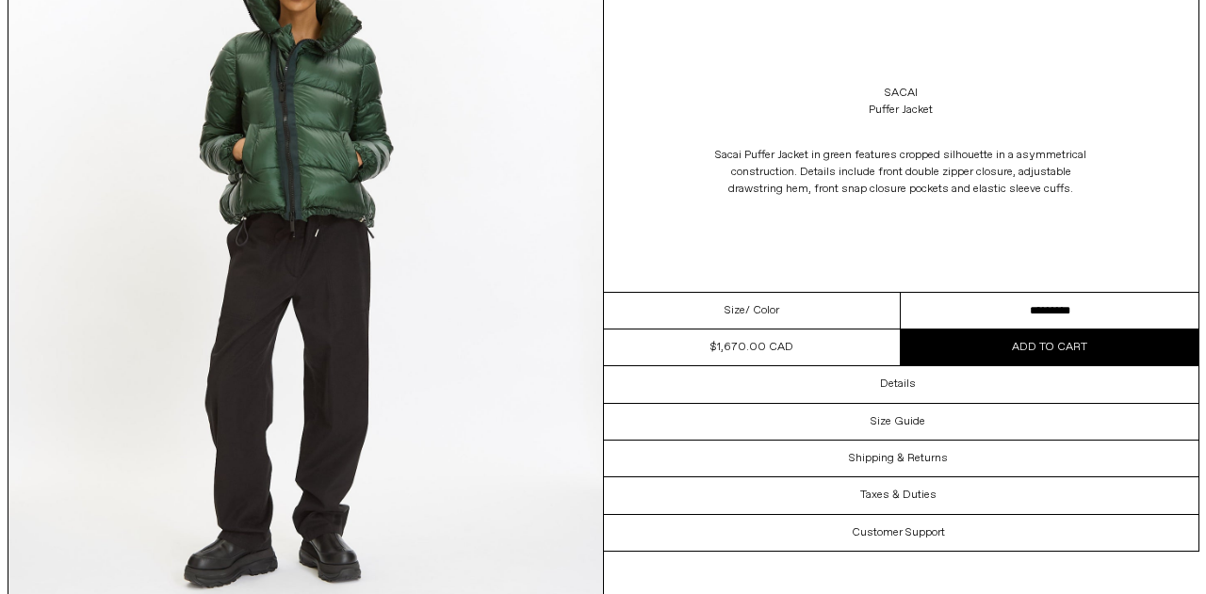
scroll to position [2458, 0]
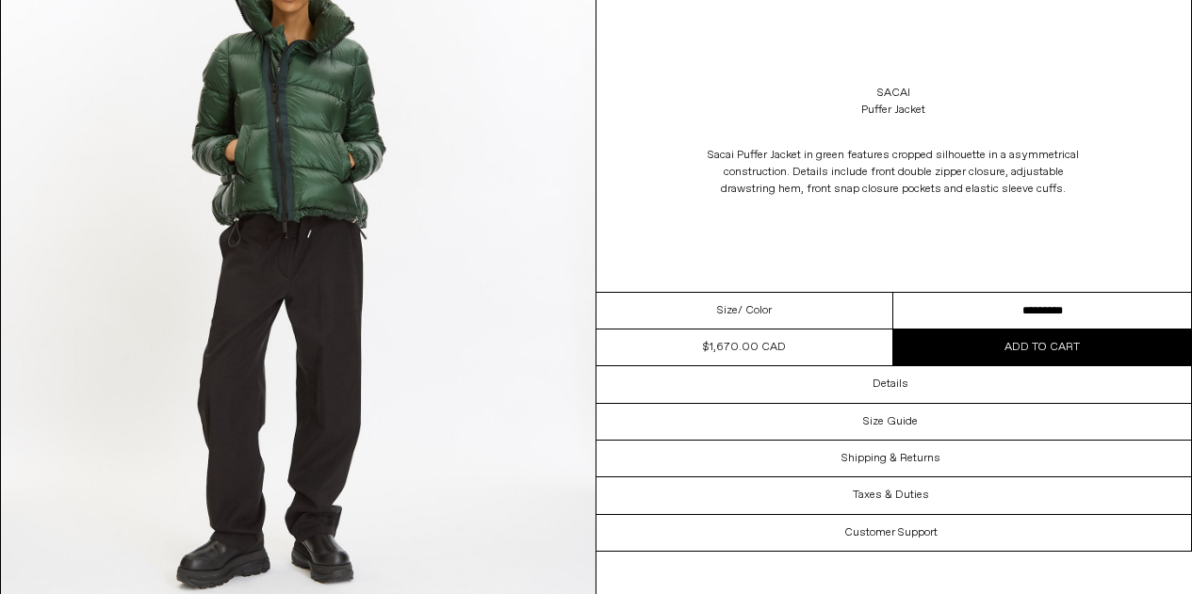
click at [159, 266] on img at bounding box center [298, 251] width 594 height 742
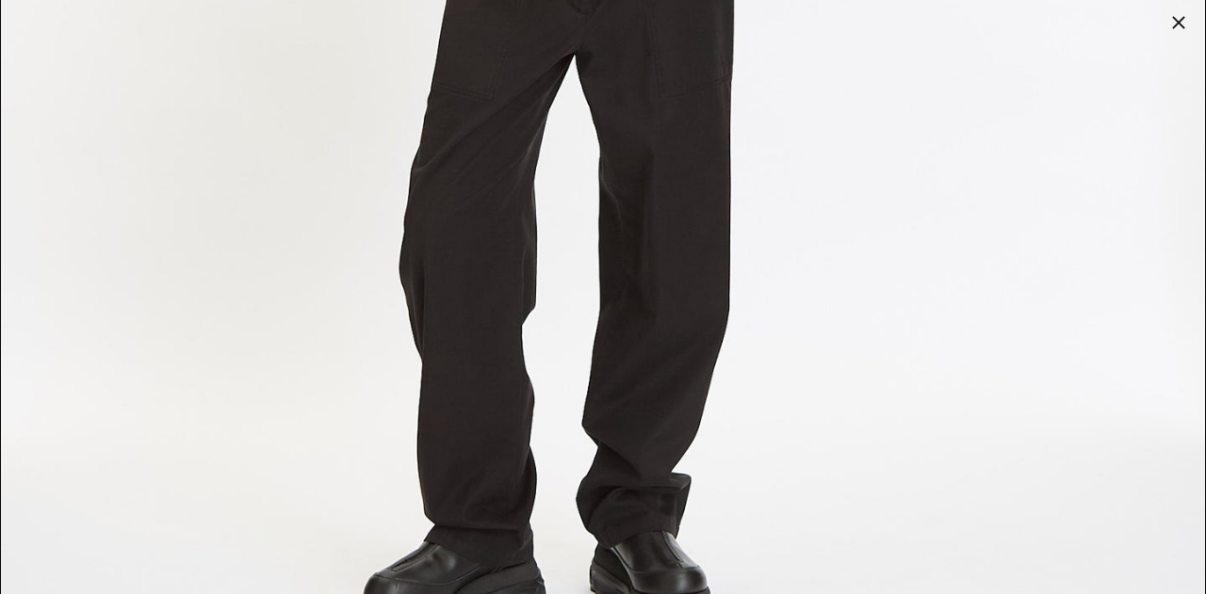
scroll to position [5359, 0]
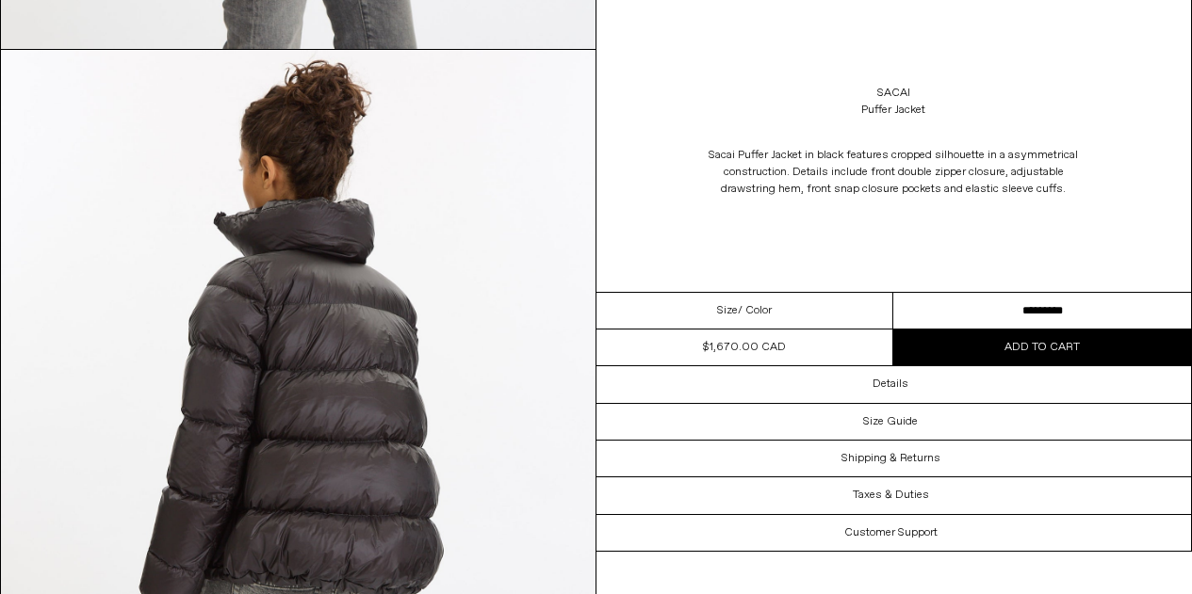
scroll to position [1547, 0]
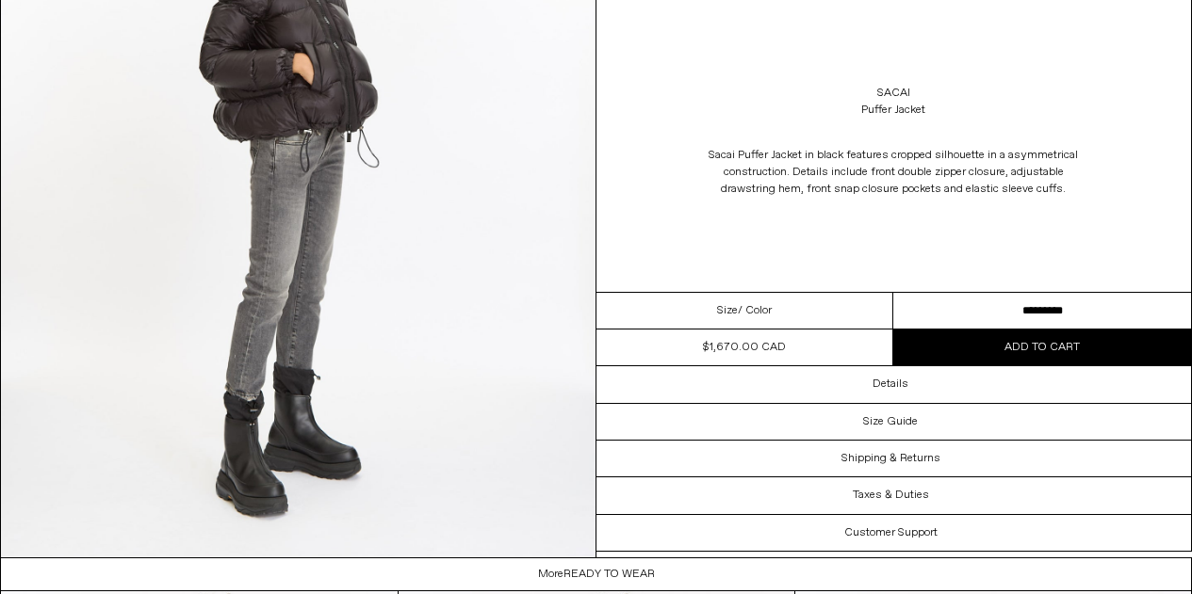
click at [382, 346] on img at bounding box center [298, 185] width 594 height 742
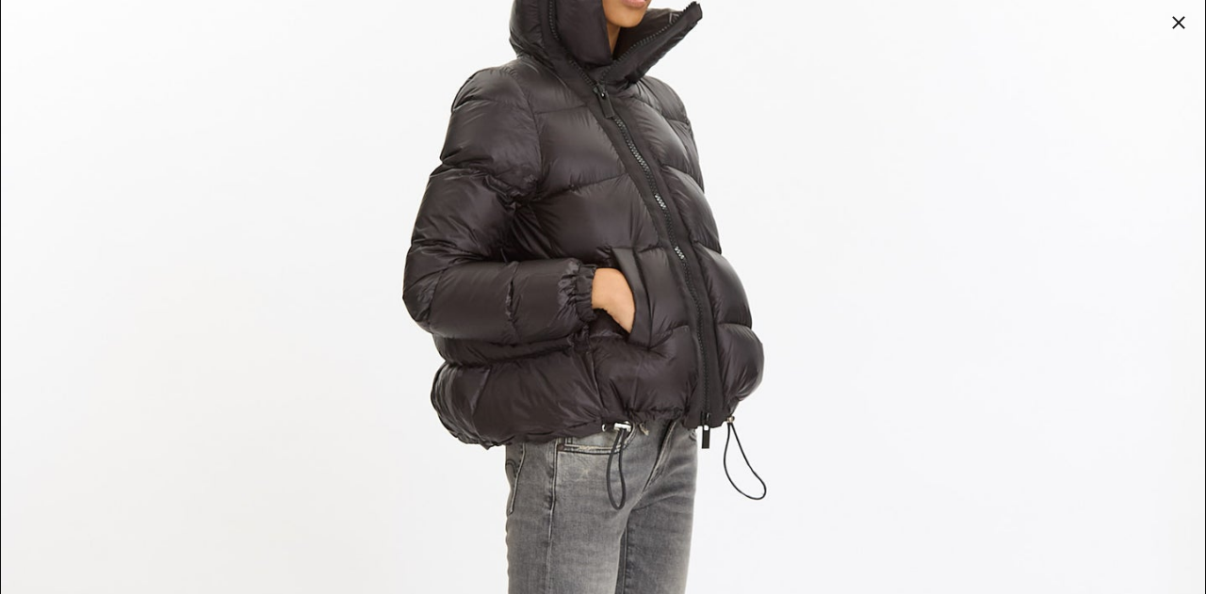
scroll to position [4737, 0]
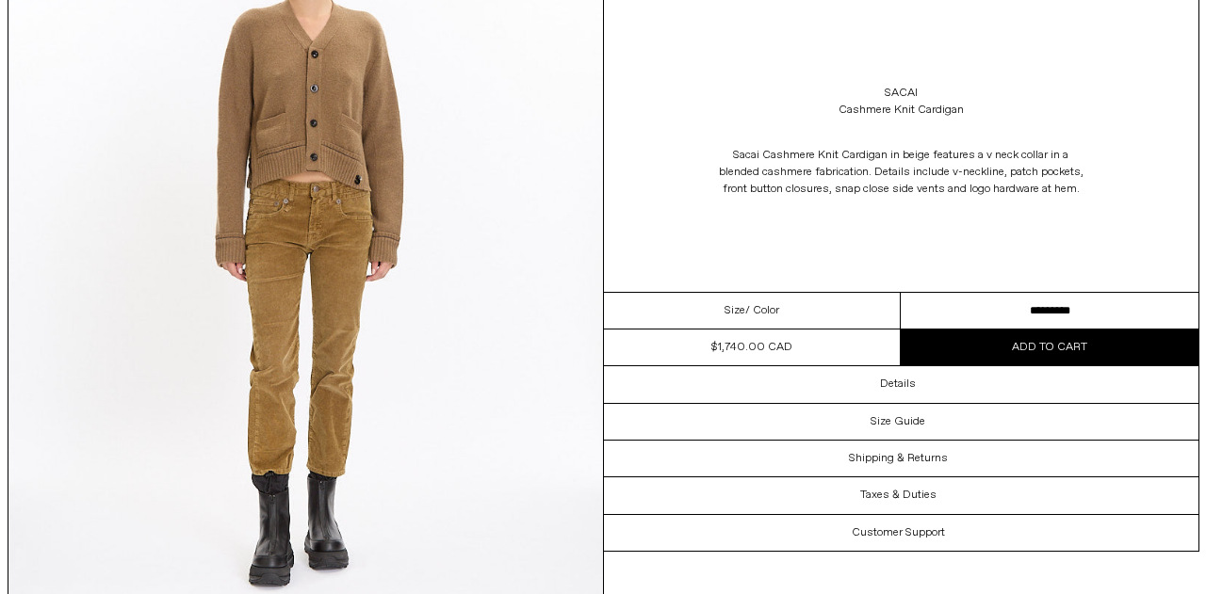
scroll to position [2451, 0]
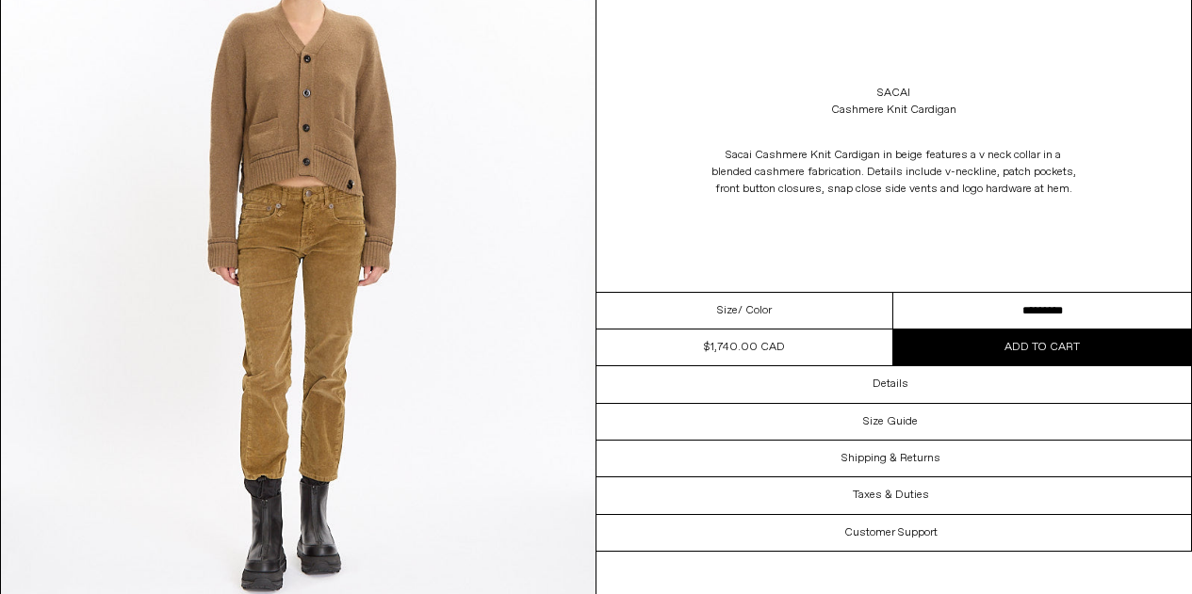
click at [185, 311] on img at bounding box center [298, 259] width 594 height 742
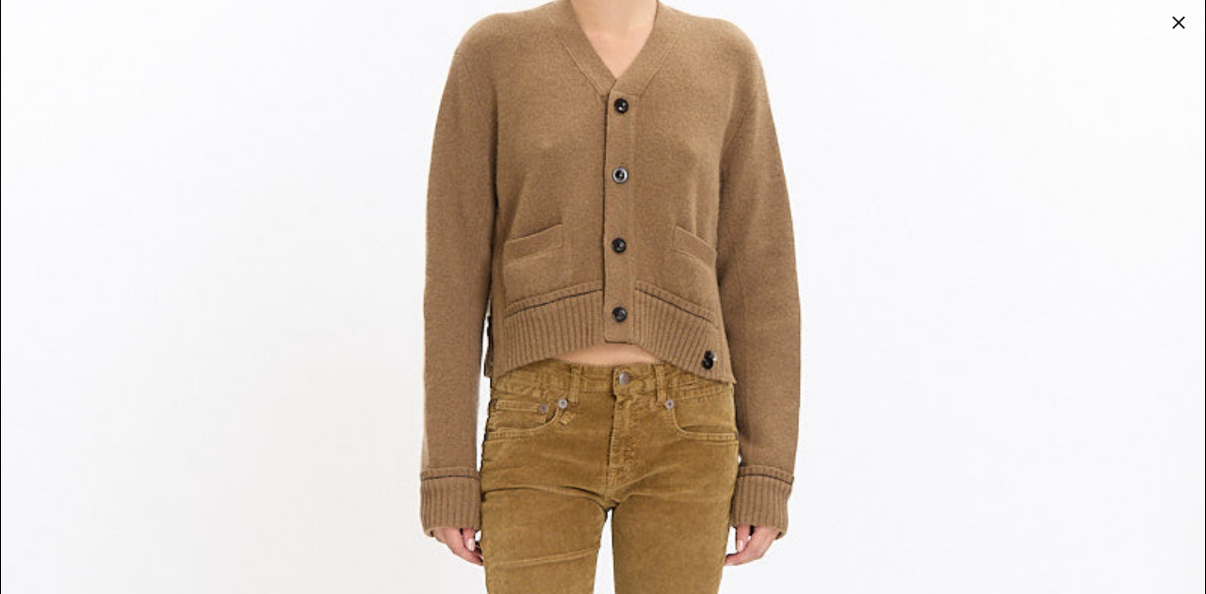
scroll to position [4755, 0]
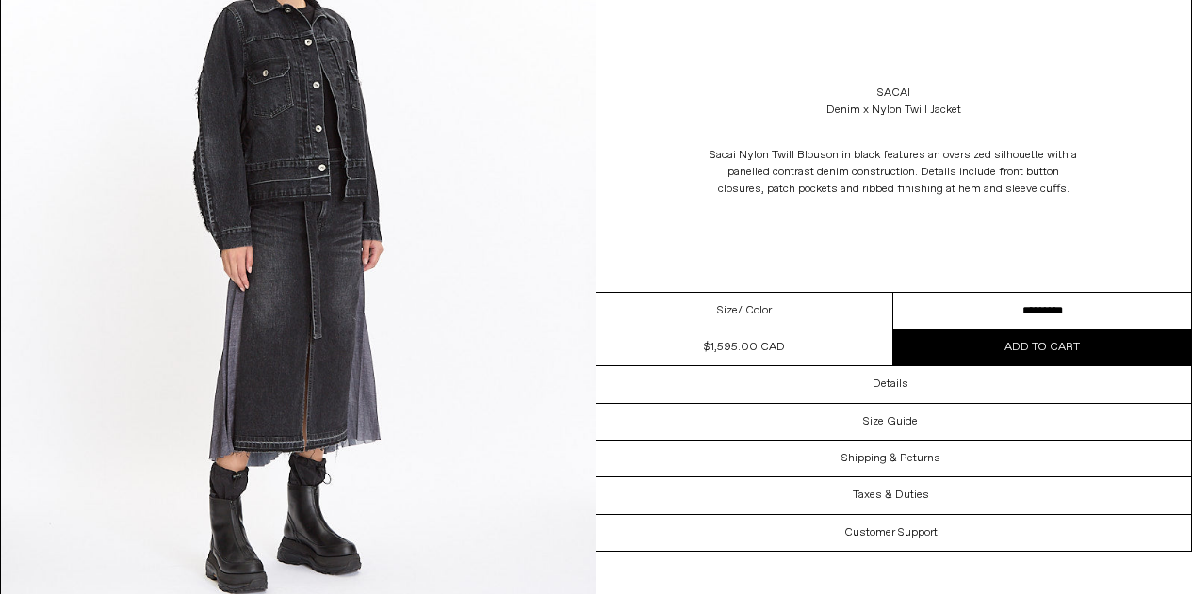
scroll to position [964, 0]
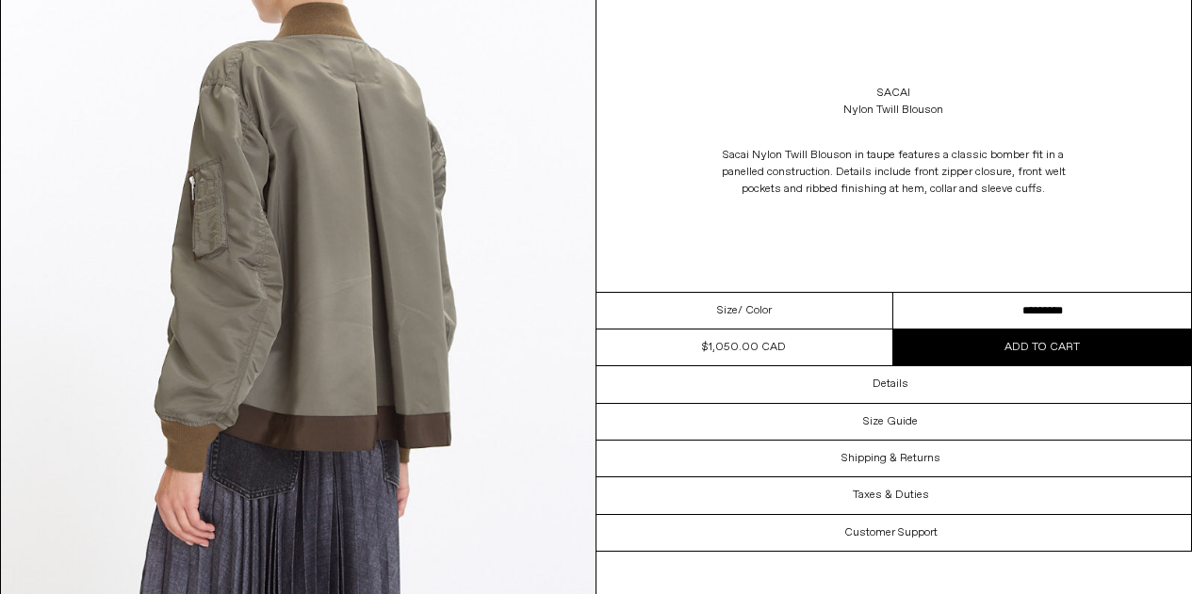
scroll to position [1742, 0]
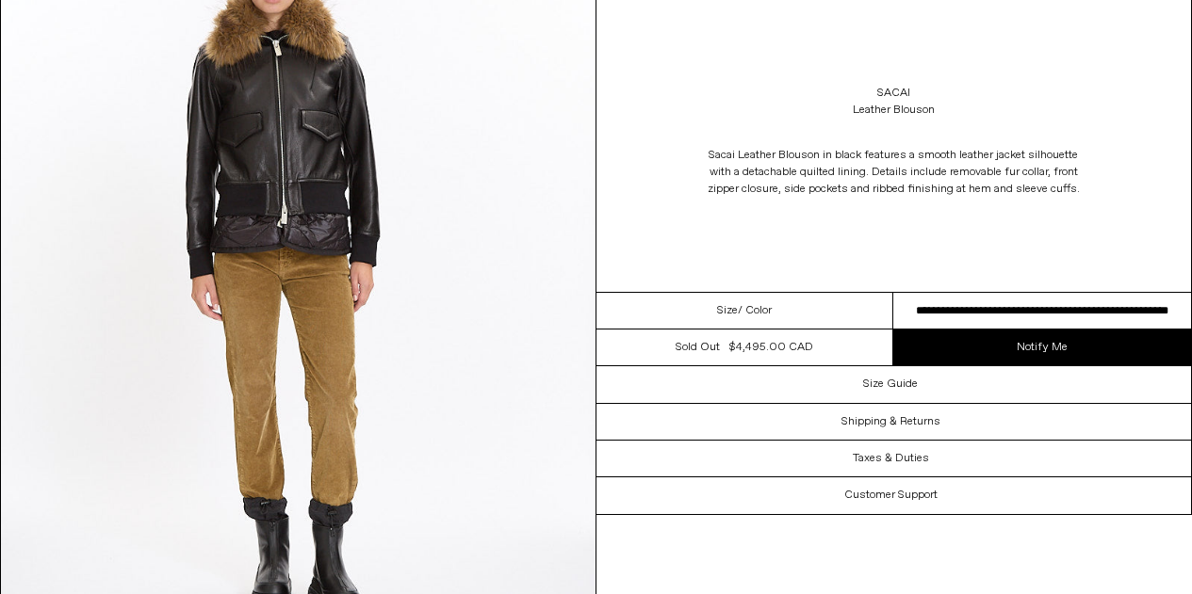
scroll to position [940, 0]
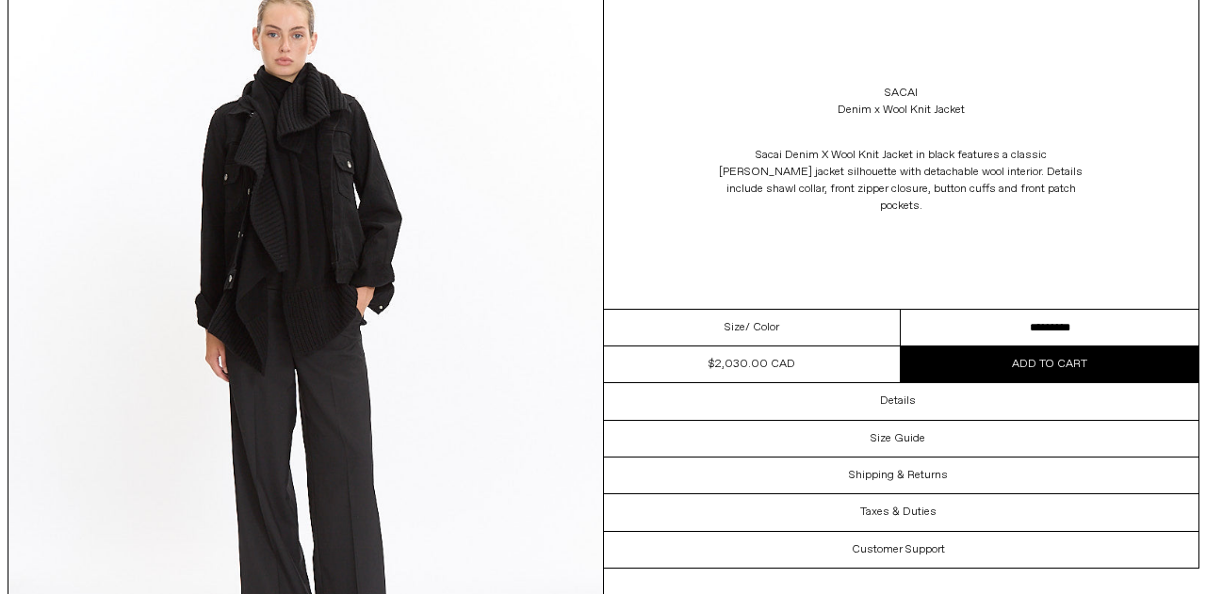
scroll to position [878, 0]
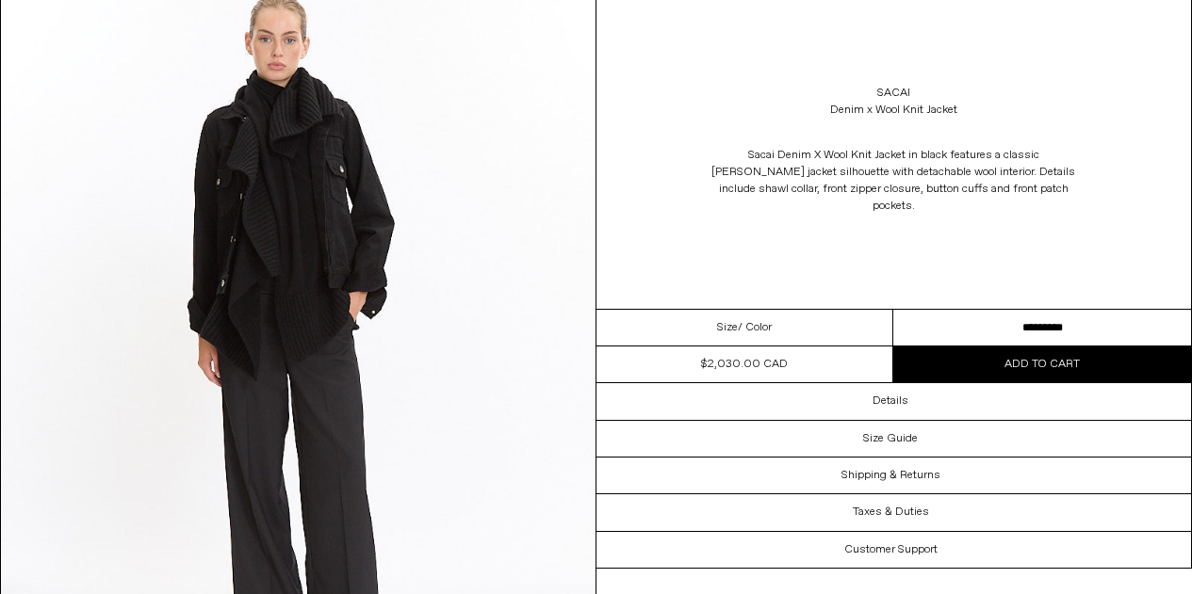
click at [174, 298] on img at bounding box center [298, 346] width 594 height 742
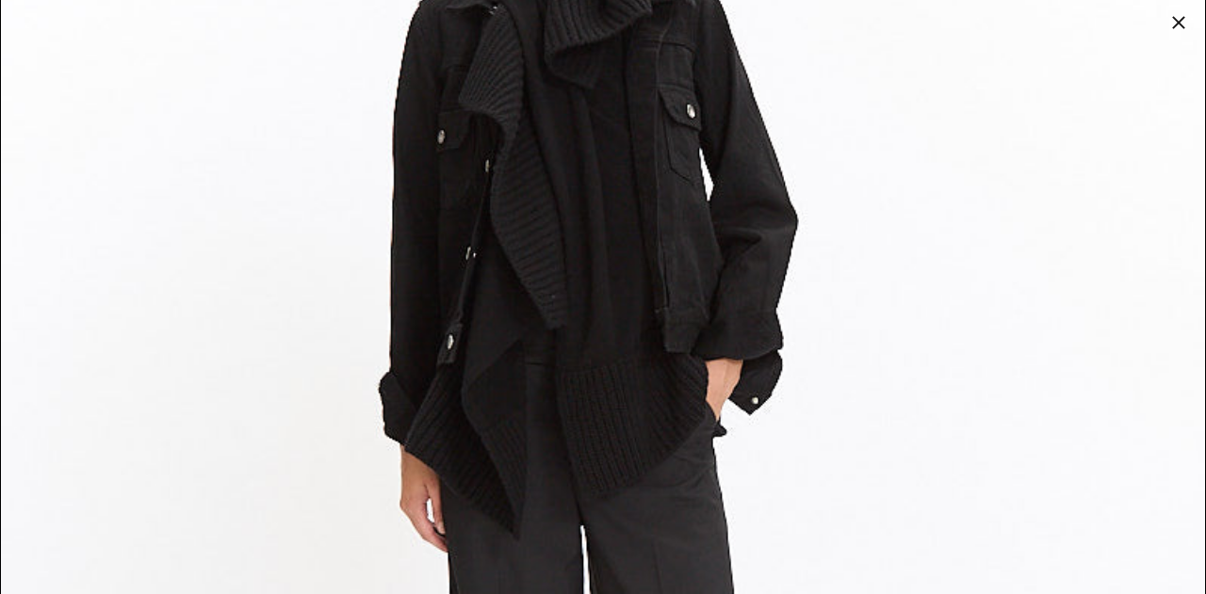
scroll to position [1794, 0]
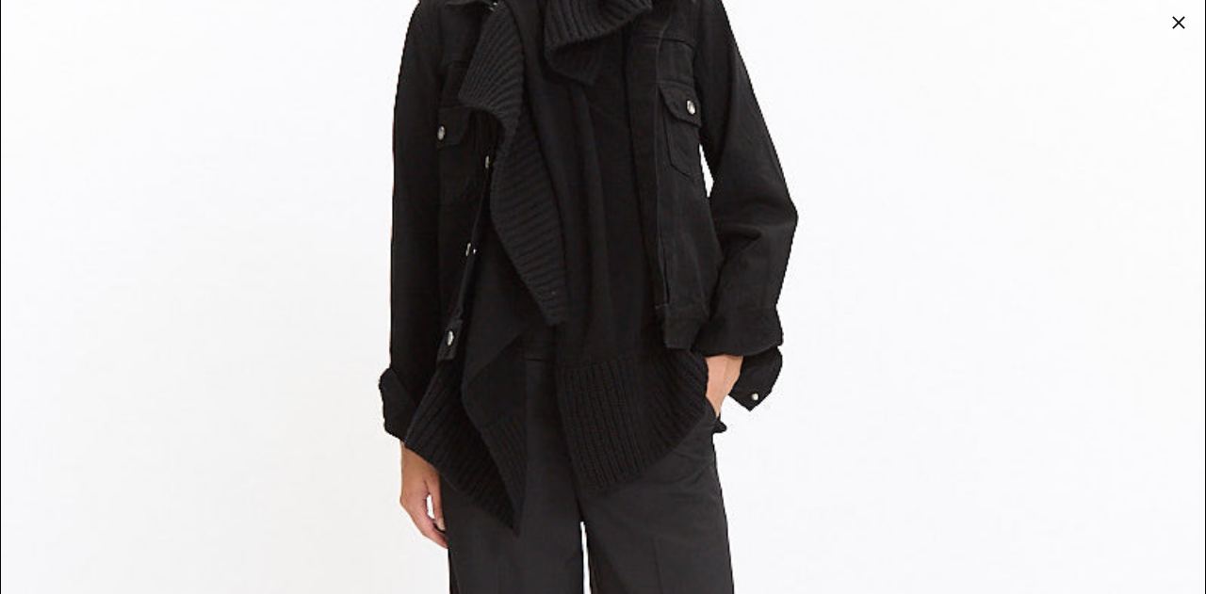
click at [261, 303] on img at bounding box center [603, 465] width 1204 height 1505
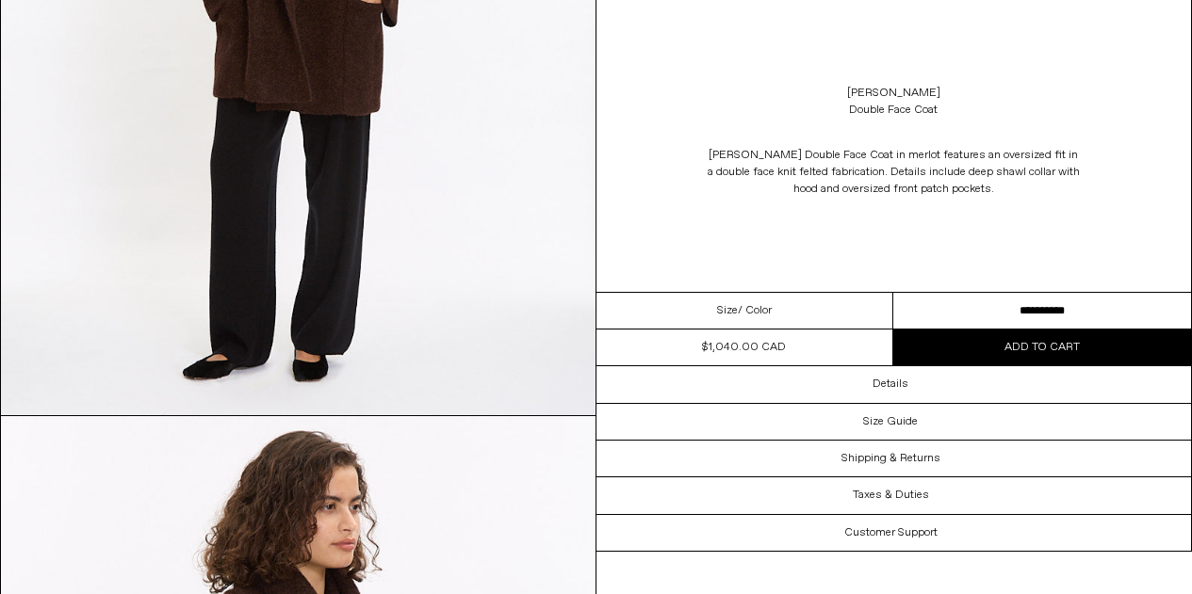
scroll to position [1183, 0]
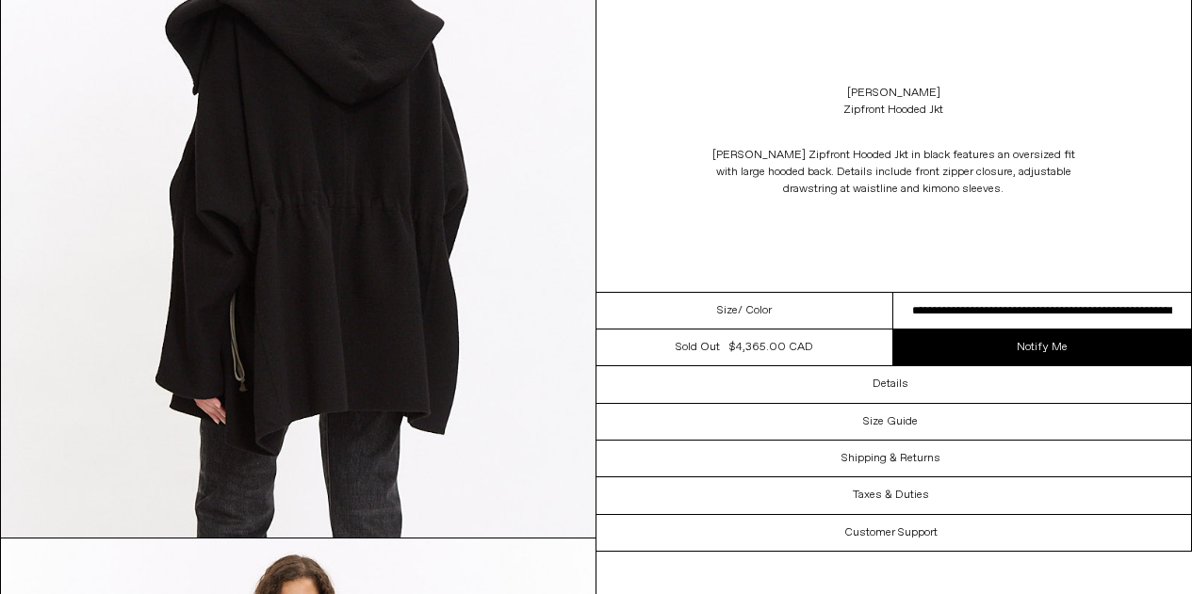
scroll to position [1682, 0]
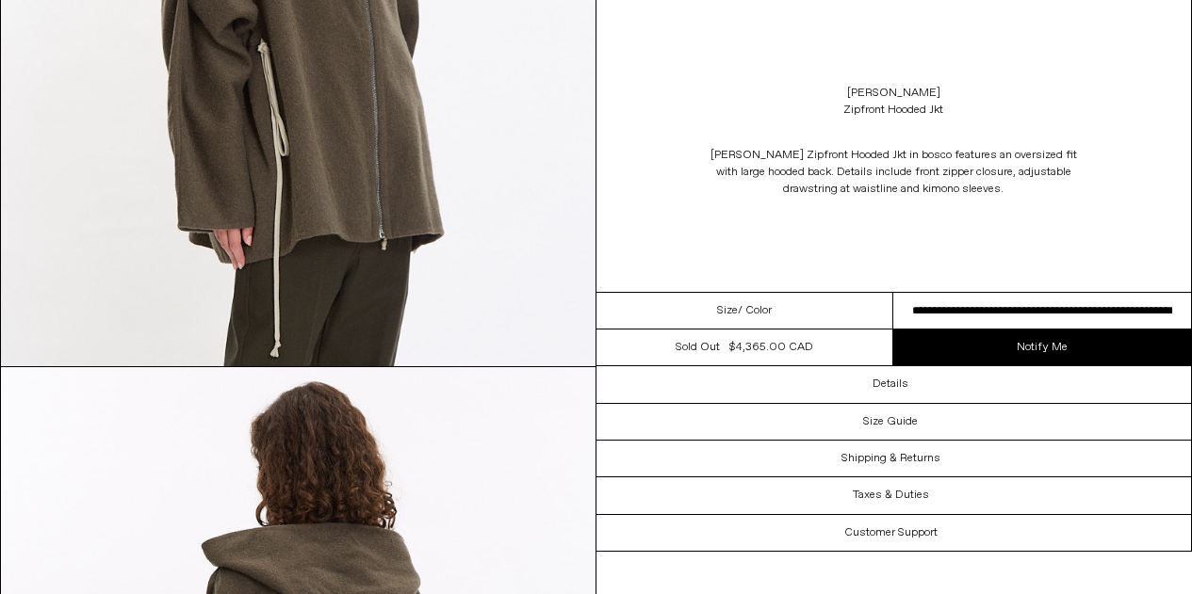
scroll to position [1978, 0]
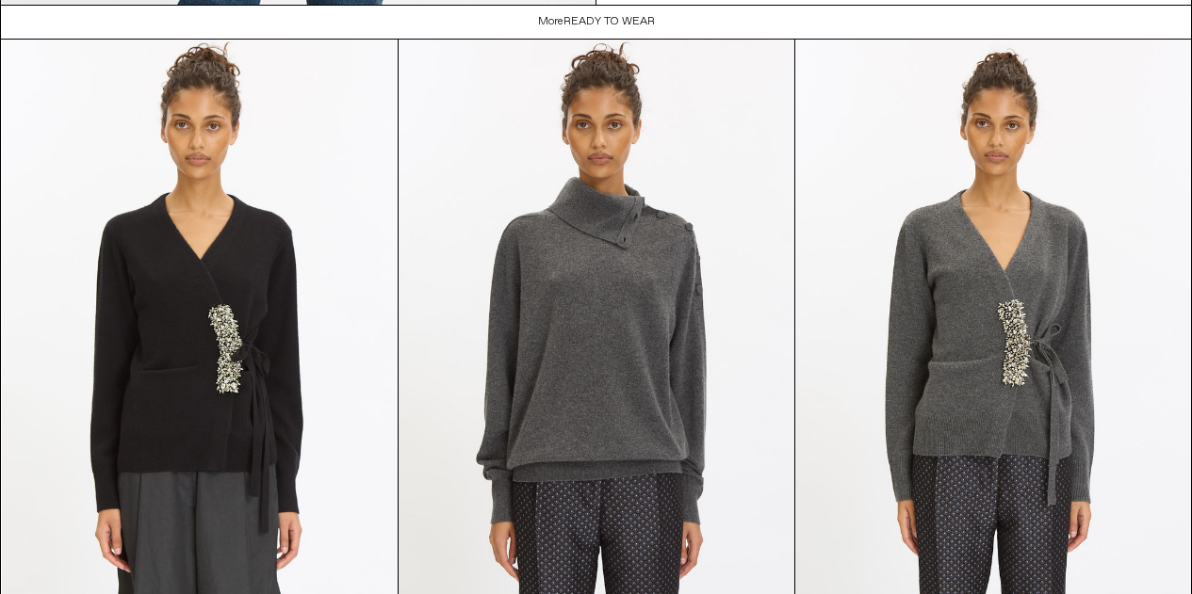
scroll to position [2341, 0]
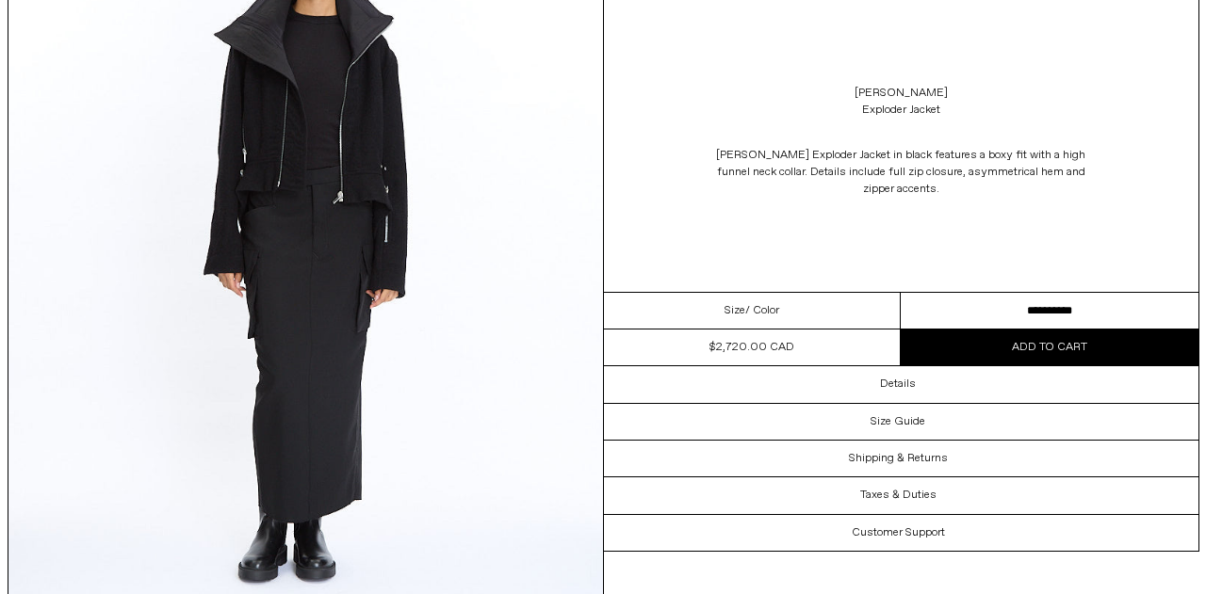
scroll to position [1720, 0]
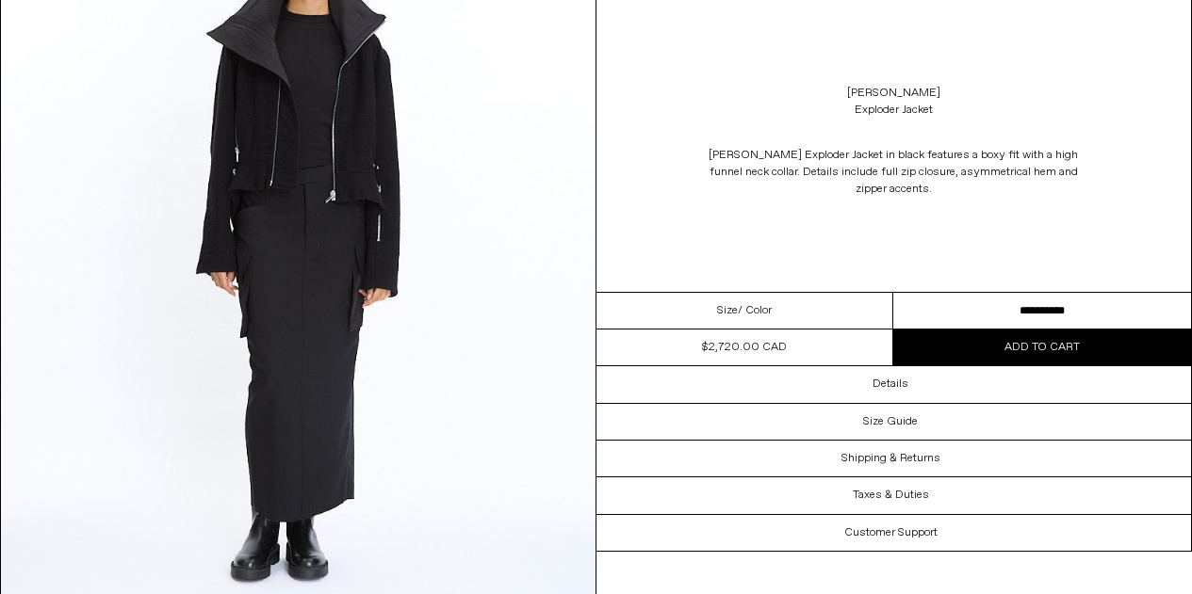
click at [187, 335] on img at bounding box center [298, 247] width 594 height 742
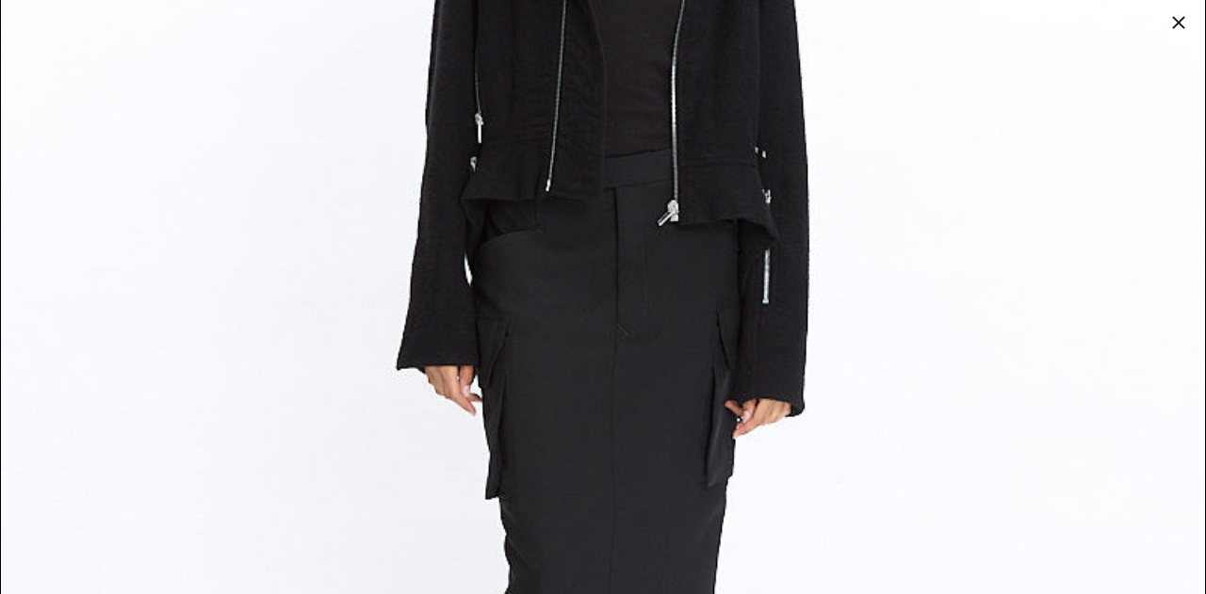
scroll to position [3228, 0]
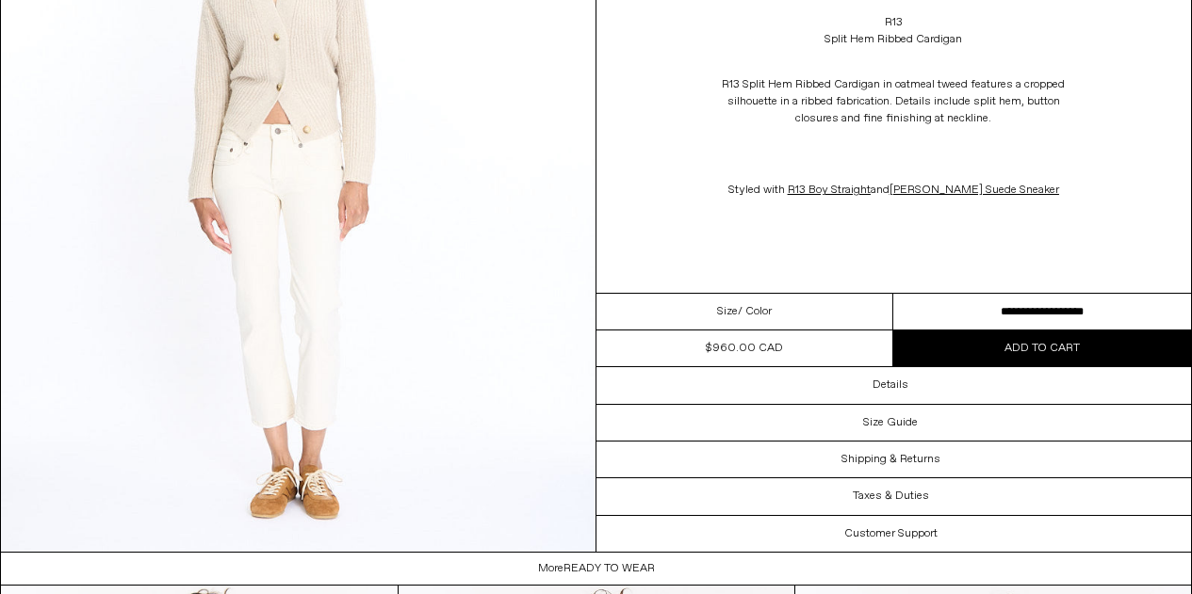
scroll to position [2532, 0]
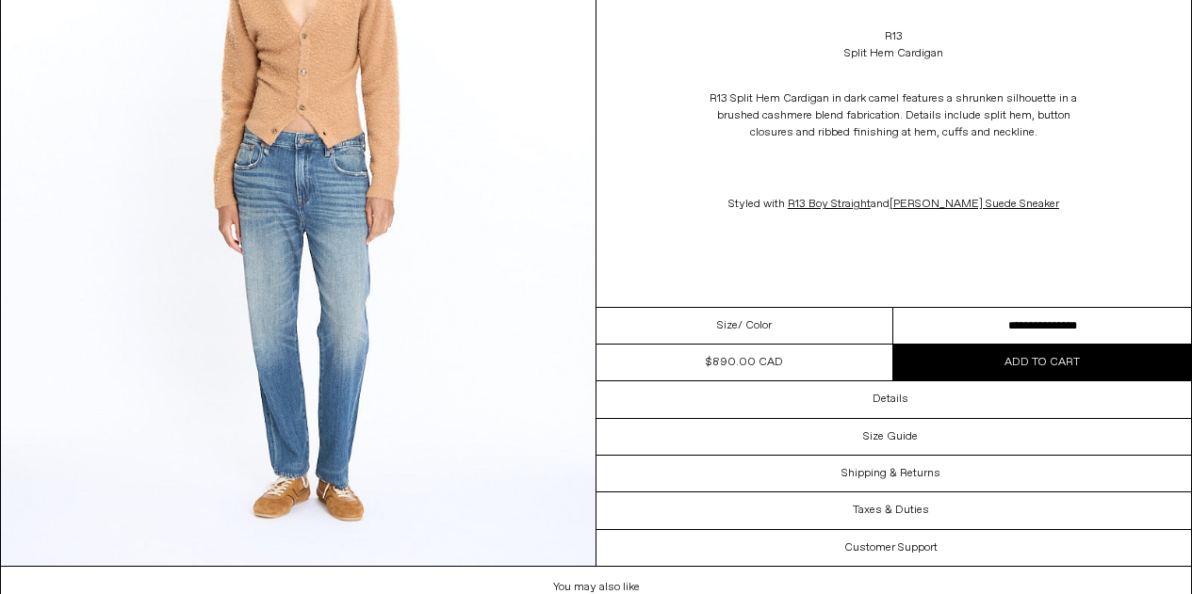
scroll to position [2509, 0]
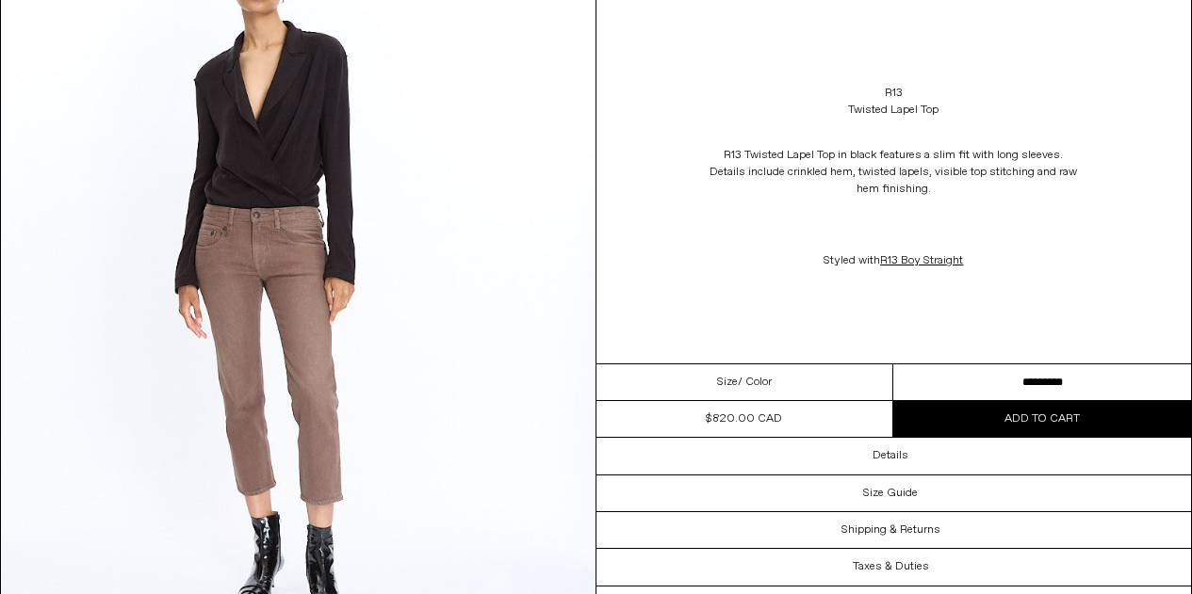
scroll to position [2433, 0]
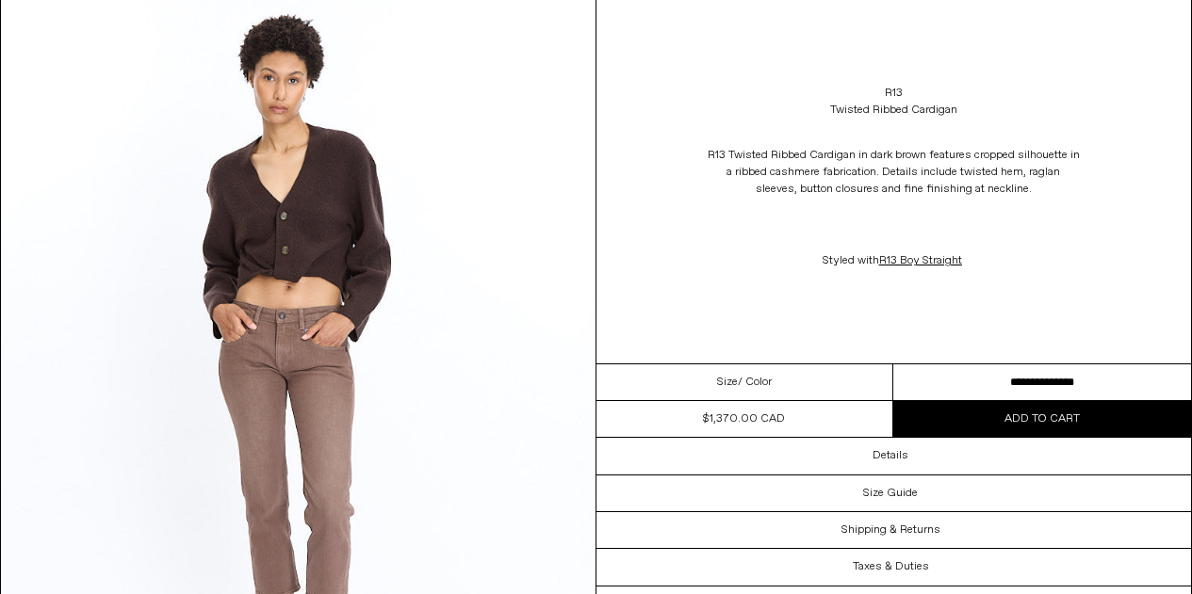
scroll to position [2334, 0]
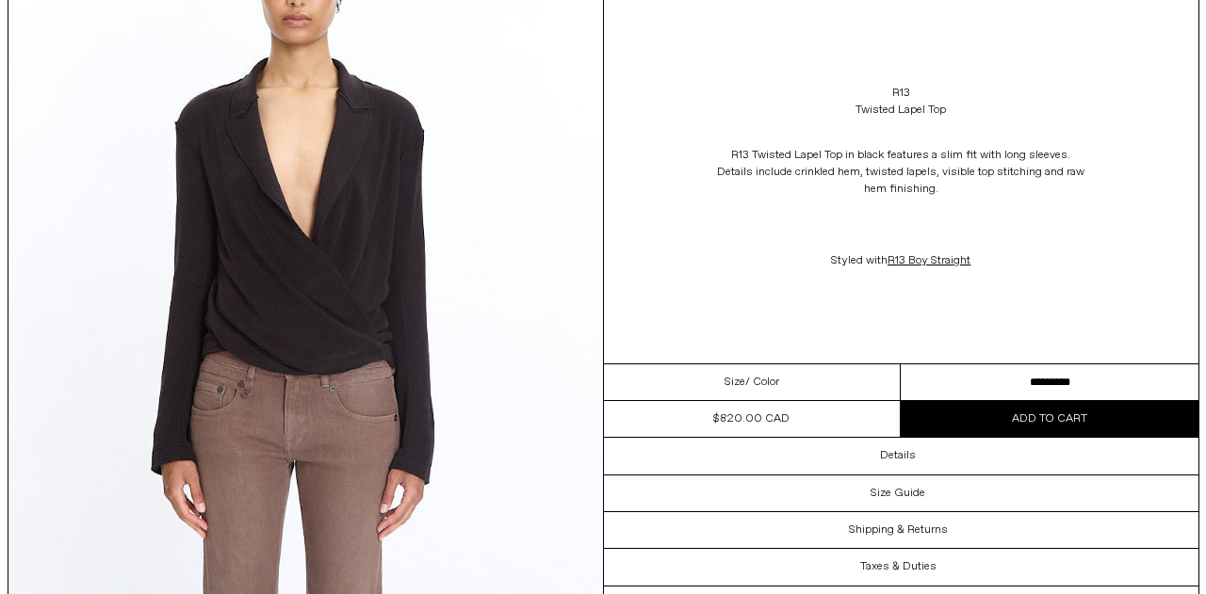
scroll to position [242, 0]
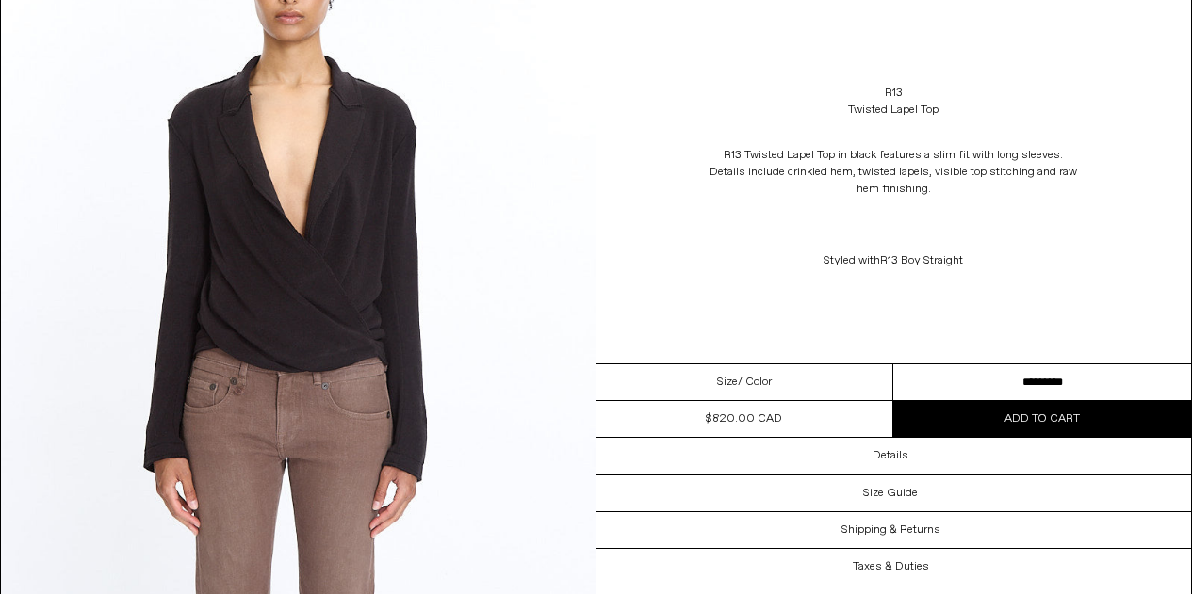
click at [486, 280] on img at bounding box center [298, 238] width 594 height 742
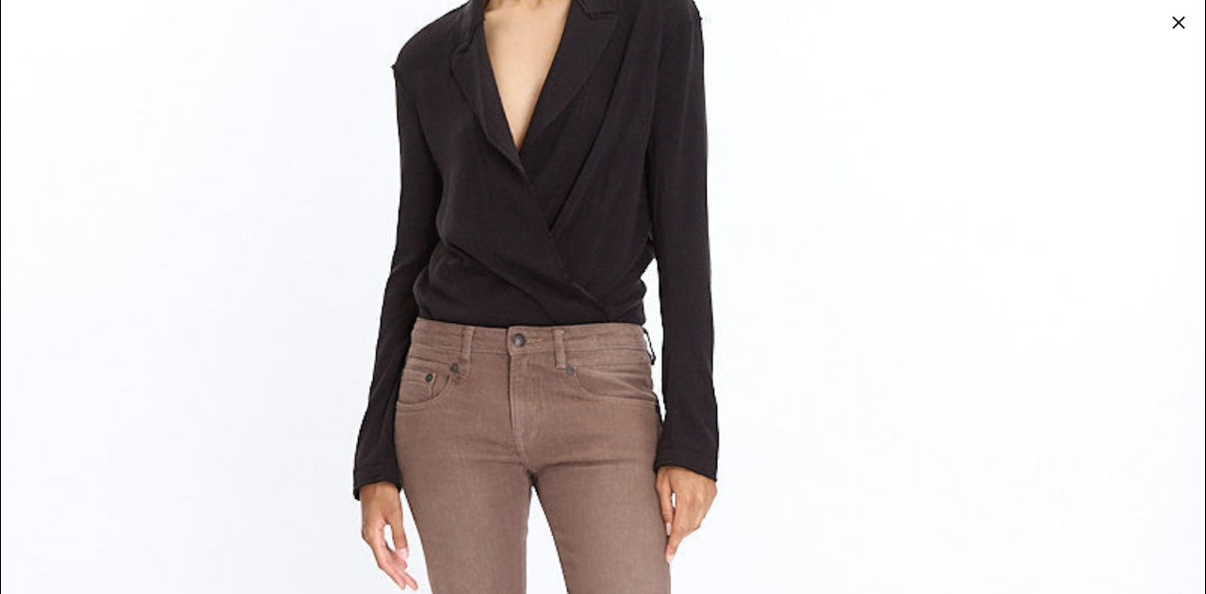
scroll to position [4805, 0]
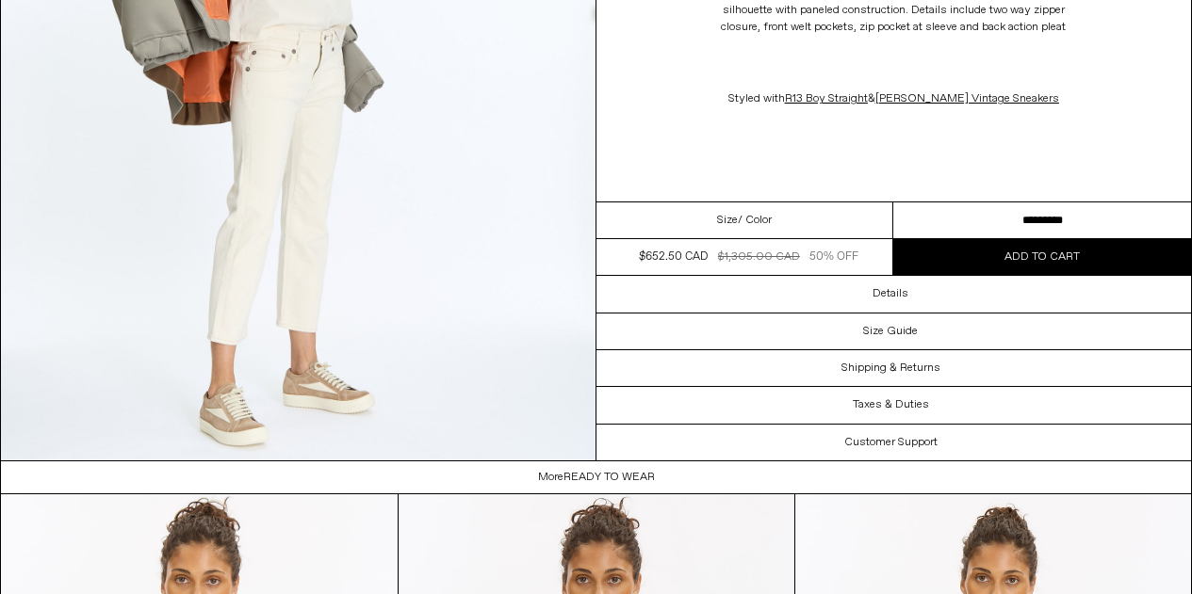
scroll to position [3365, 0]
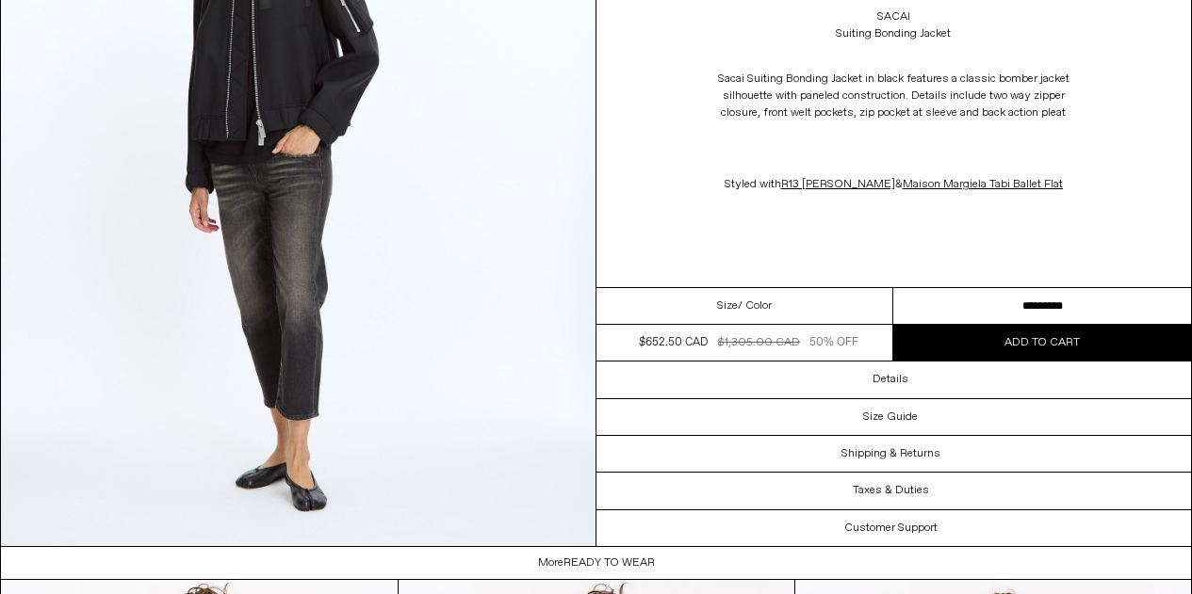
scroll to position [2538, 0]
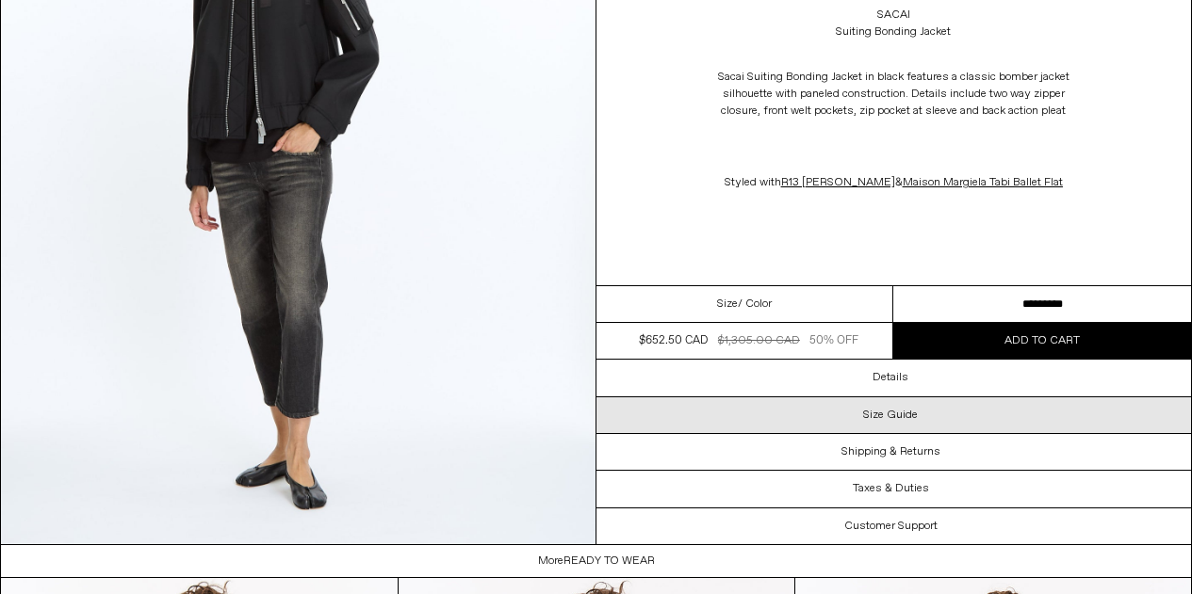
click at [893, 414] on h3 "Size Guide" at bounding box center [890, 415] width 55 height 13
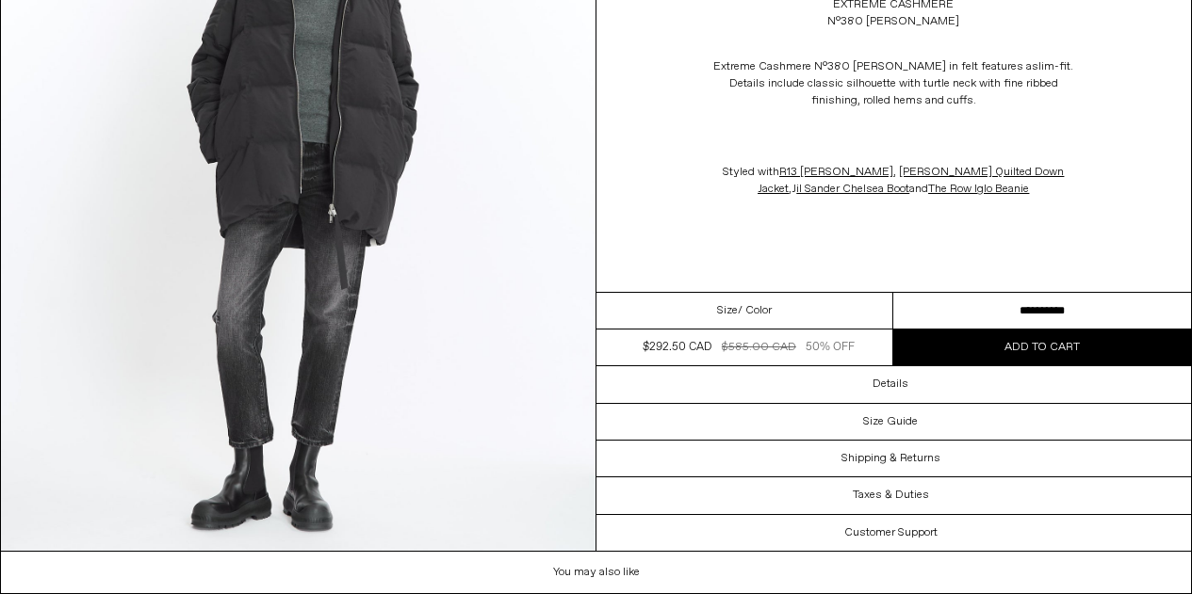
scroll to position [2532, 0]
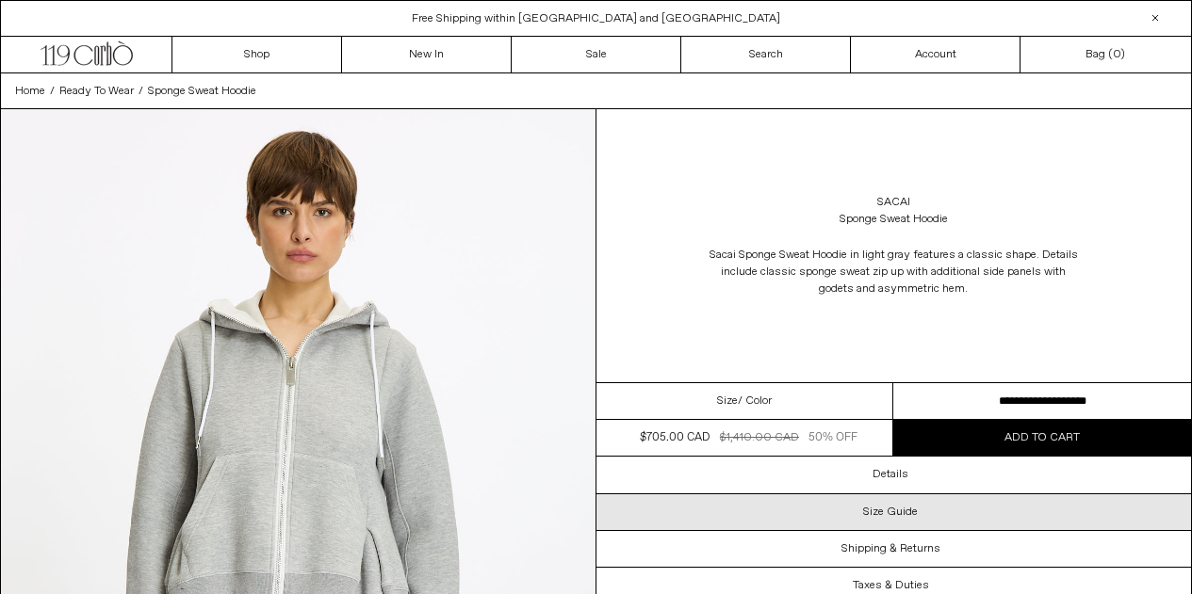
click at [911, 506] on h3 "Size Guide" at bounding box center [890, 512] width 55 height 13
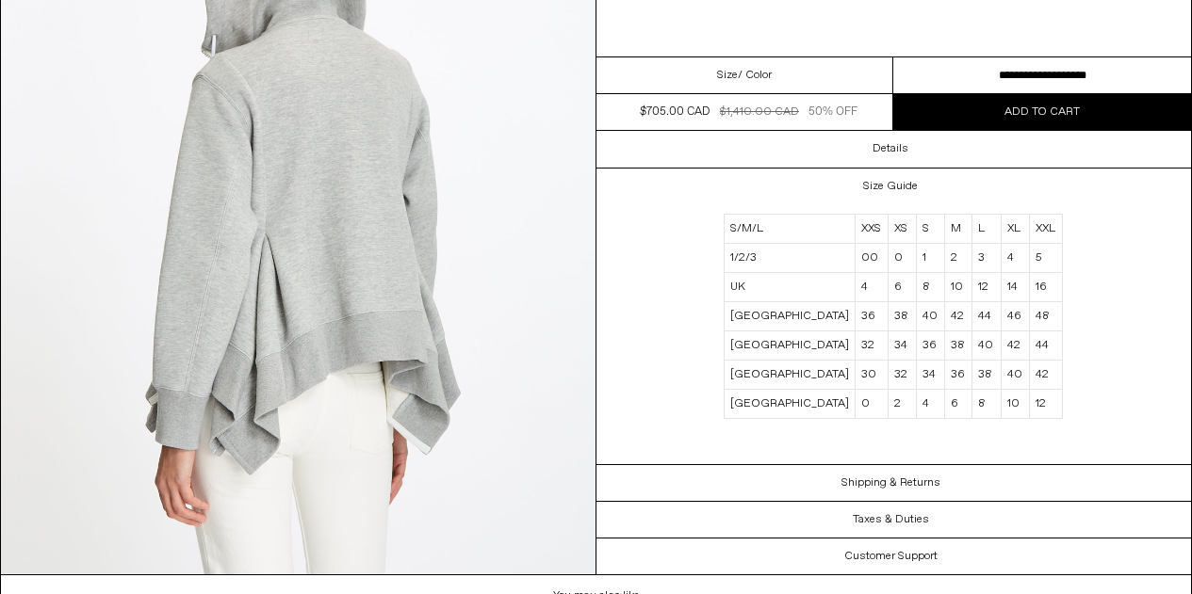
scroll to position [2508, 0]
